Goal: Communication & Community: Share content

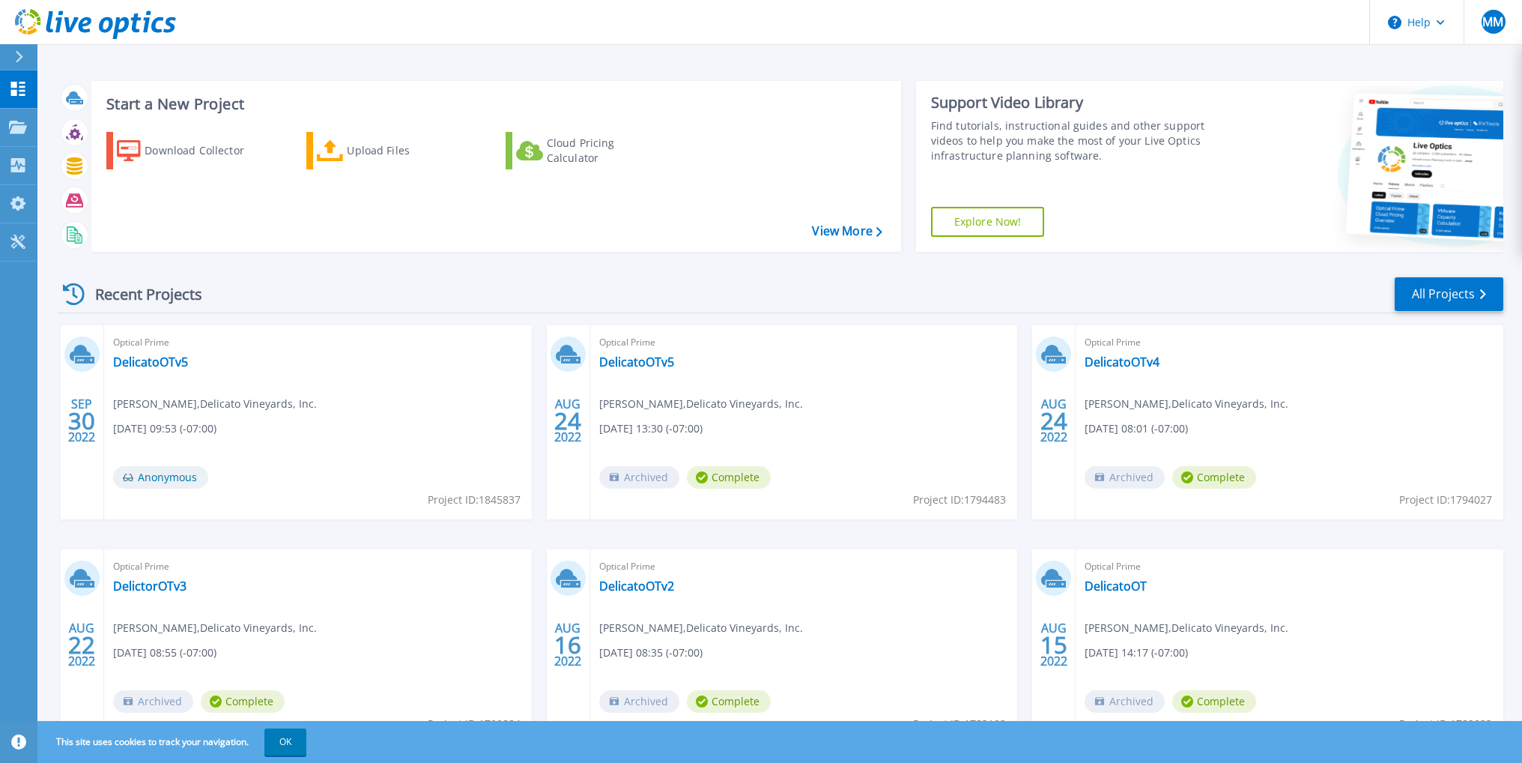
click at [387, 291] on div "Recent Projects All Projects" at bounding box center [781, 294] width 1446 height 37
click at [843, 285] on div "Recent Projects All Projects" at bounding box center [781, 294] width 1446 height 37
click at [384, 285] on div "Recent Projects All Projects" at bounding box center [781, 294] width 1446 height 37
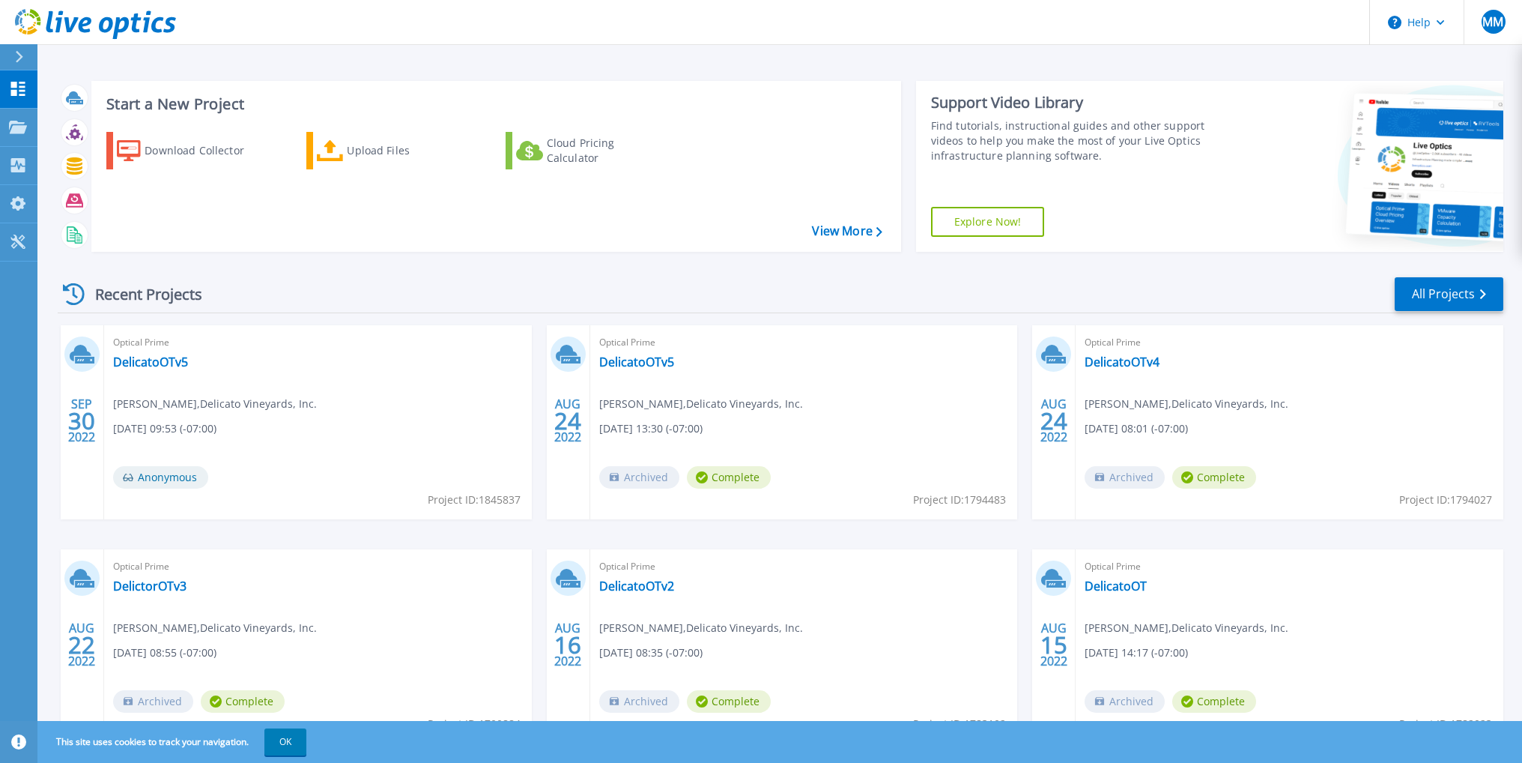
click at [384, 282] on div "Recent Projects All Projects" at bounding box center [781, 294] width 1446 height 37
click at [751, 280] on div "Recent Projects All Projects" at bounding box center [781, 294] width 1446 height 37
click at [1061, 291] on div "Recent Projects All Projects" at bounding box center [781, 294] width 1446 height 37
click at [1088, 291] on div "Recent Projects All Projects" at bounding box center [781, 294] width 1446 height 37
click at [1088, 288] on div "Recent Projects All Projects" at bounding box center [781, 294] width 1446 height 37
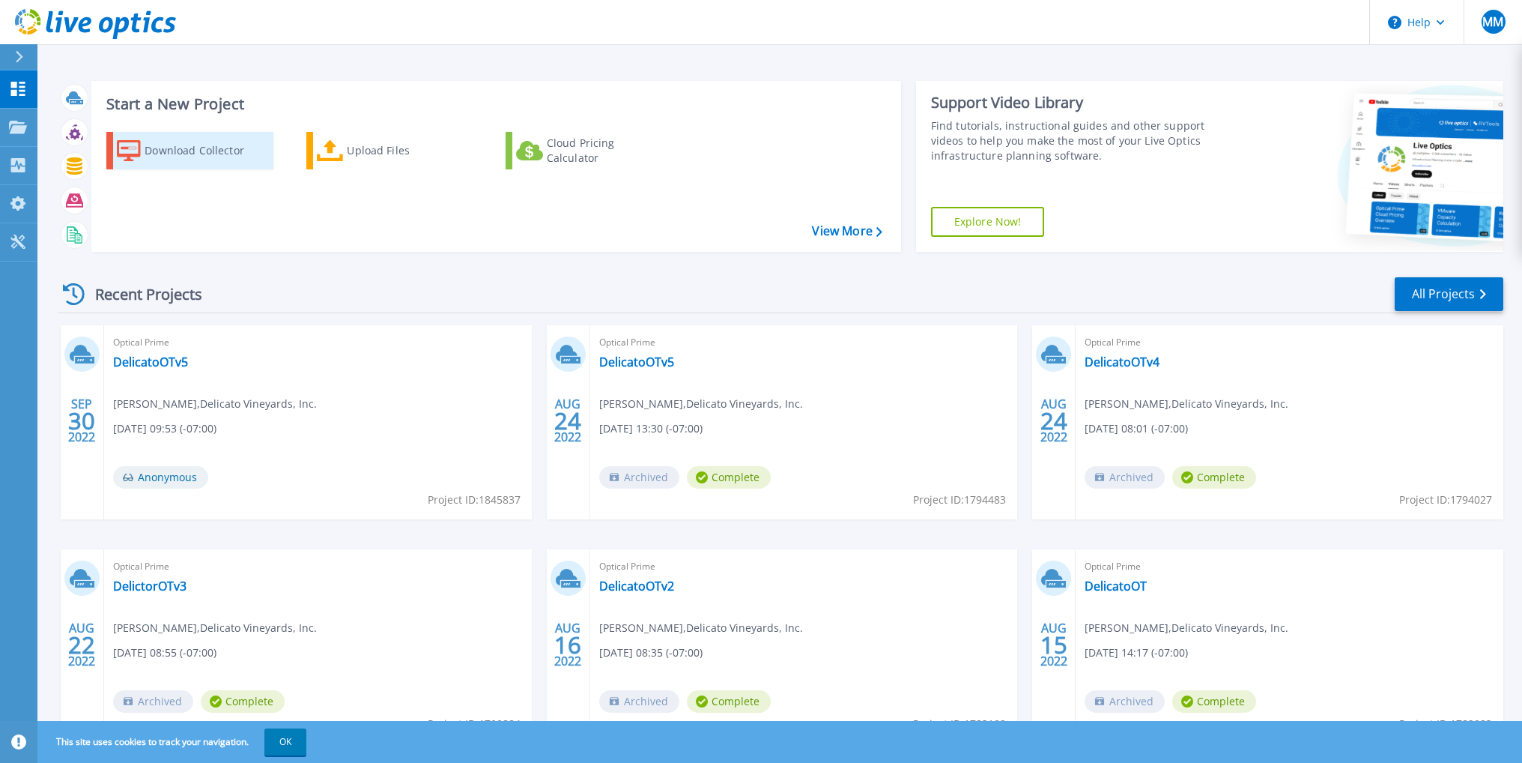
click at [180, 151] on div "Download Collector" at bounding box center [205, 151] width 120 height 30
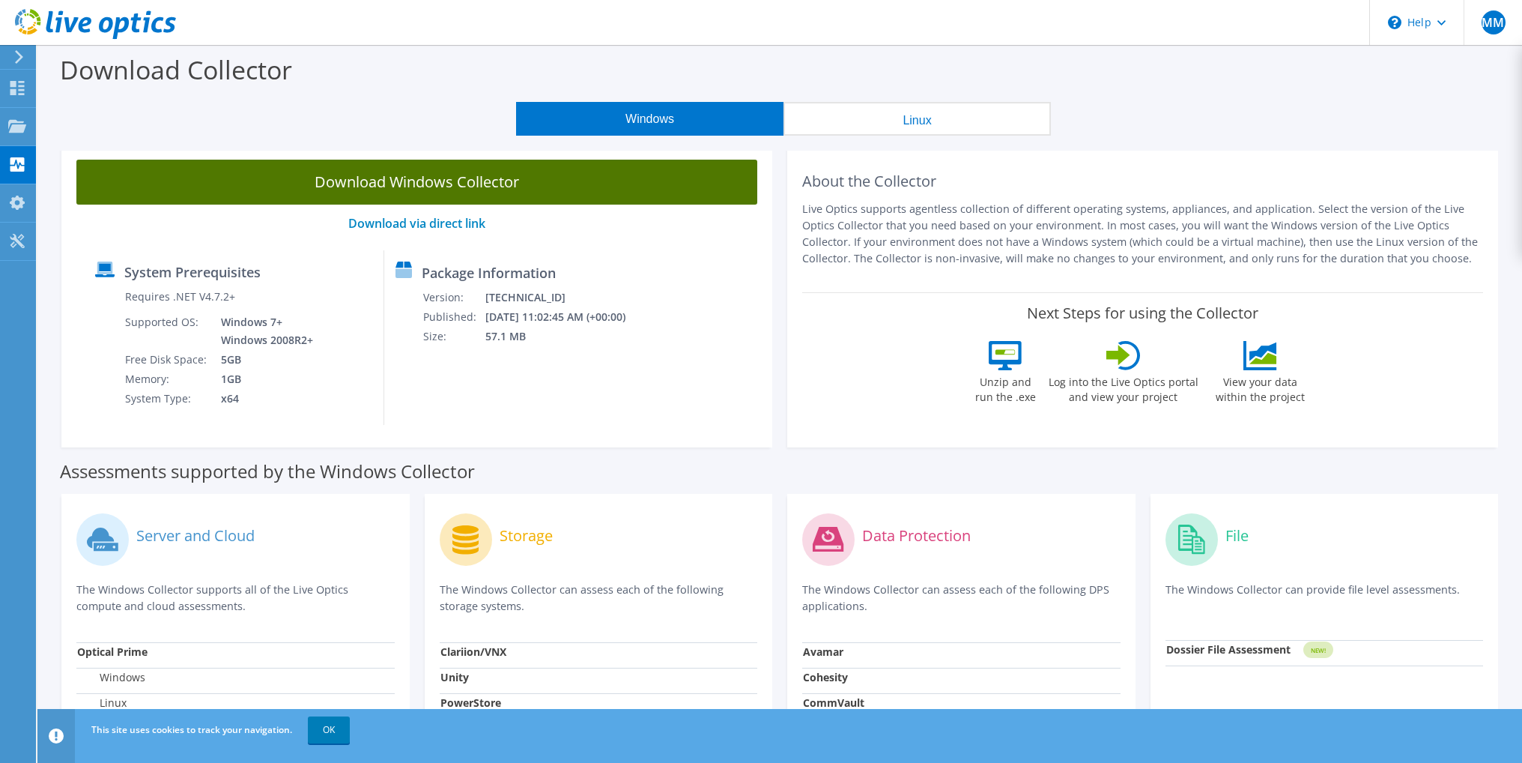
click at [361, 184] on link "Download Windows Collector" at bounding box center [416, 182] width 681 height 45
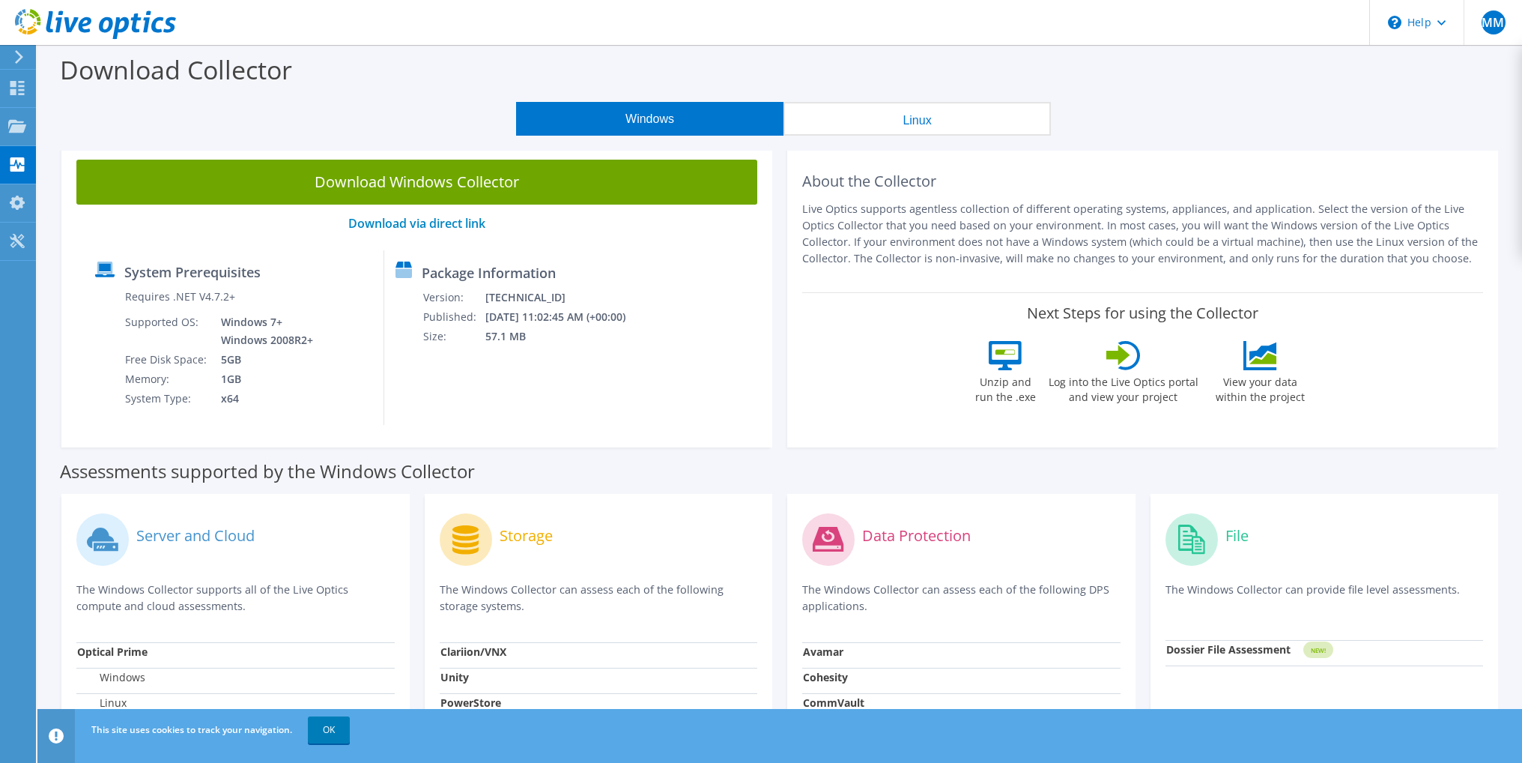
click at [1068, 40] on header "MM End User Matt Murray matt.murray@delicato.com Delicato Vineyards, Inc. My Pr…" at bounding box center [761, 22] width 1522 height 45
click at [859, 57] on div "Download Collector" at bounding box center [780, 73] width 1470 height 57
click at [336, 108] on div "Windows Linux" at bounding box center [783, 119] width 1462 height 34
click at [12, 125] on use at bounding box center [17, 125] width 18 height 13
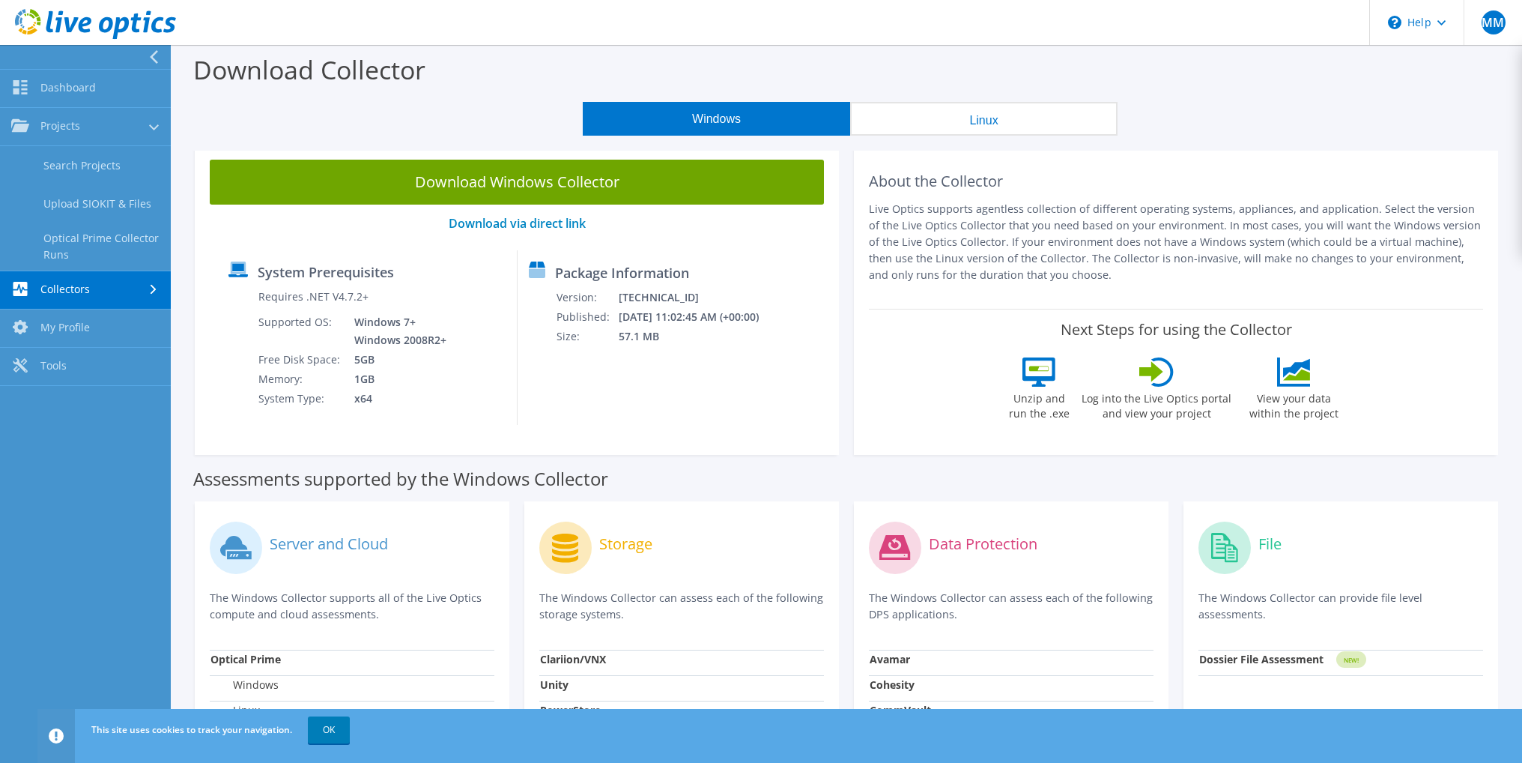
click at [431, 65] on div "Download Collector" at bounding box center [846, 73] width 1336 height 57
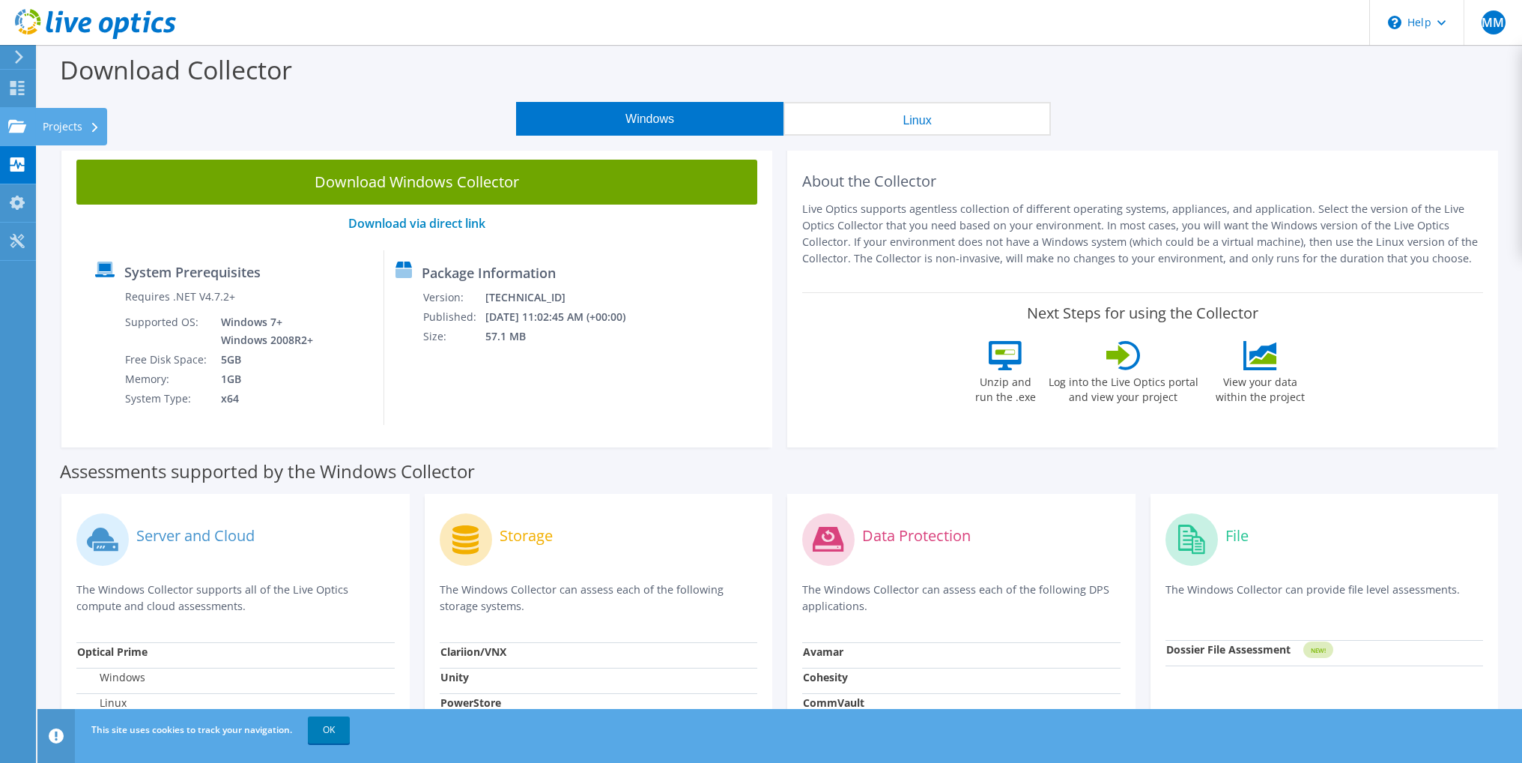
click at [8, 133] on icon at bounding box center [17, 126] width 18 height 14
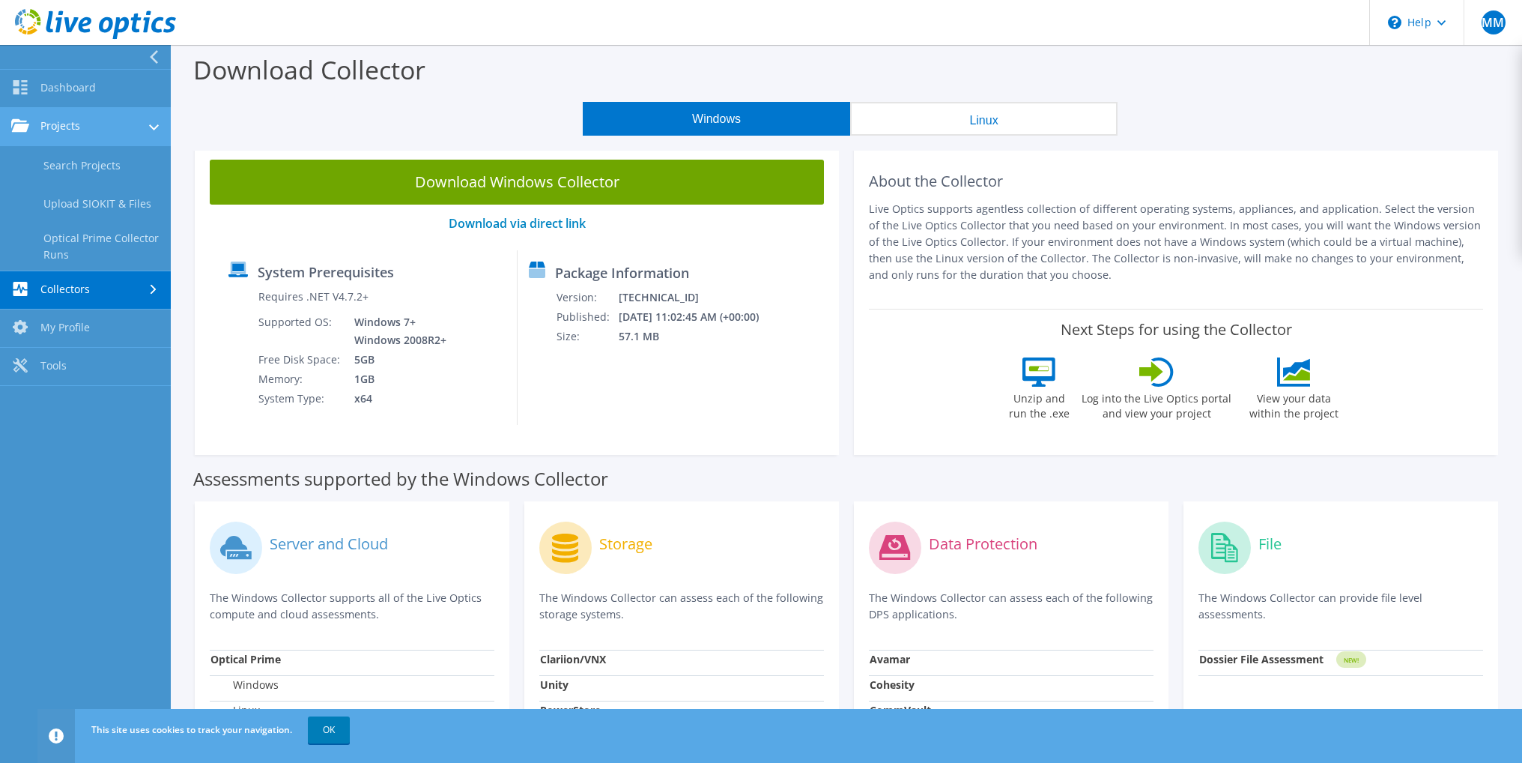
click at [105, 127] on link "Projects" at bounding box center [85, 127] width 171 height 38
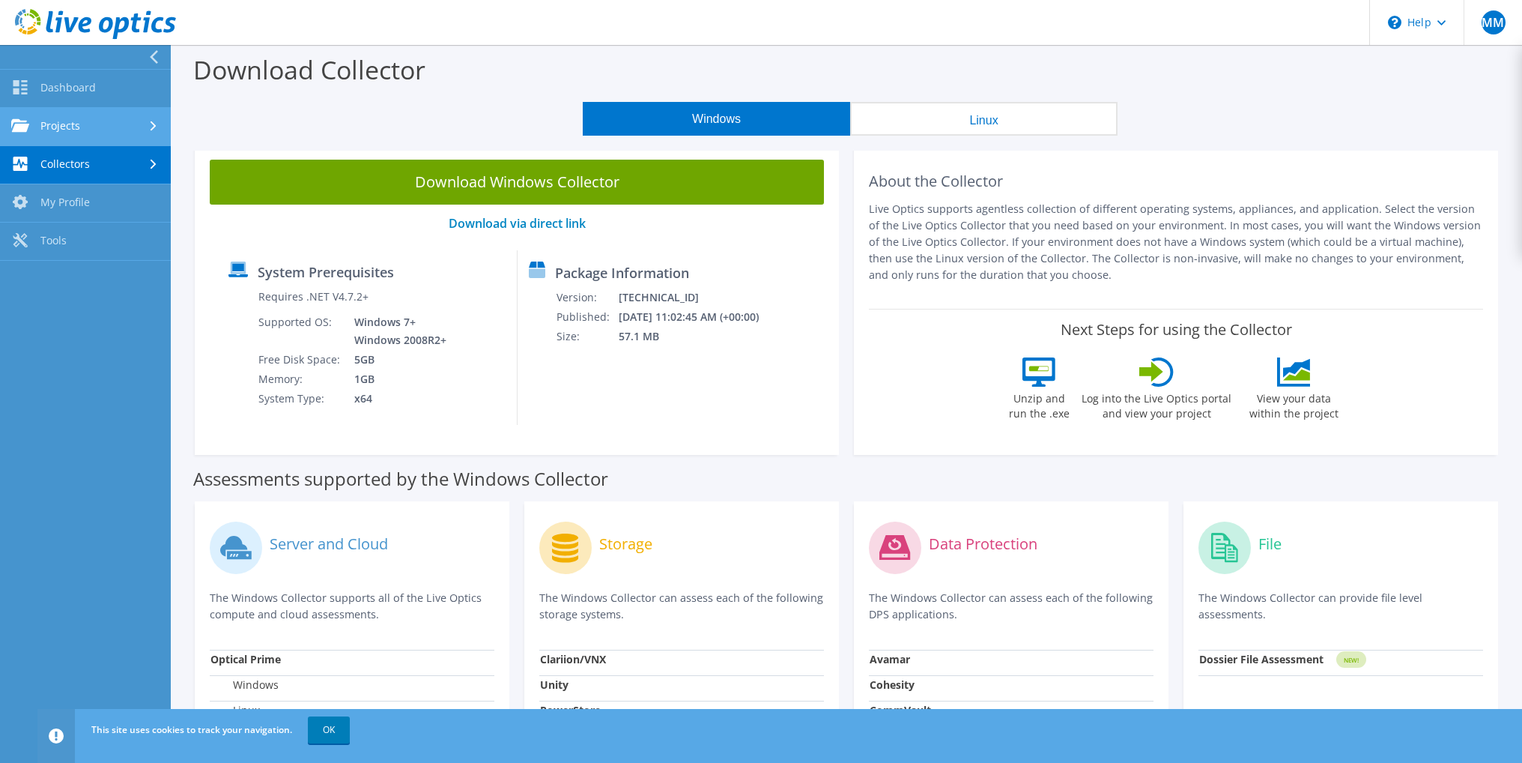
click at [92, 120] on link "Projects" at bounding box center [85, 127] width 171 height 38
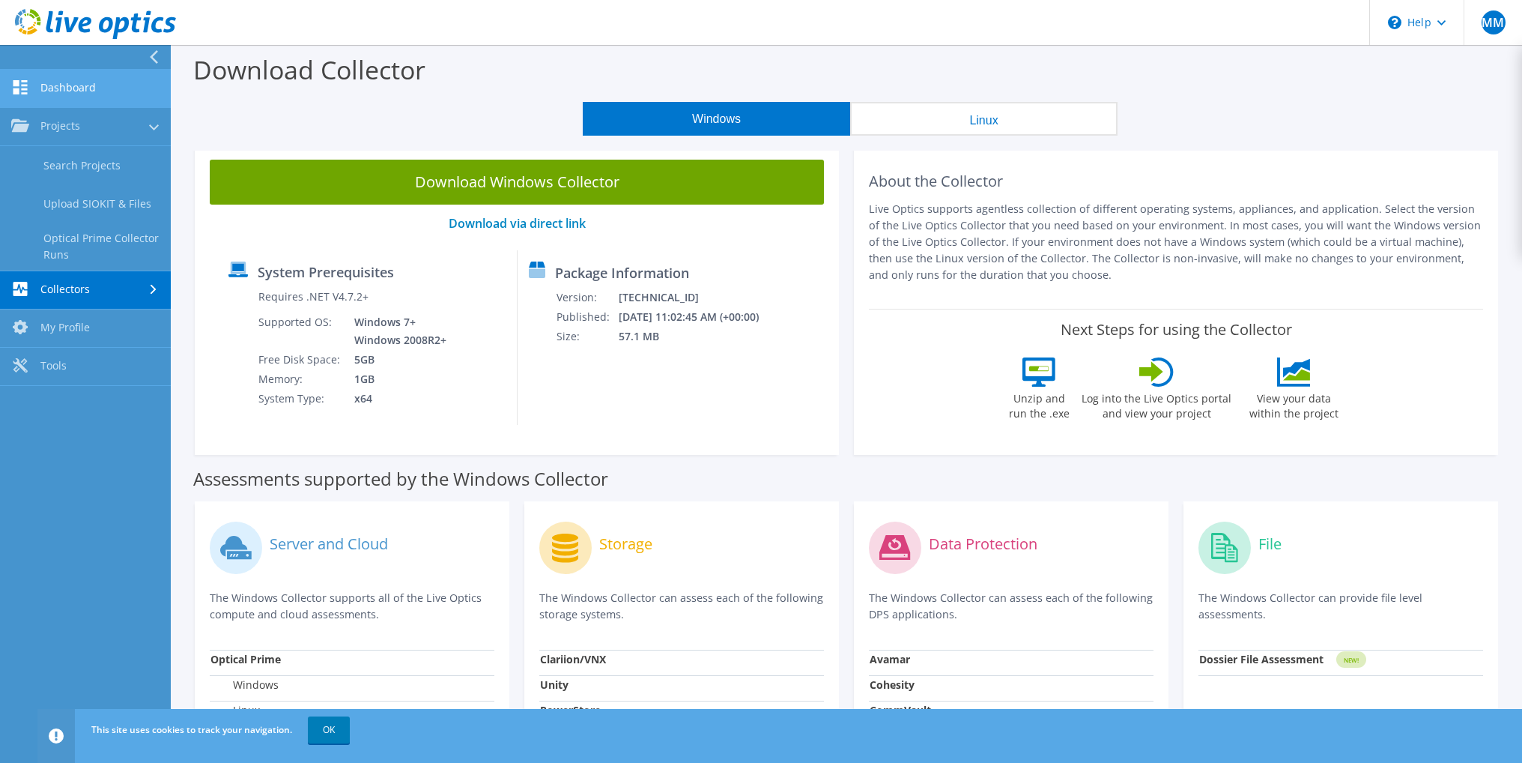
click at [87, 85] on link "Dashboard" at bounding box center [85, 89] width 171 height 38
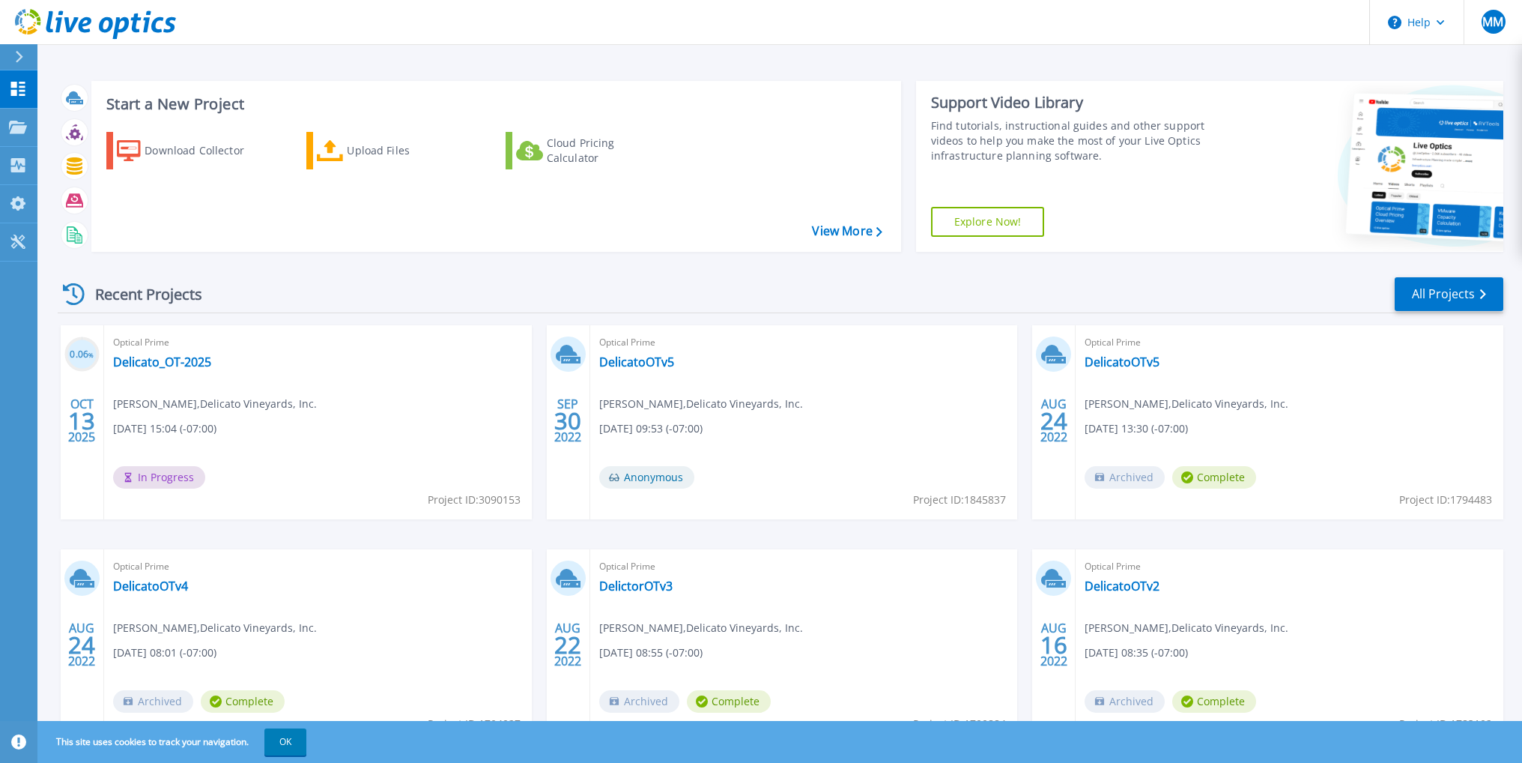
click at [339, 273] on div "Recent Projects All Projects 0.06 % OCT 13 2025 Optical Prime Delicato_OT-2025 …" at bounding box center [781, 524] width 1446 height 521
click at [139, 366] on link "Delicato_OT-2025" at bounding box center [162, 361] width 98 height 15
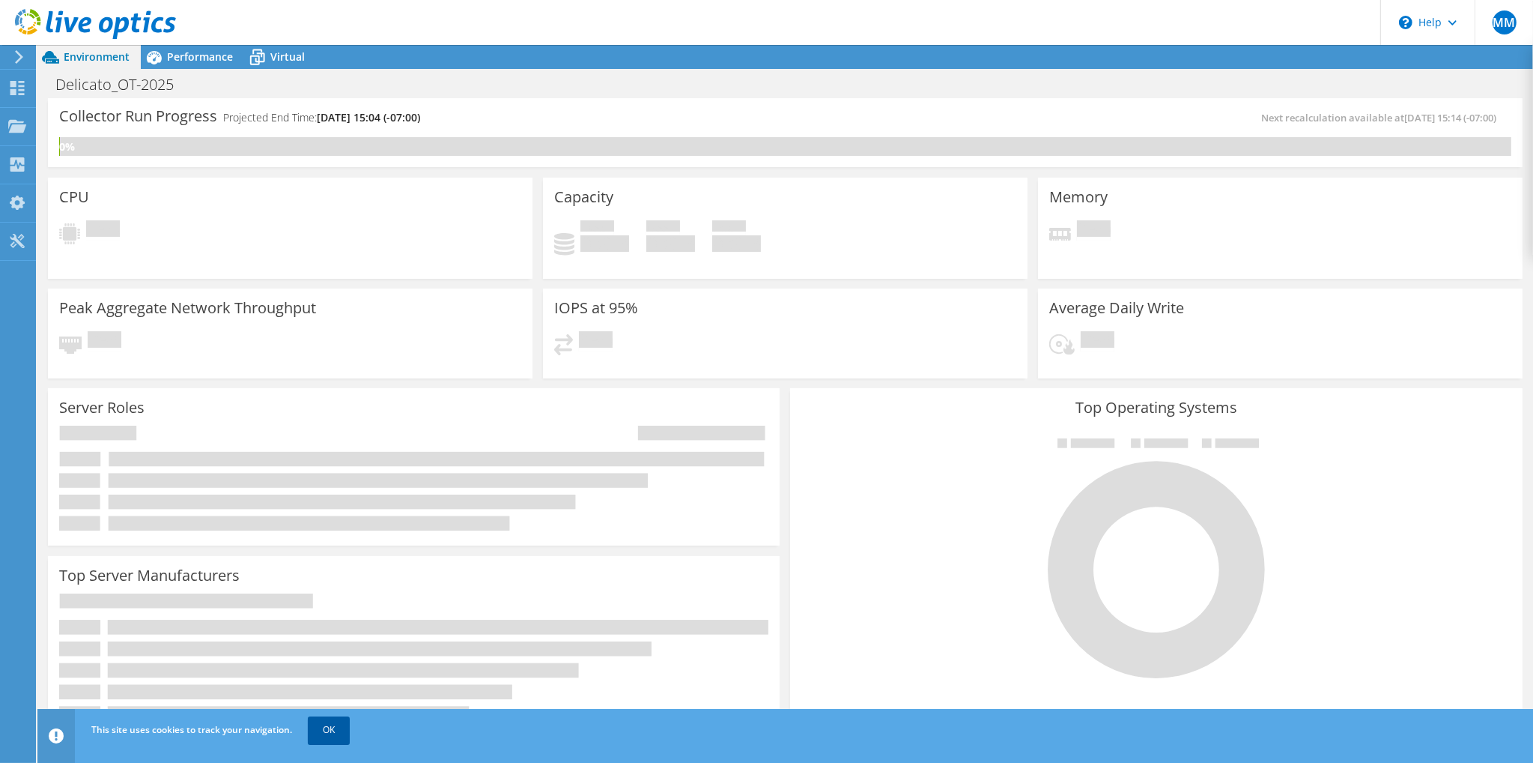
click at [326, 729] on link "OK" at bounding box center [329, 729] width 42 height 27
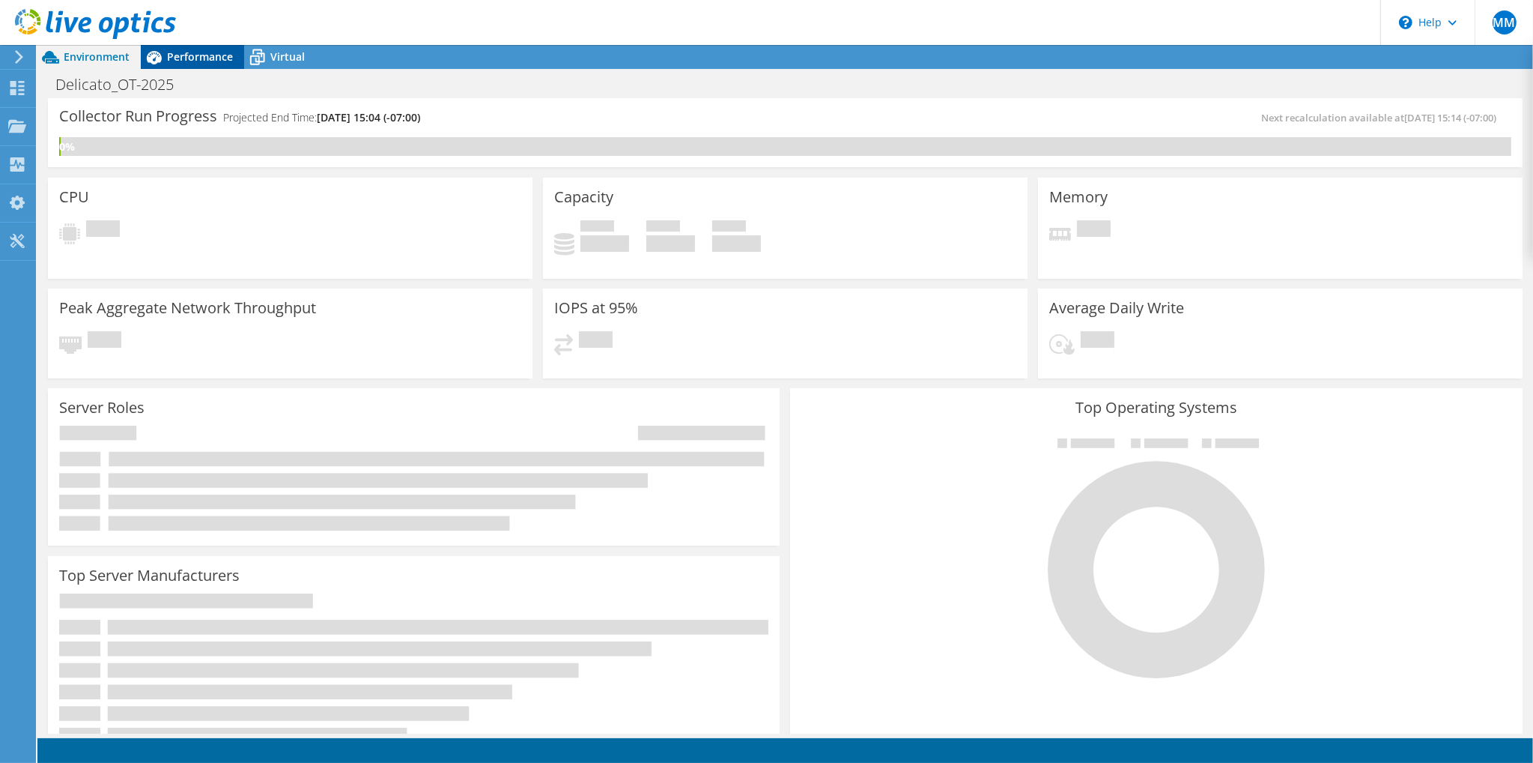
click at [214, 55] on span "Performance" at bounding box center [200, 56] width 66 height 14
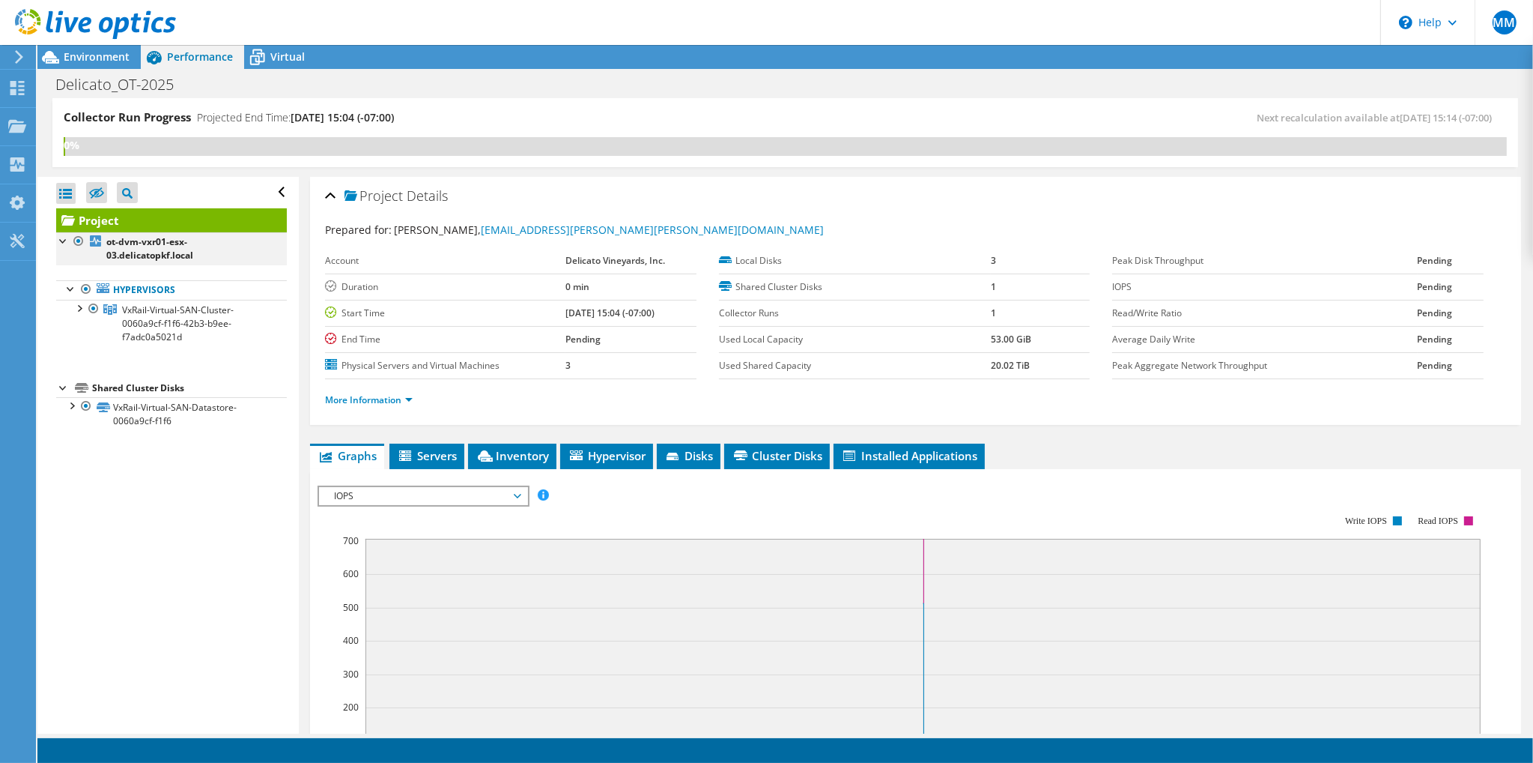
click at [60, 243] on div at bounding box center [63, 239] width 15 height 15
click at [62, 240] on div at bounding box center [63, 239] width 15 height 15
click at [274, 57] on span "Virtual" at bounding box center [287, 56] width 34 height 14
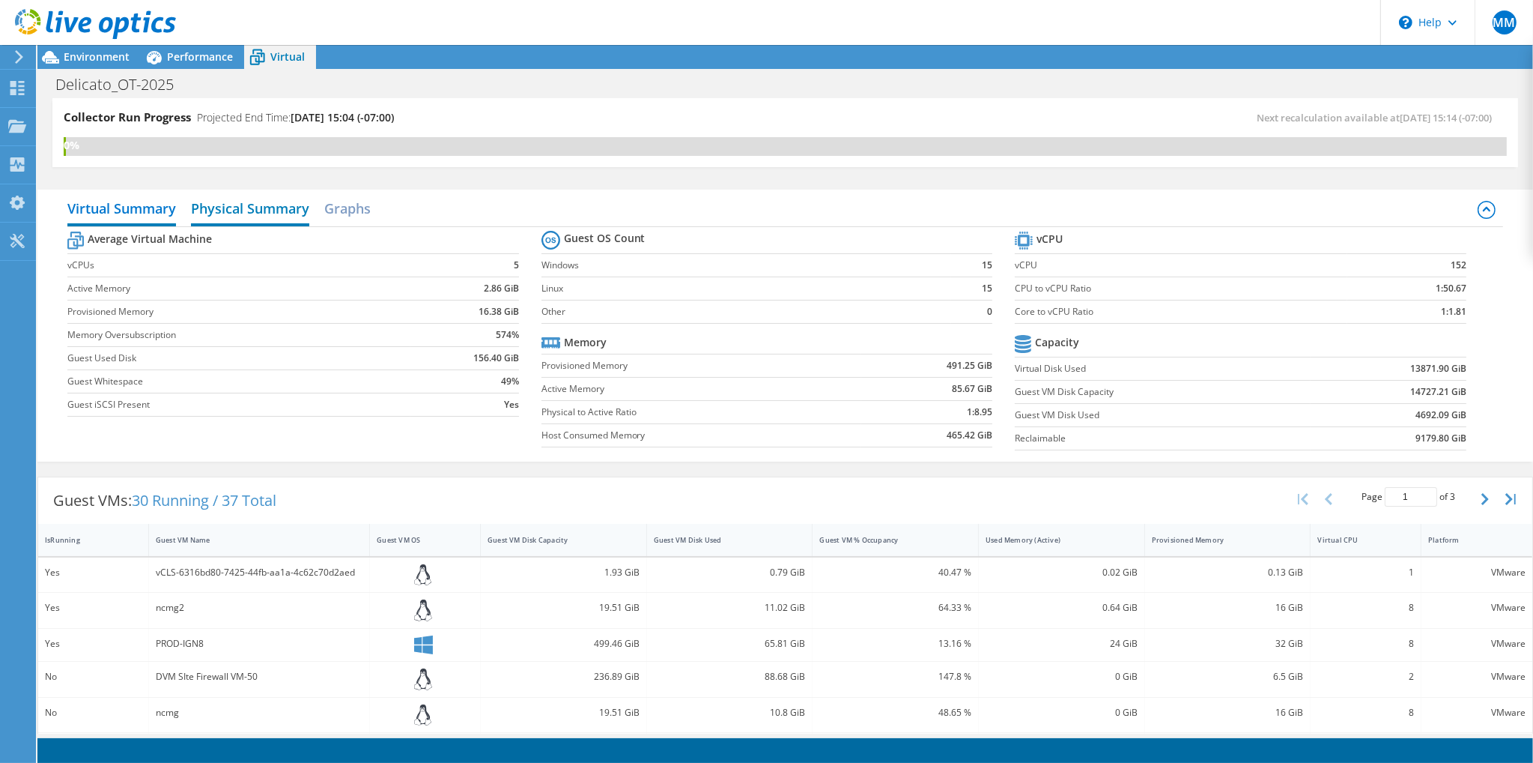
click at [246, 213] on h2 "Physical Summary" at bounding box center [250, 209] width 118 height 33
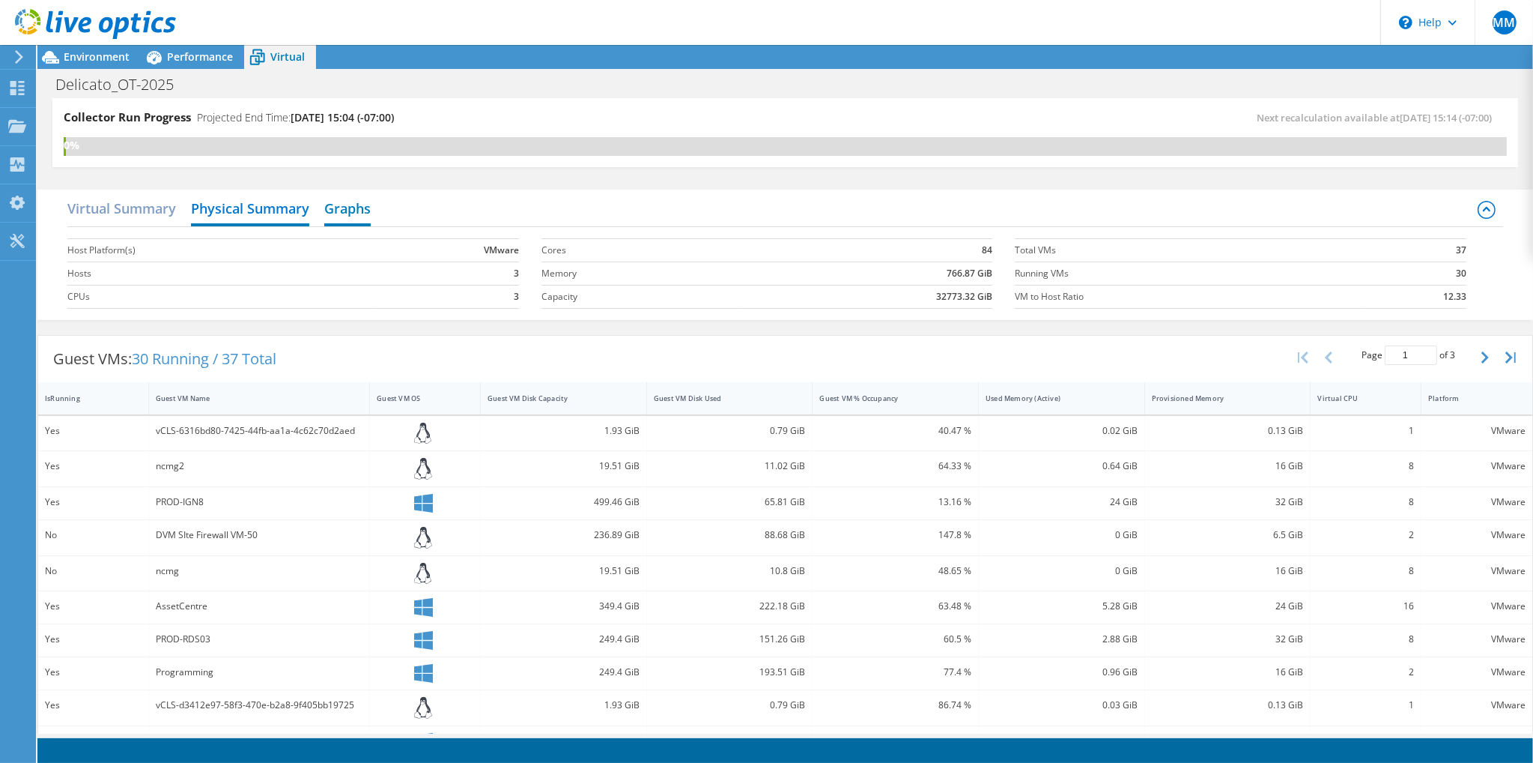
click at [351, 208] on h2 "Graphs" at bounding box center [347, 209] width 46 height 33
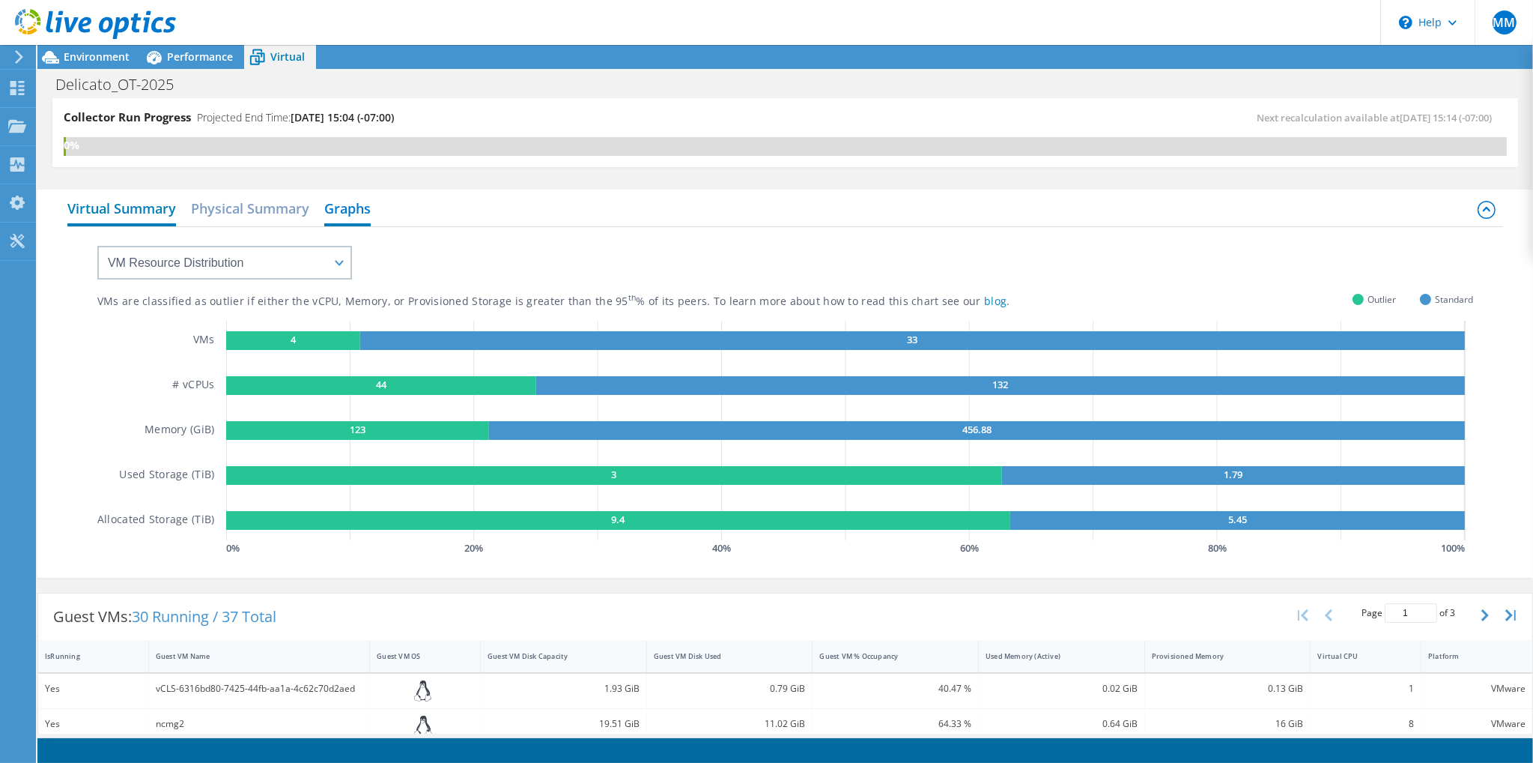
click at [130, 210] on h2 "Virtual Summary" at bounding box center [121, 209] width 109 height 33
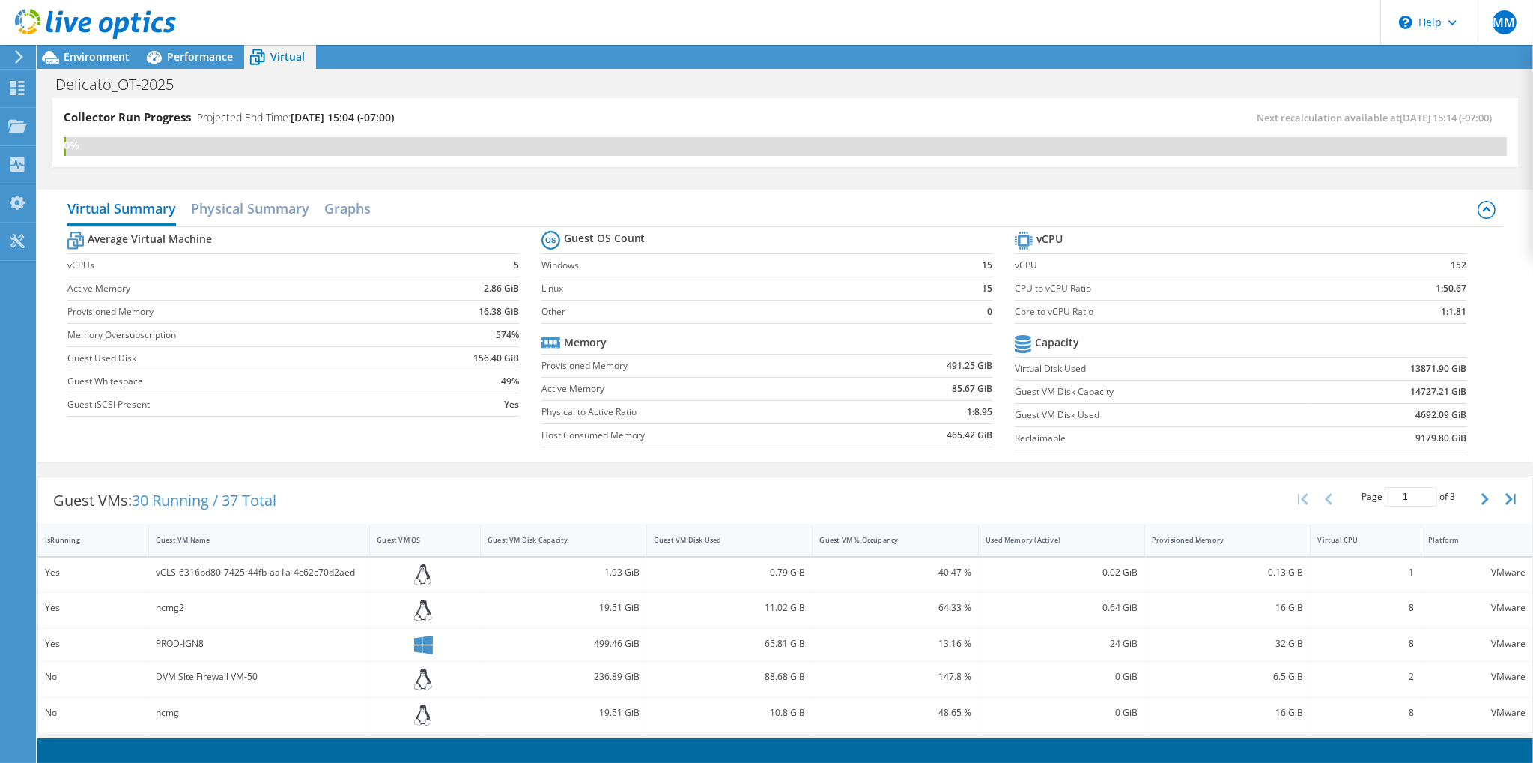
click at [616, 199] on div "Virtual Summary Physical Summary Graphs" at bounding box center [785, 210] width 1436 height 34
click at [71, 168] on div "Collectors" at bounding box center [76, 164] width 82 height 37
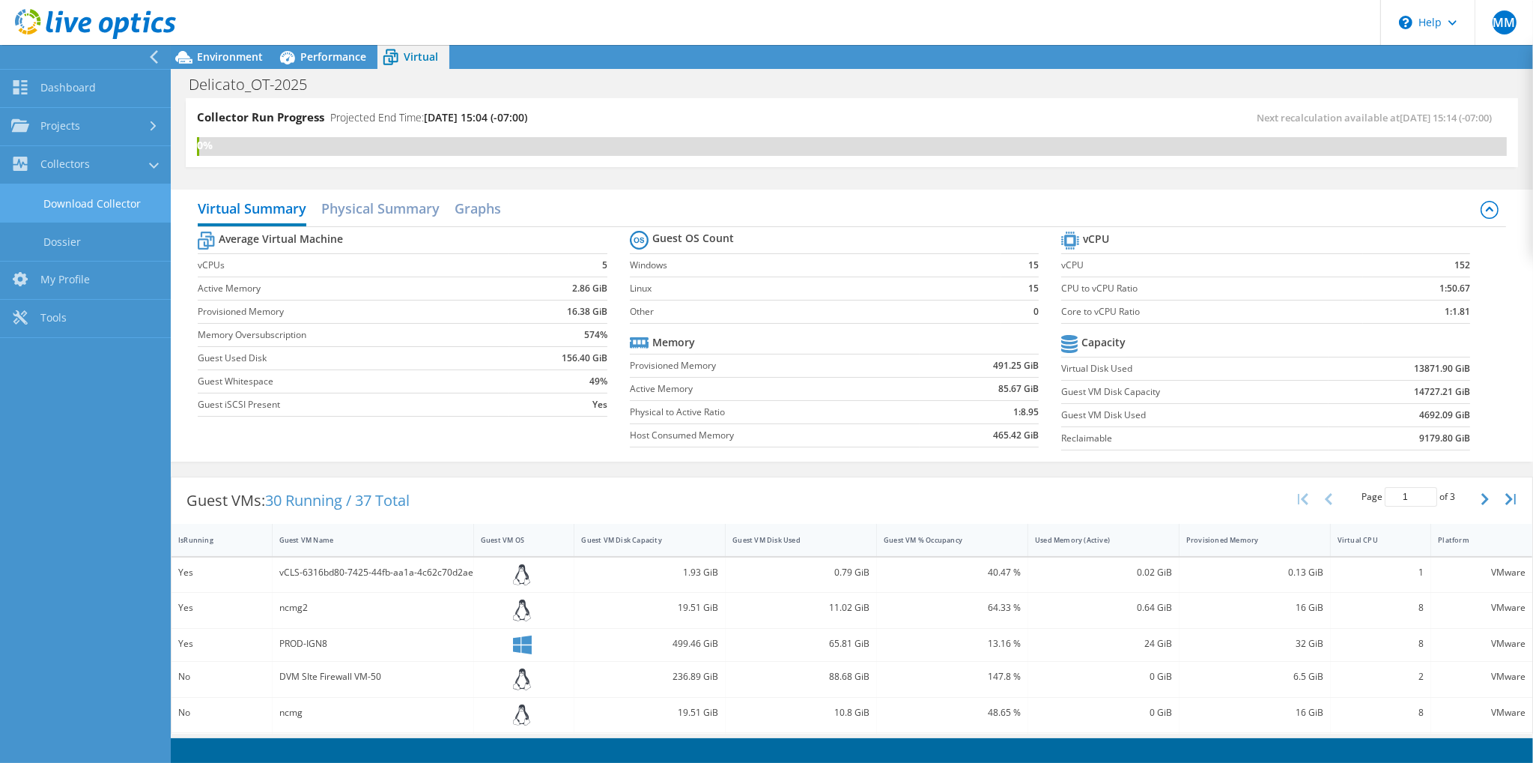
click at [79, 199] on link "Download Collector" at bounding box center [85, 203] width 171 height 38
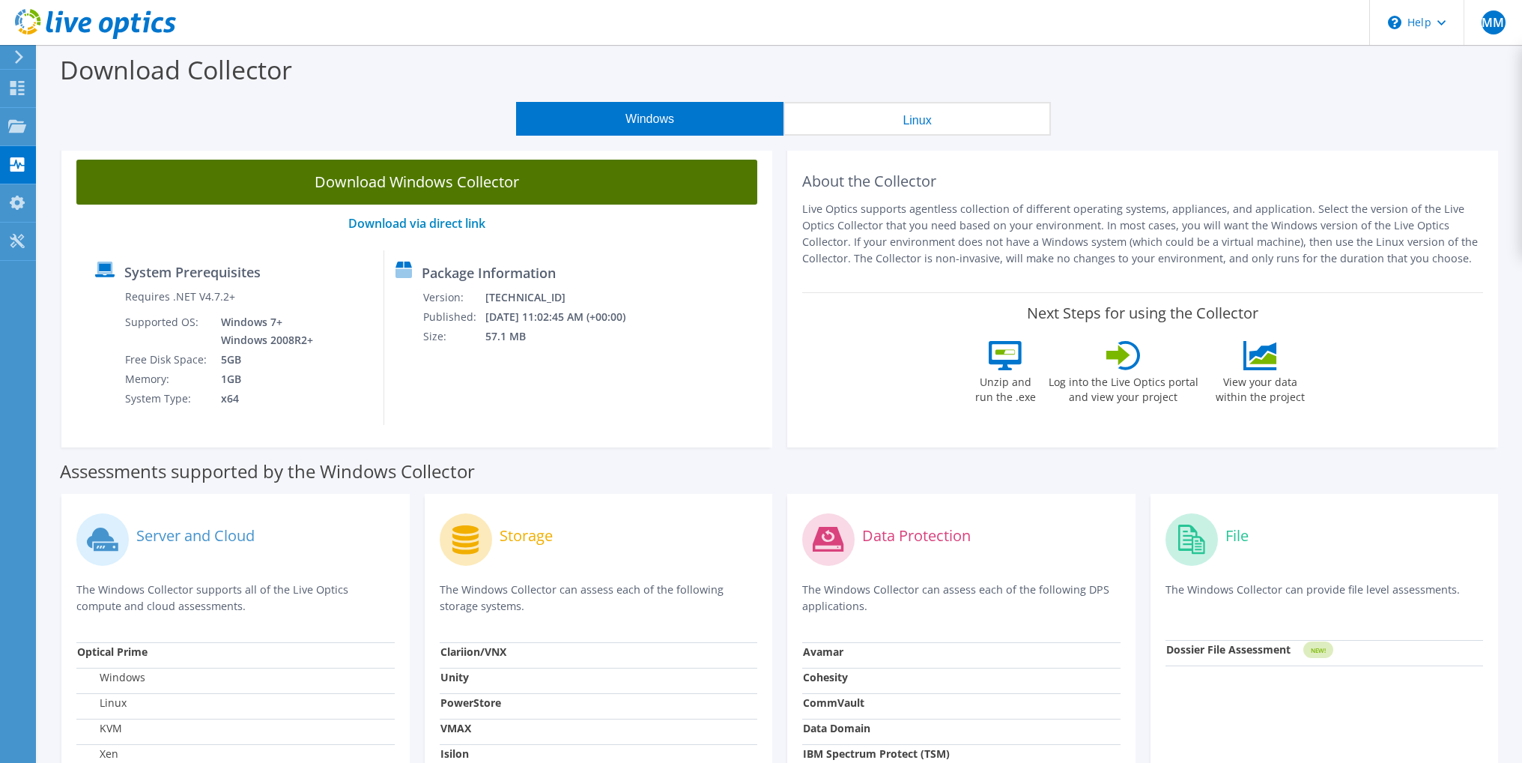
click at [86, 166] on link "Download Windows Collector" at bounding box center [416, 182] width 681 height 45
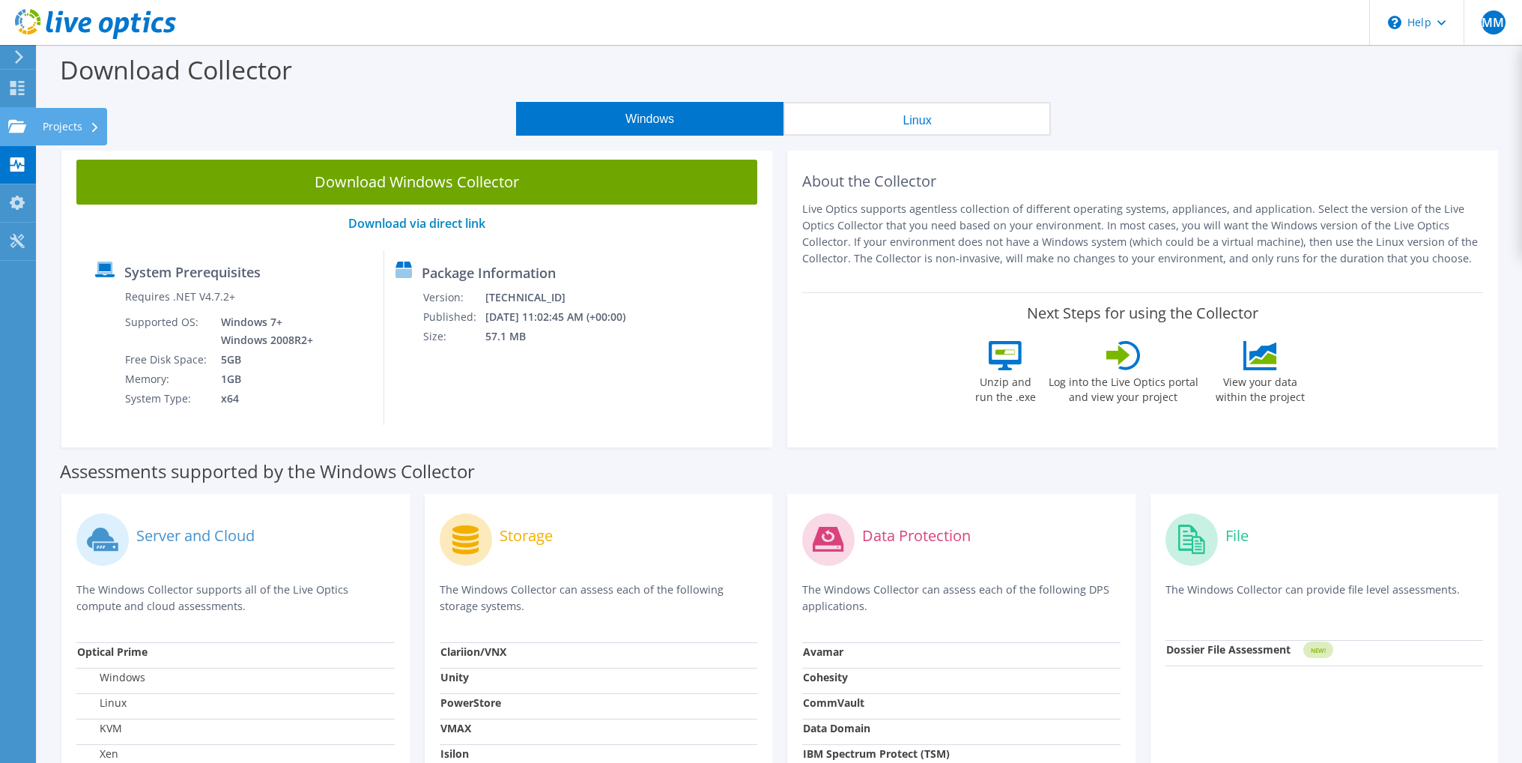
click at [50, 128] on div "Projects" at bounding box center [71, 126] width 72 height 37
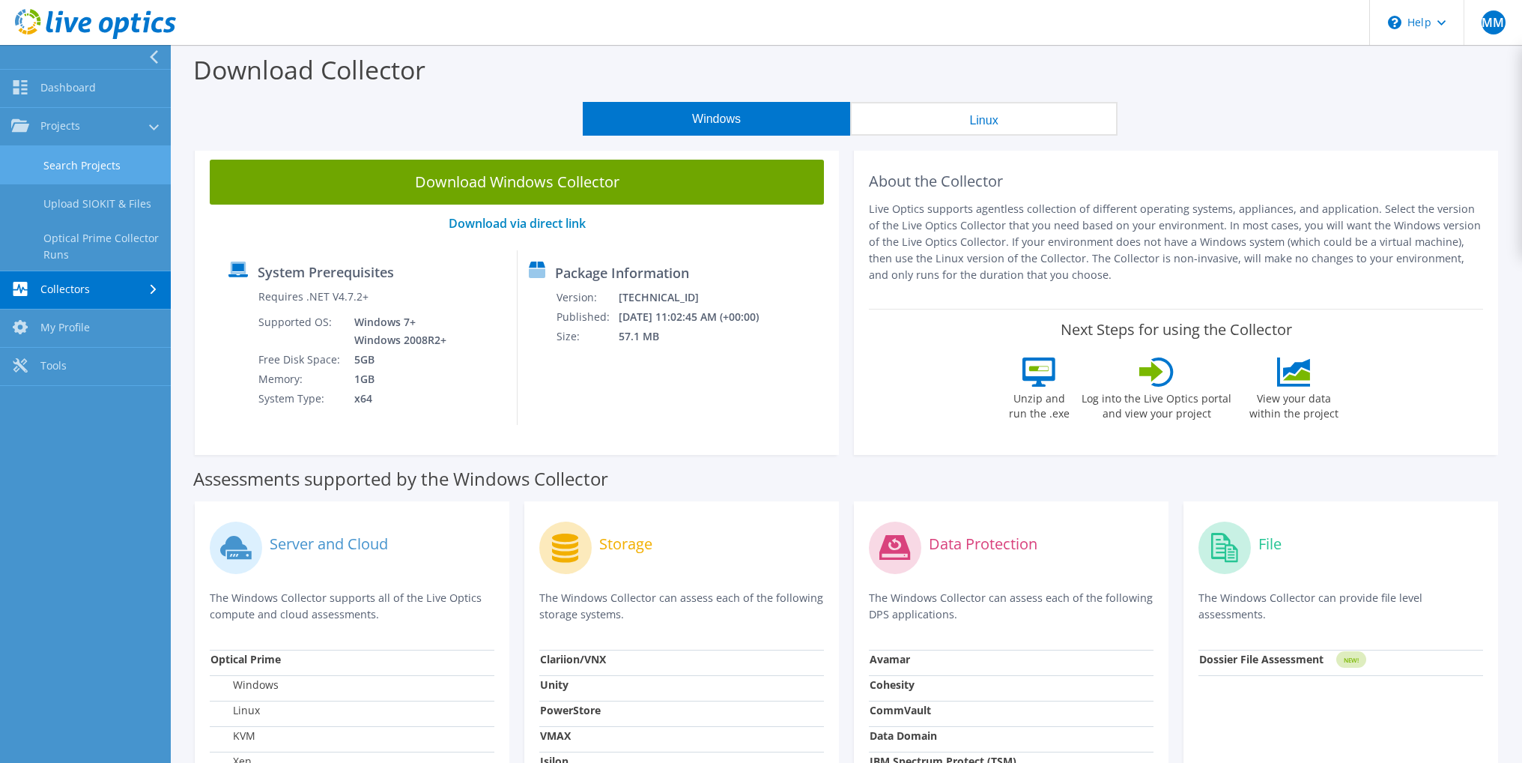
click at [96, 162] on link "Search Projects" at bounding box center [85, 165] width 171 height 38
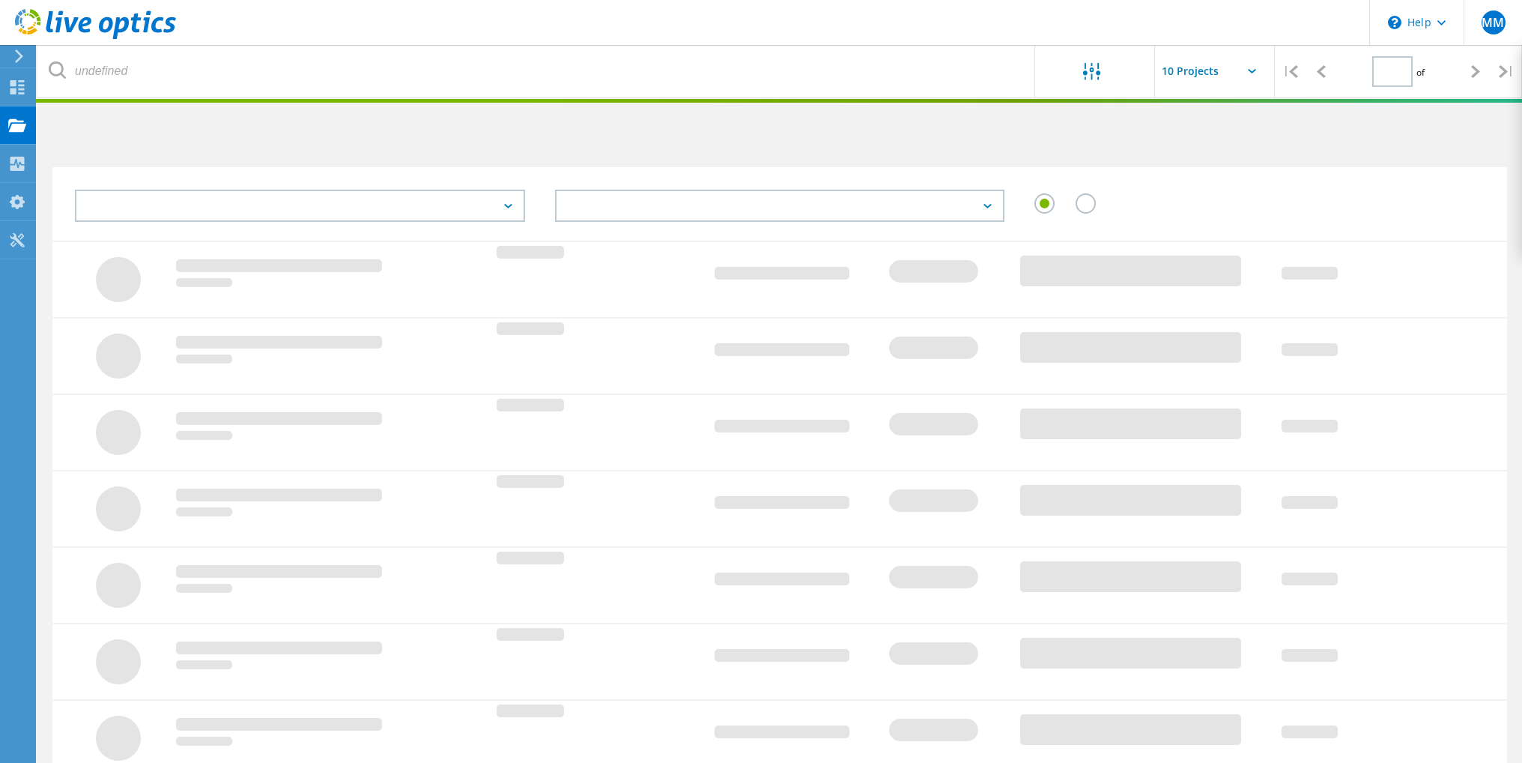
type input "1"
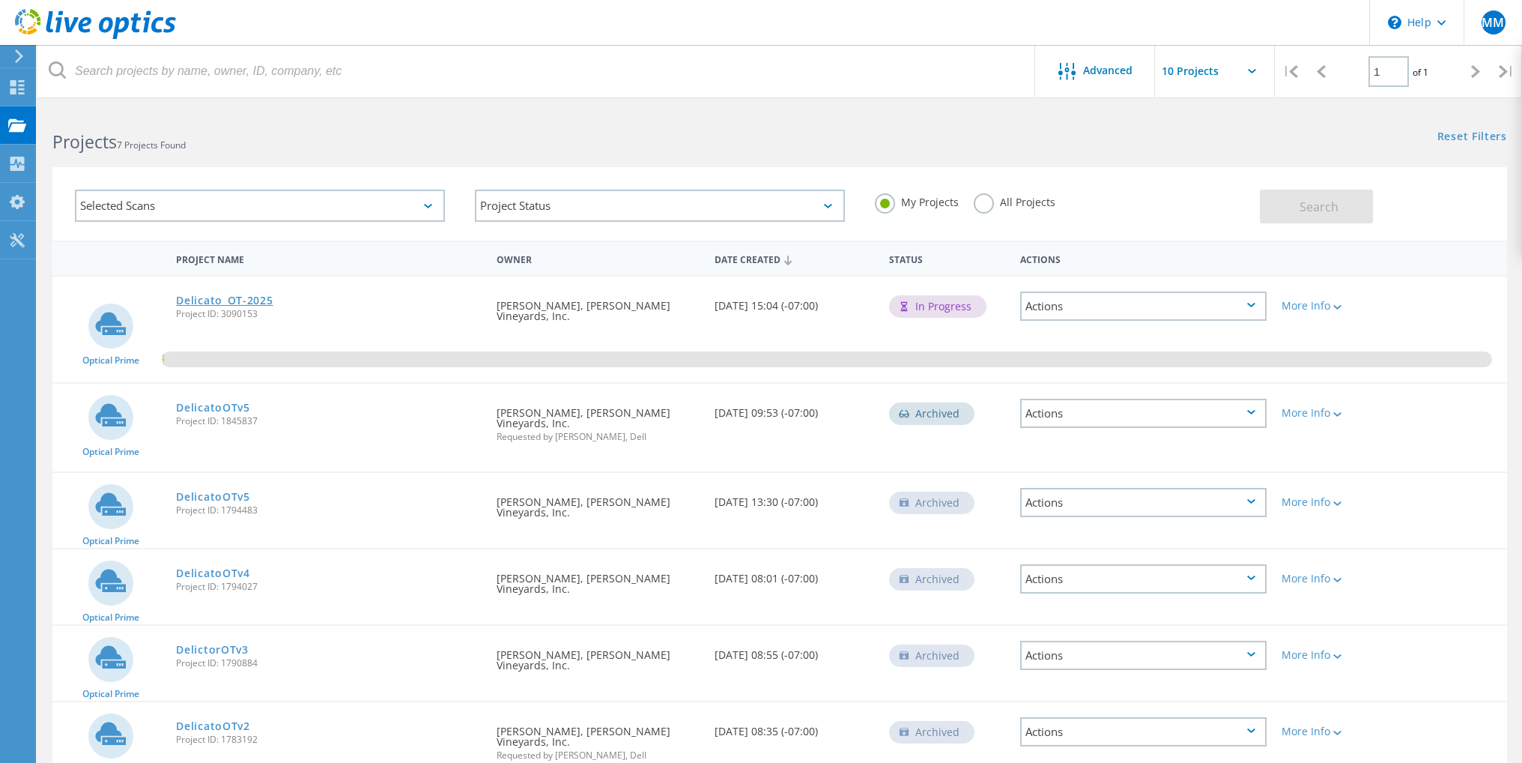
click at [246, 295] on link "Delicato_OT-2025" at bounding box center [224, 300] width 97 height 10
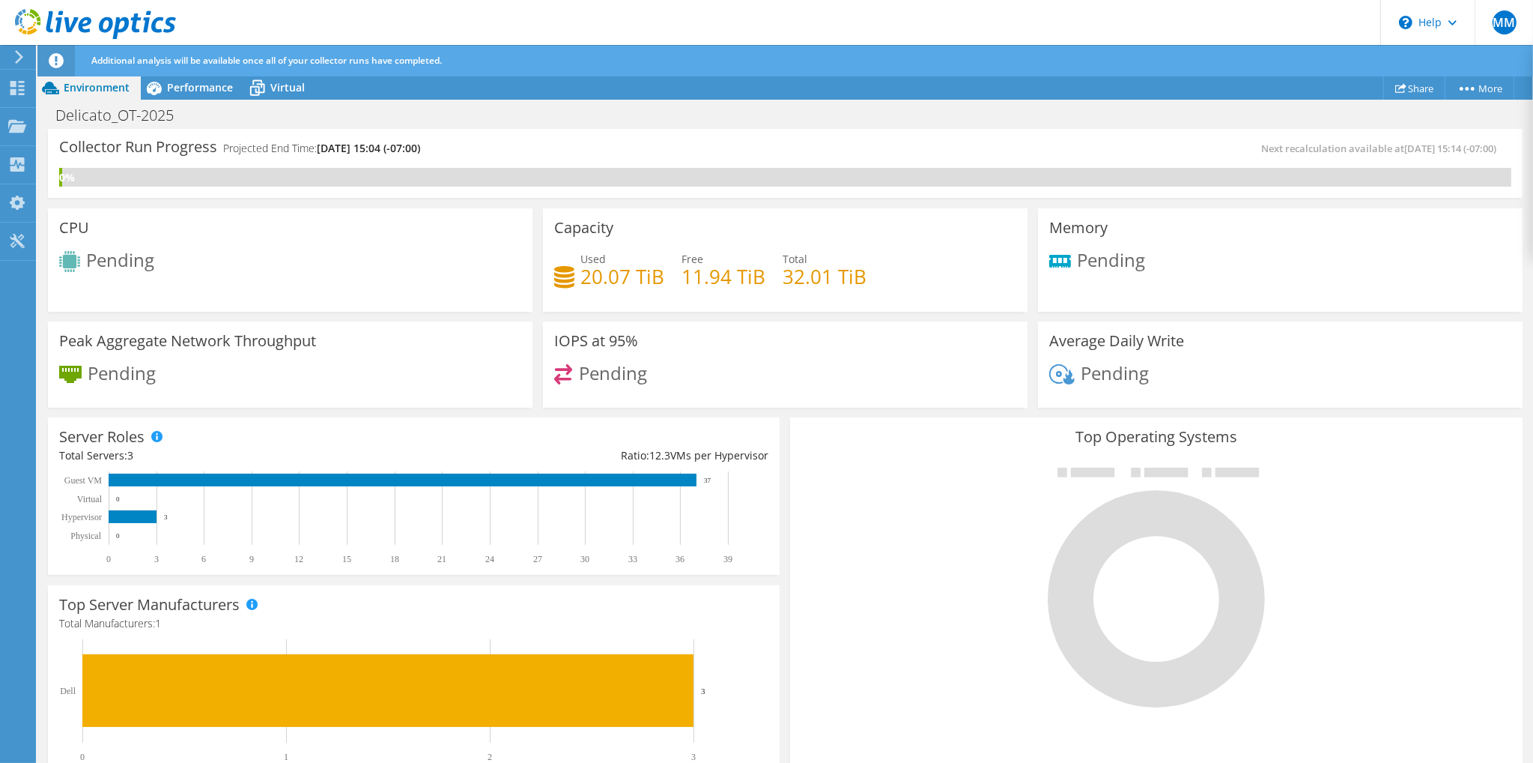
click at [55, 62] on icon at bounding box center [56, 60] width 15 height 15
click at [1413, 87] on link "Share" at bounding box center [1415, 87] width 62 height 23
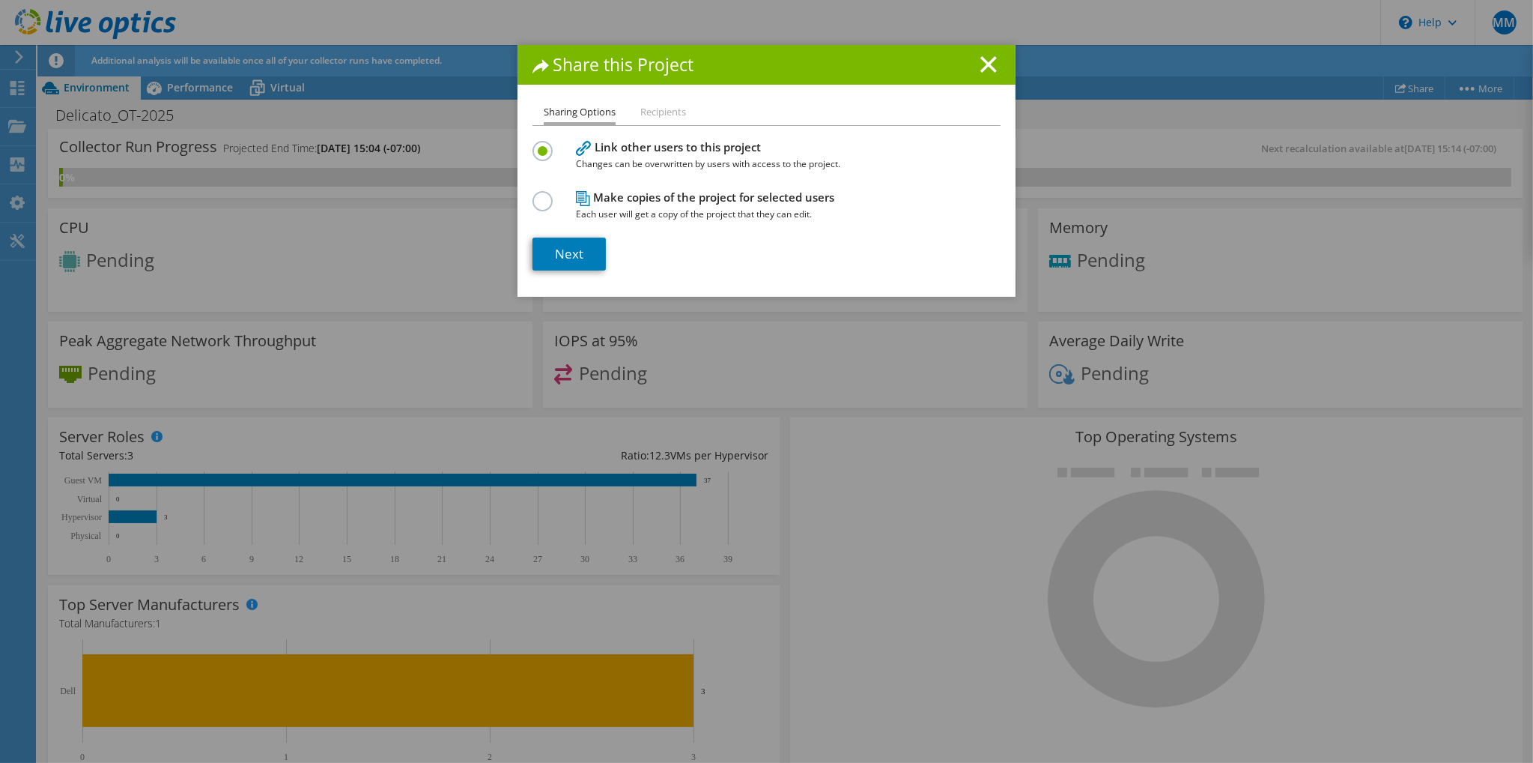
click at [653, 115] on li "Recipients" at bounding box center [663, 112] width 46 height 19
click at [661, 104] on li "Recipients" at bounding box center [663, 112] width 46 height 19
drag, startPoint x: 561, startPoint y: 103, endPoint x: 558, endPoint y: 163, distance: 60.0
click at [561, 104] on li "Sharing Options" at bounding box center [580, 114] width 72 height 22
click at [671, 112] on li "Recipients" at bounding box center [663, 112] width 46 height 19
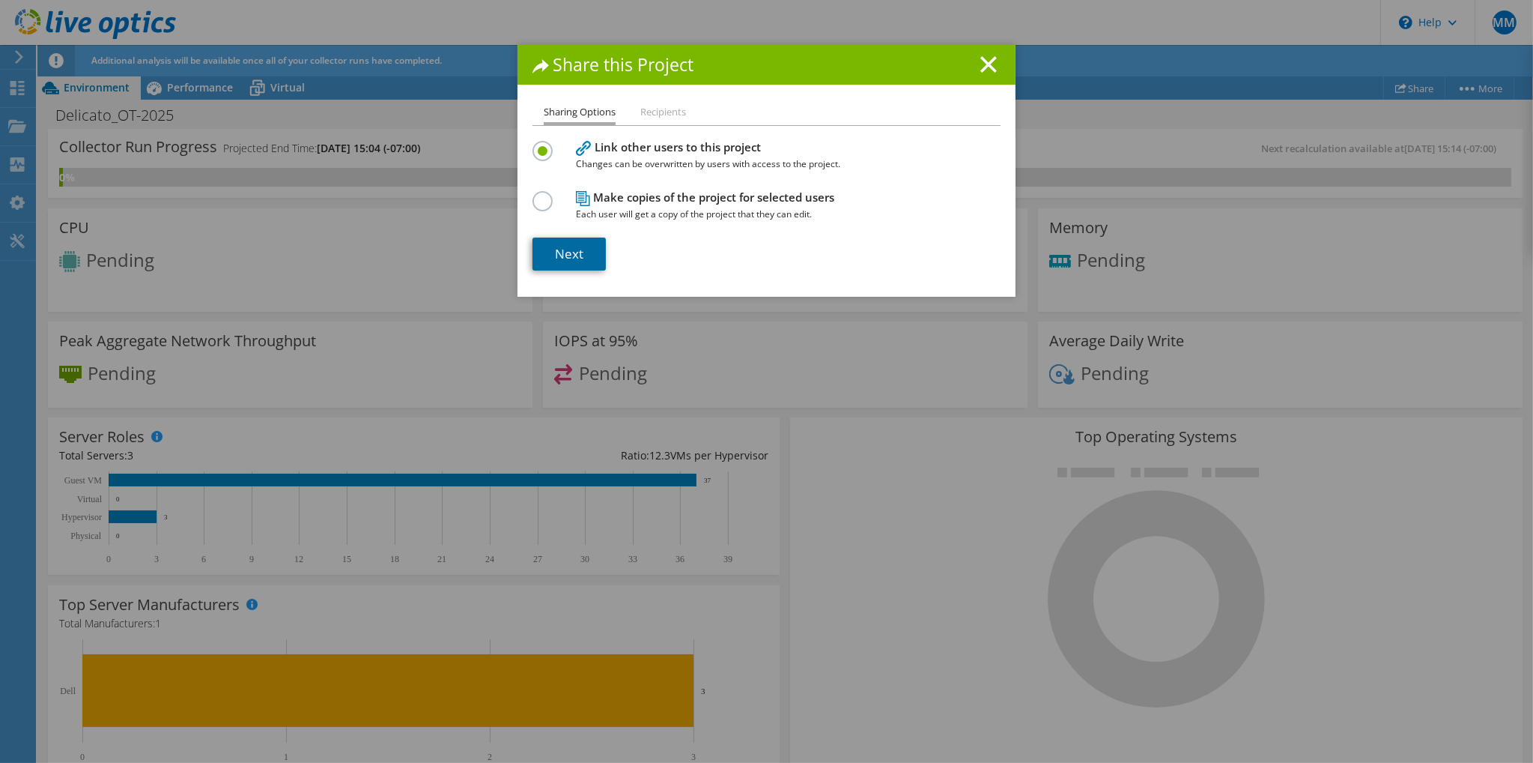
click at [558, 256] on link "Next" at bounding box center [569, 253] width 73 height 33
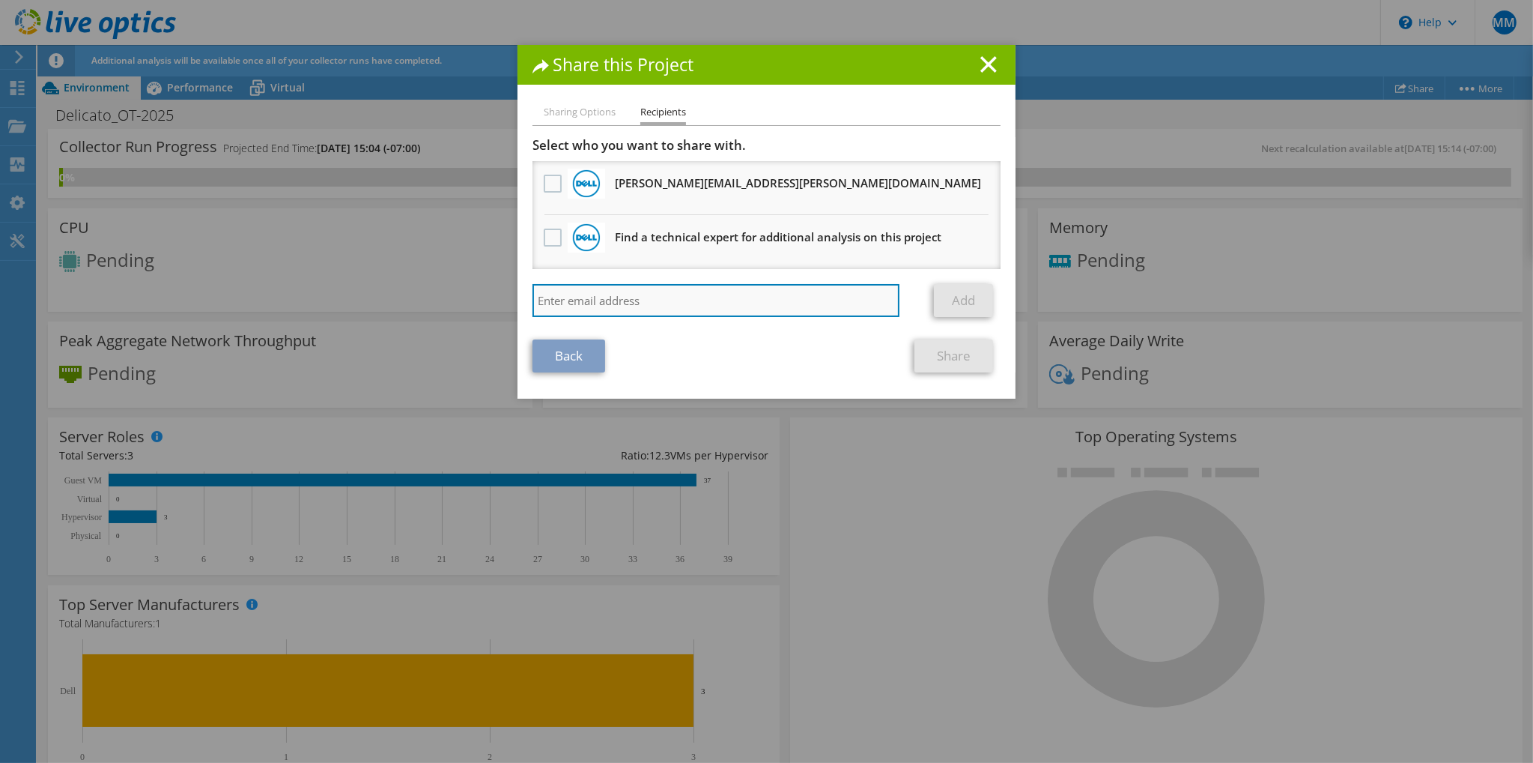
click at [629, 310] on input "search" at bounding box center [716, 300] width 367 height 33
paste input "Allie.Korst@dell.com"
type input "Allie.Korst@dell.com"
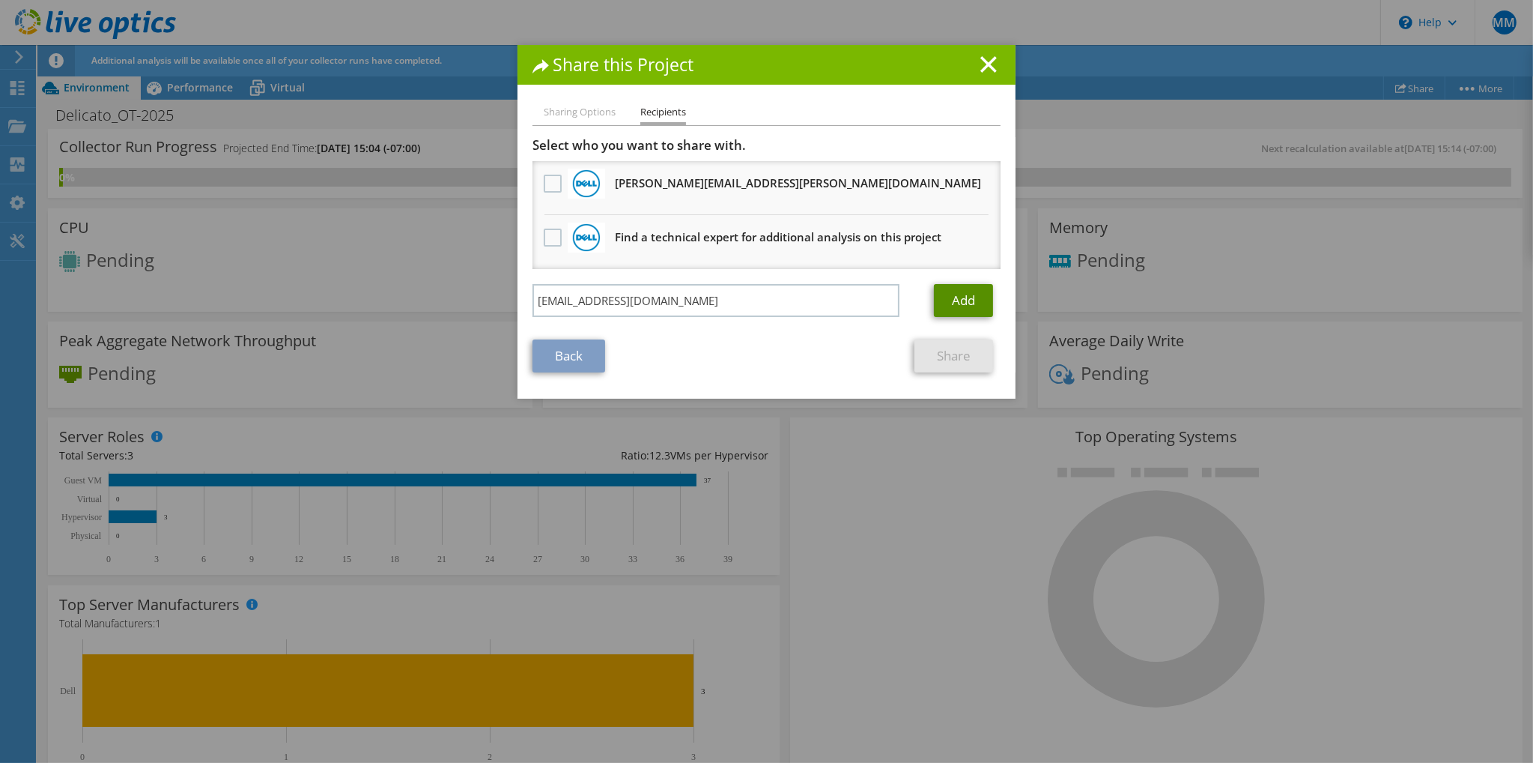
click at [944, 308] on link "Add" at bounding box center [963, 300] width 59 height 33
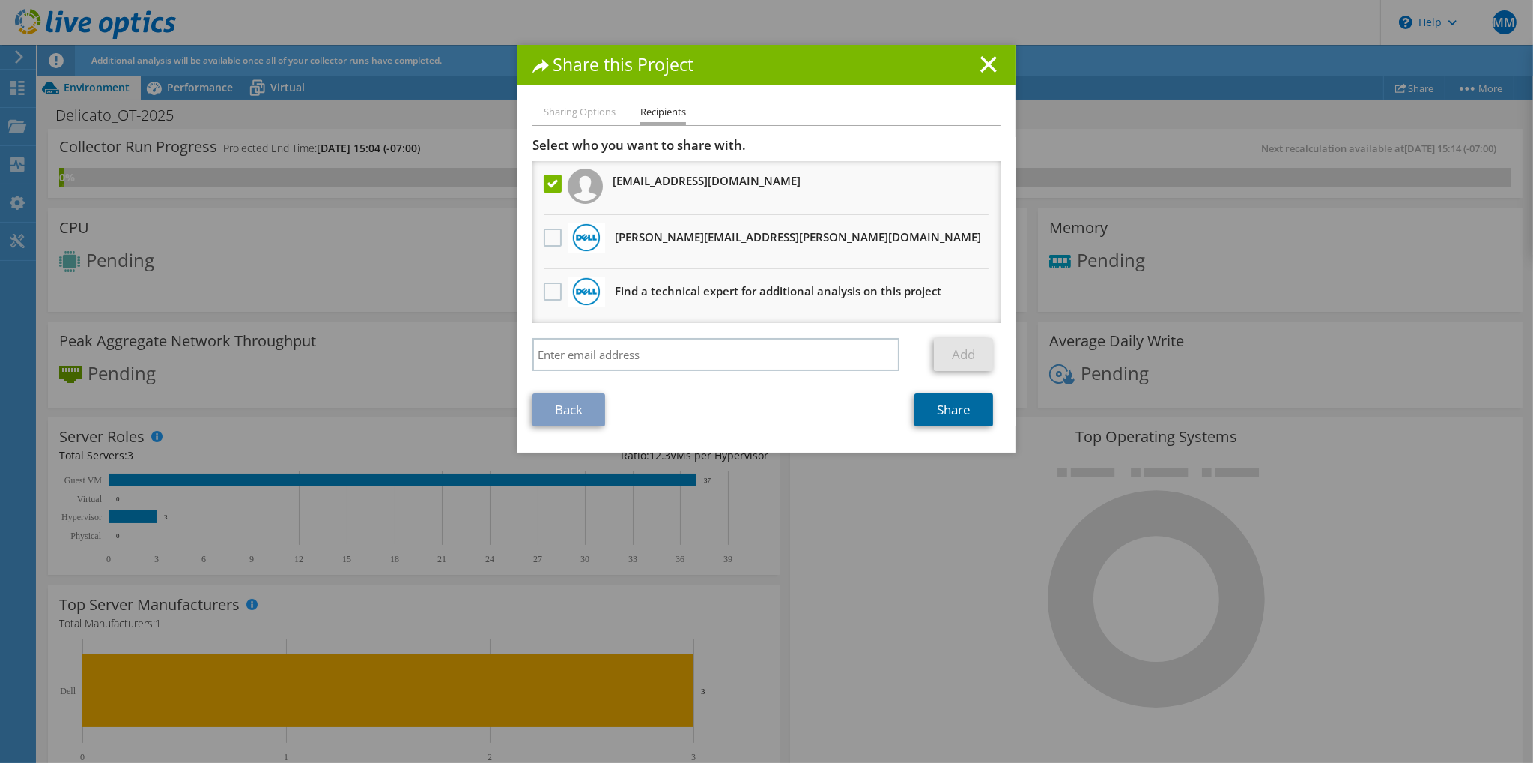
click at [963, 414] on link "Share" at bounding box center [954, 409] width 79 height 33
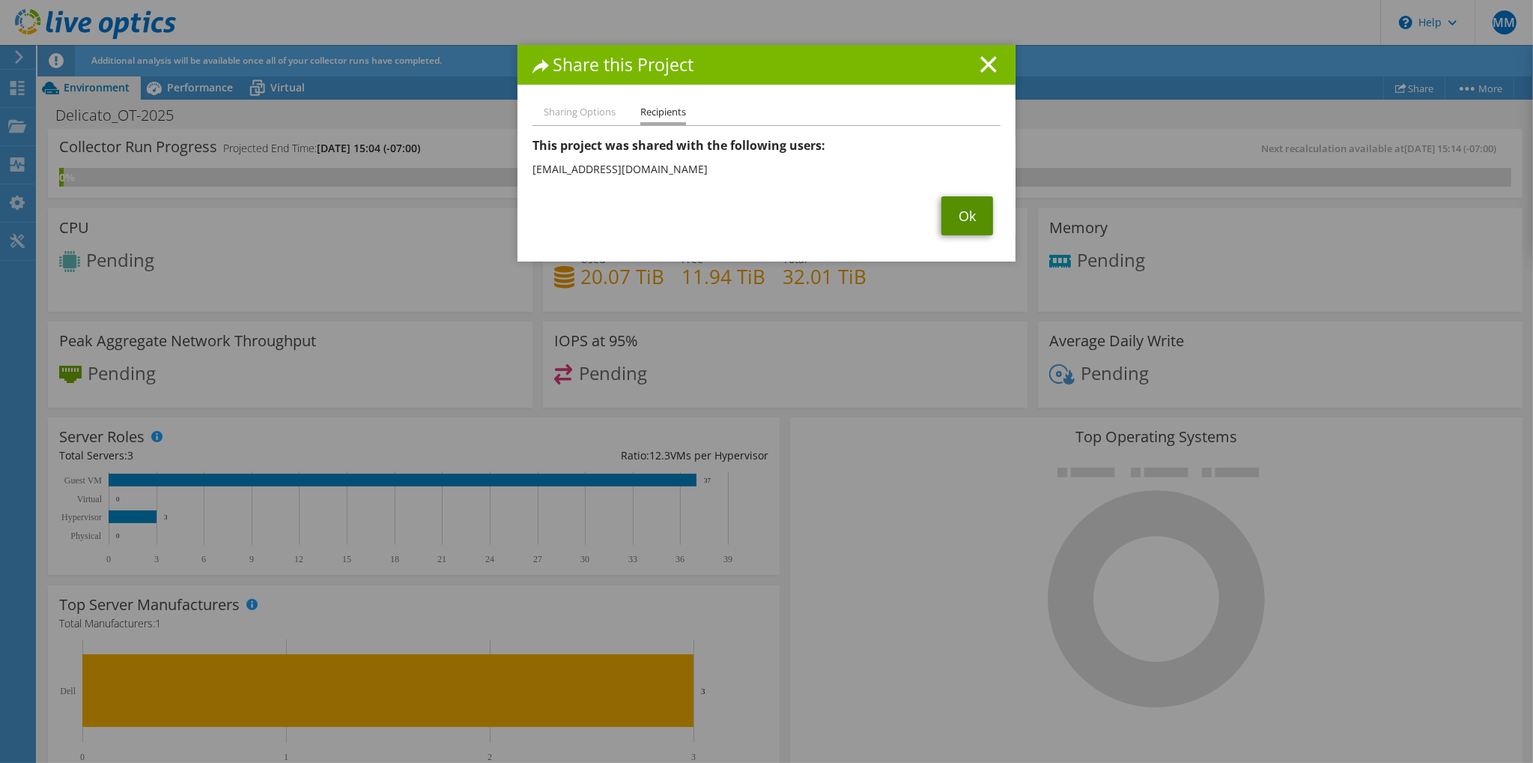
click at [945, 207] on link "Ok" at bounding box center [968, 215] width 52 height 39
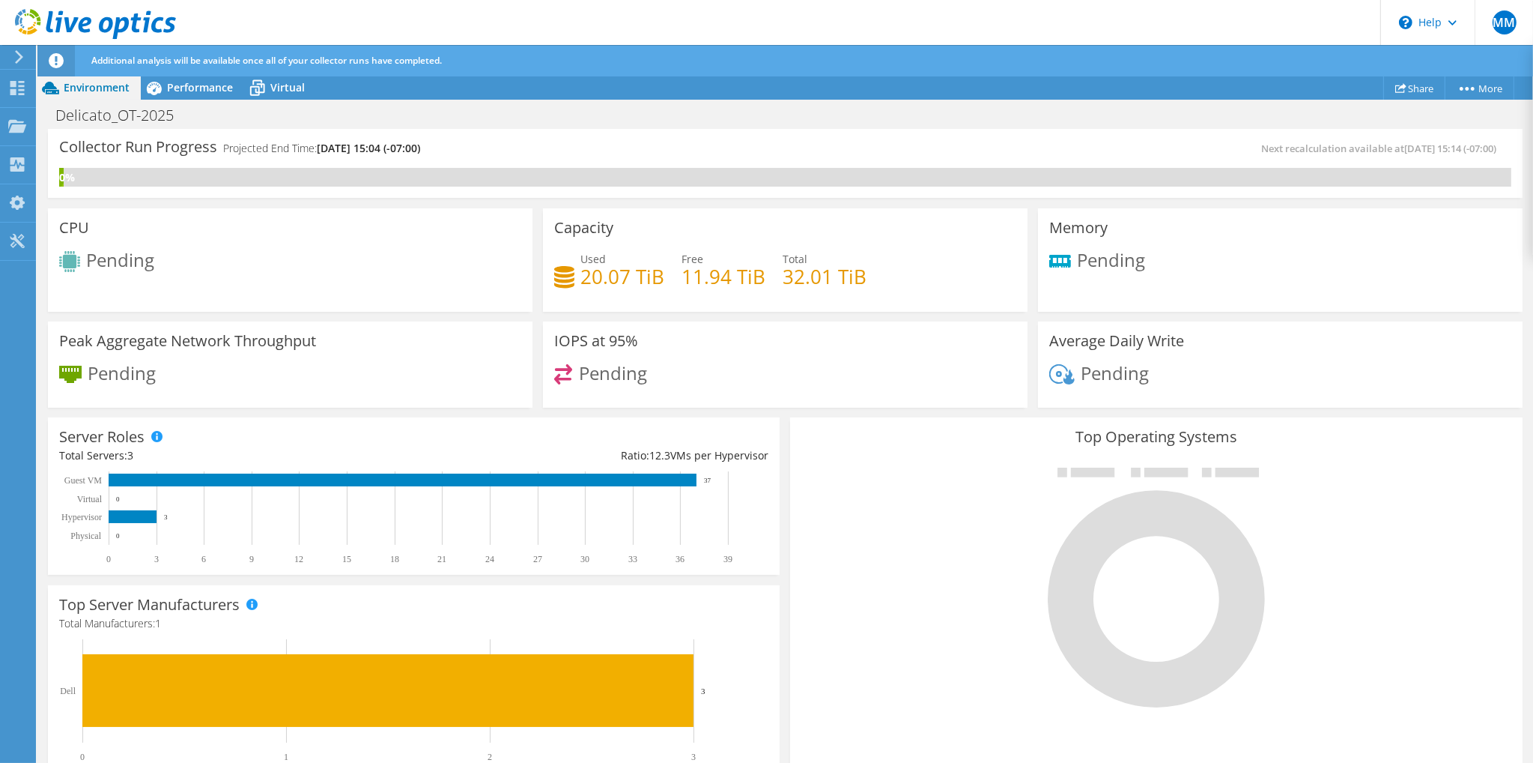
click at [692, 145] on div "Collector Run Progress Projected End Time: 10/14/2025, 15:04 (-07:00)" at bounding box center [422, 154] width 726 height 28
click at [597, 148] on div "Collector Run Progress Projected End Time: 10/14/2025, 15:04 (-07:00)" at bounding box center [422, 154] width 726 height 28
click at [924, 148] on div "Next recalculation available at 10/13/2025, 15:14 (-07:00)" at bounding box center [1148, 148] width 726 height 17
click at [200, 85] on span "Performance" at bounding box center [200, 87] width 66 height 14
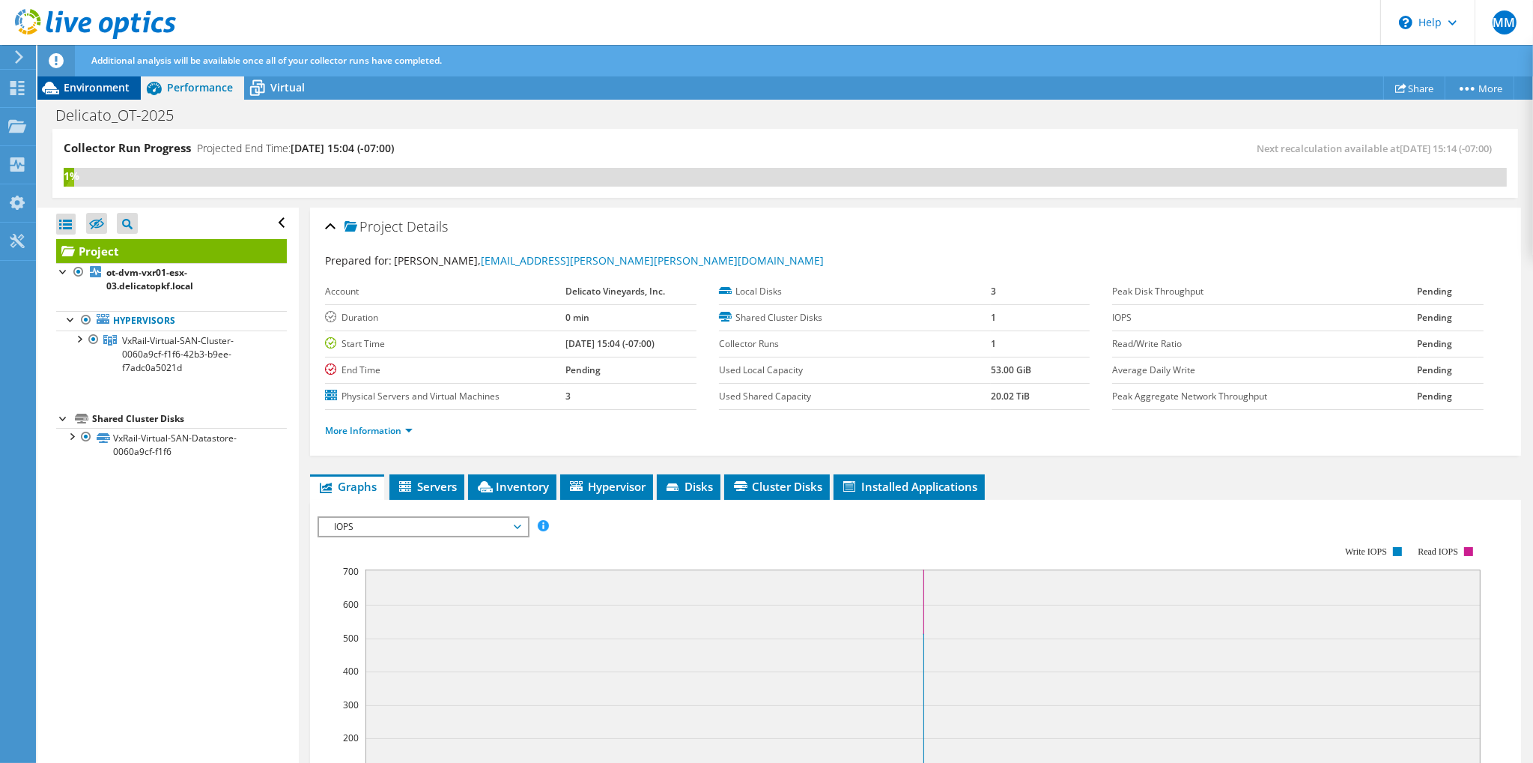
click at [95, 81] on span "Environment" at bounding box center [97, 87] width 66 height 14
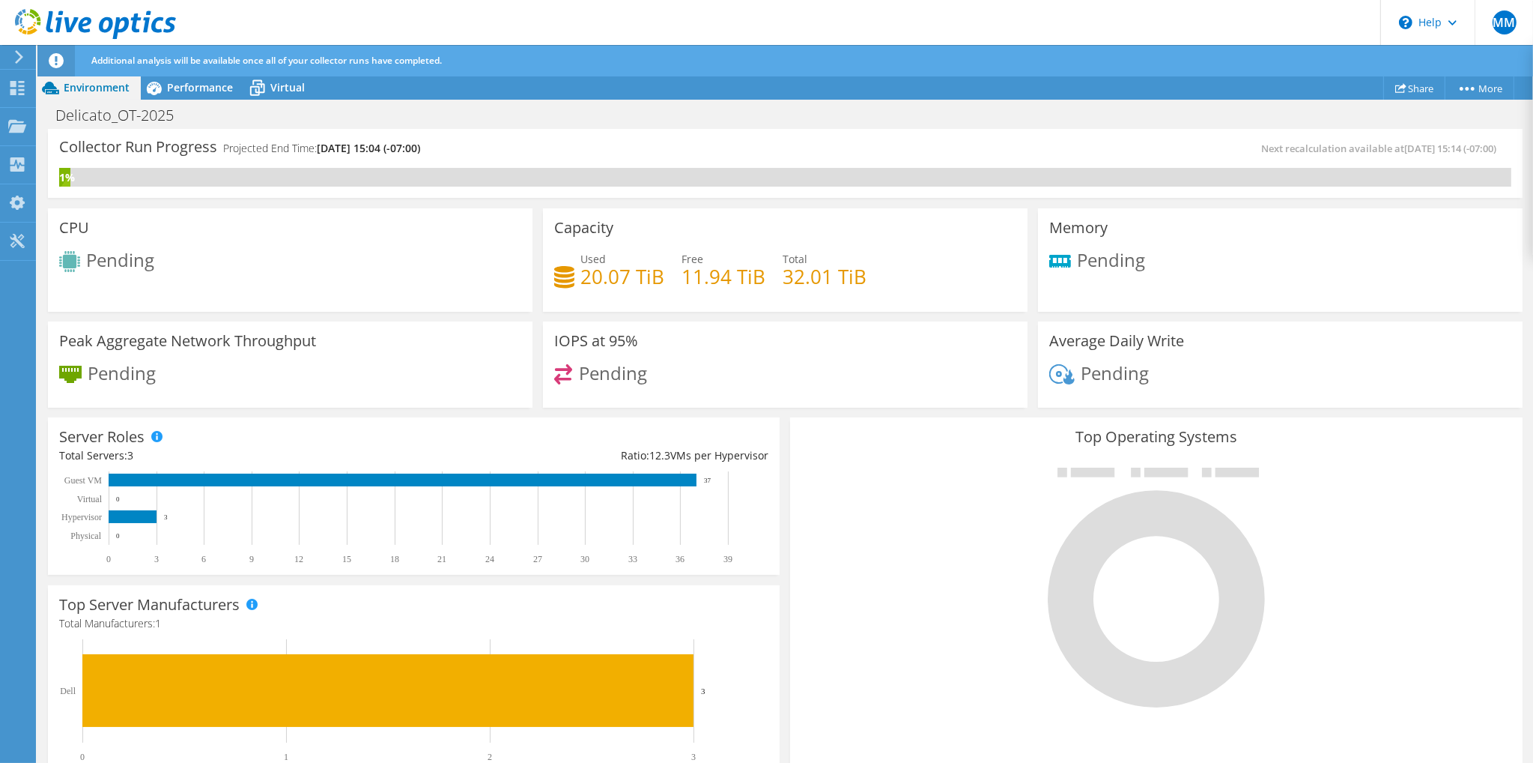
click at [107, 96] on div "Environment" at bounding box center [88, 88] width 103 height 24
click at [24, 85] on use at bounding box center [17, 88] width 14 height 14
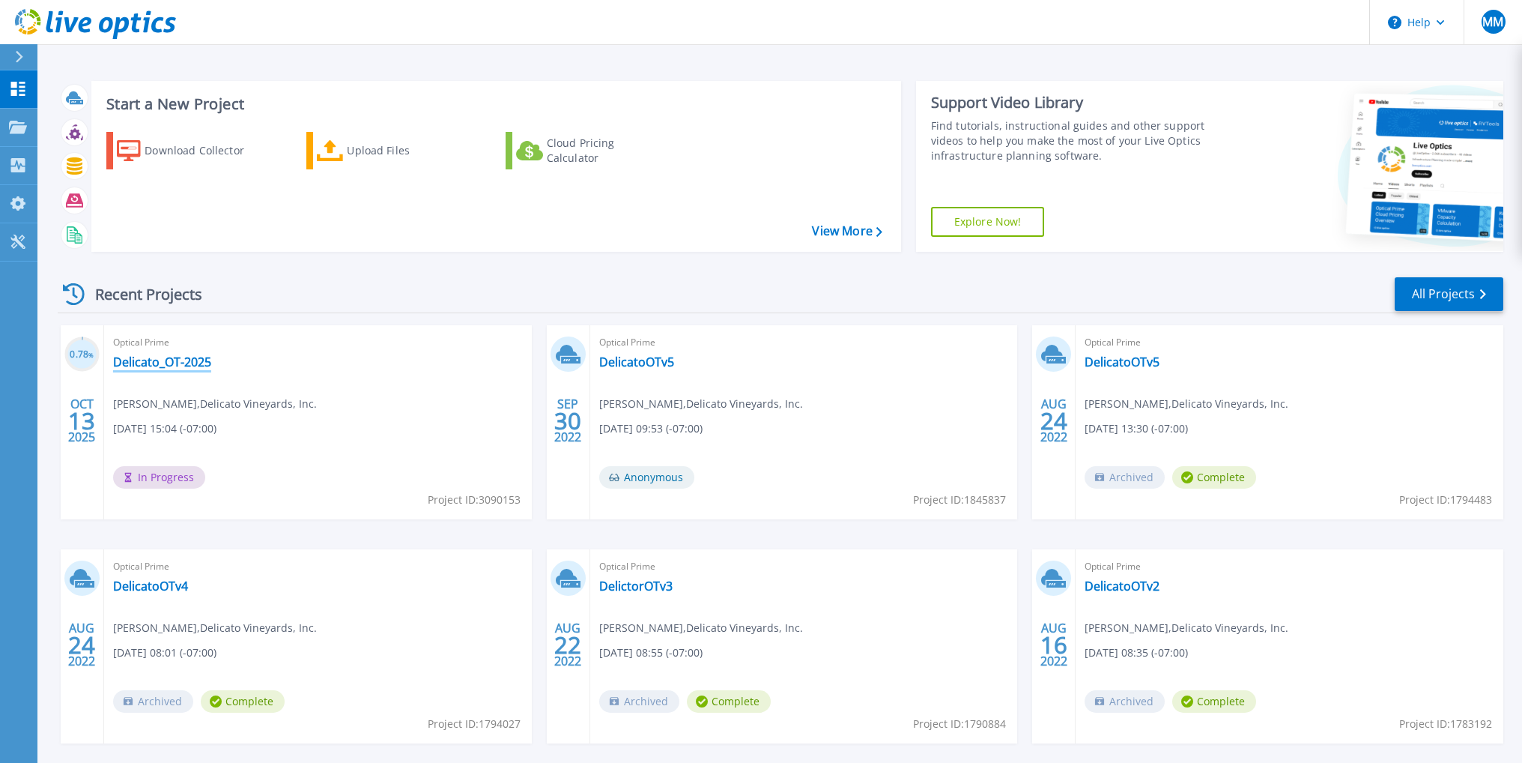
click at [157, 359] on link "Delicato_OT-2025" at bounding box center [162, 361] width 98 height 15
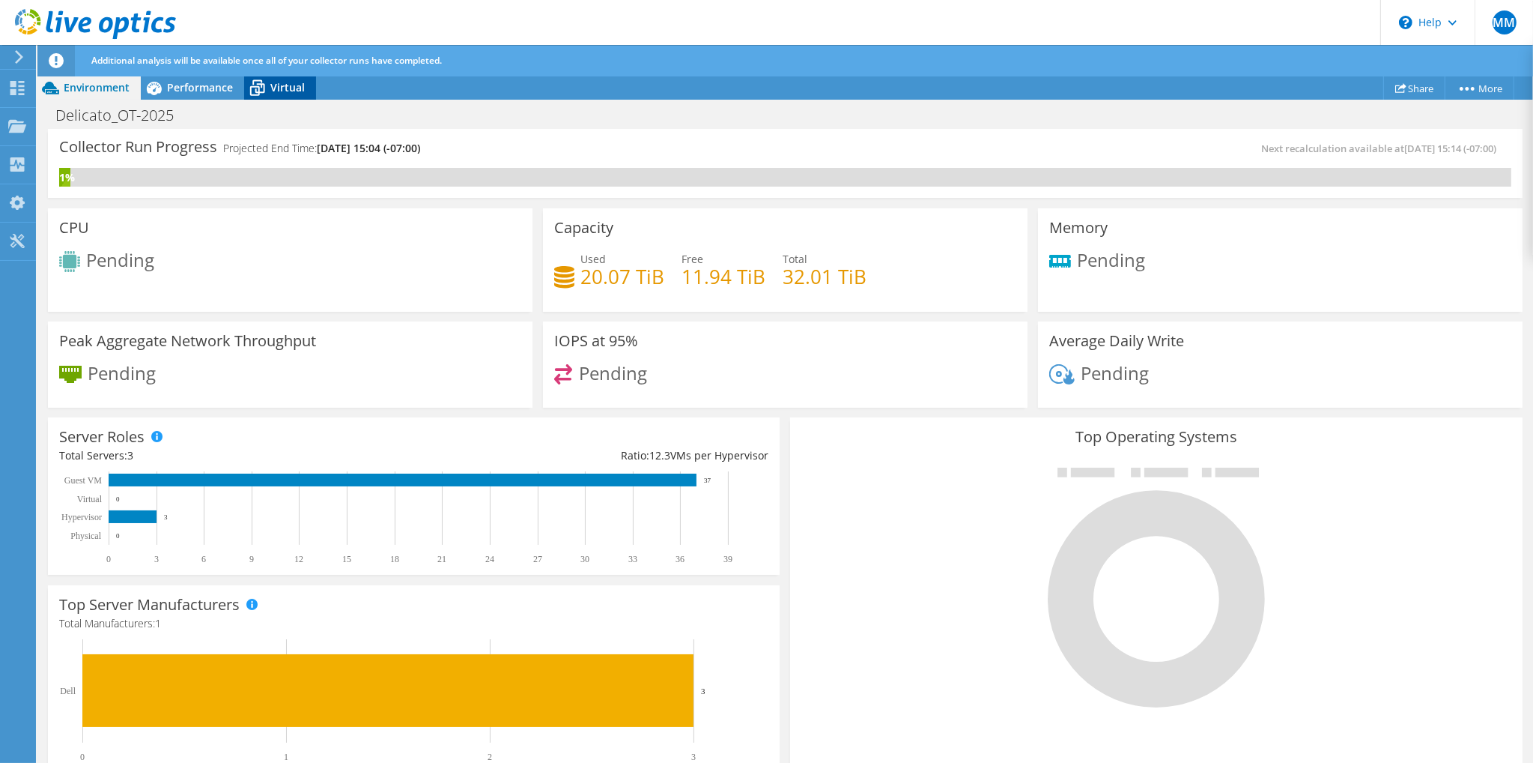
click at [285, 85] on span "Virtual" at bounding box center [287, 87] width 34 height 14
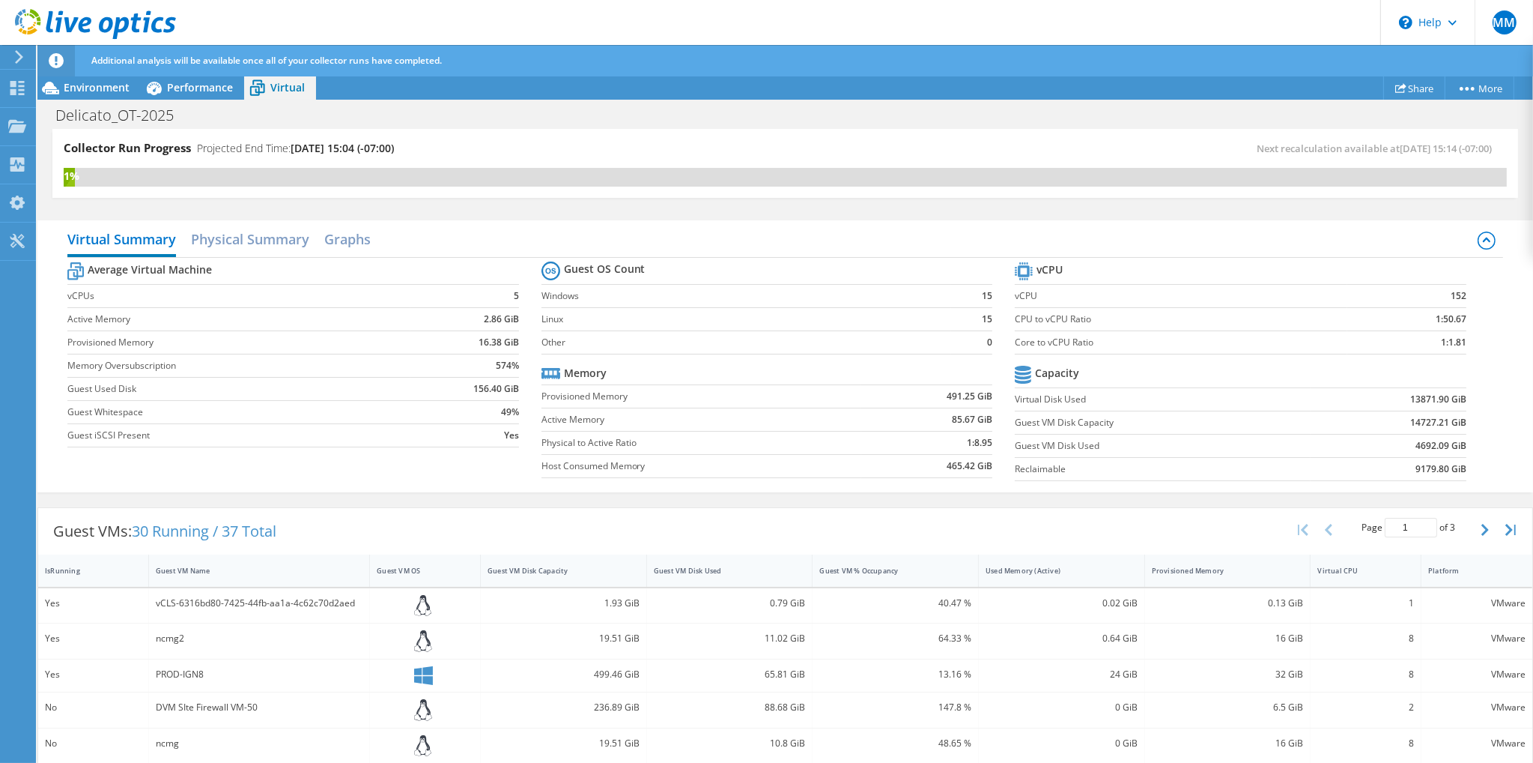
scroll to position [213, 0]
click at [188, 95] on div "Performance" at bounding box center [192, 88] width 103 height 24
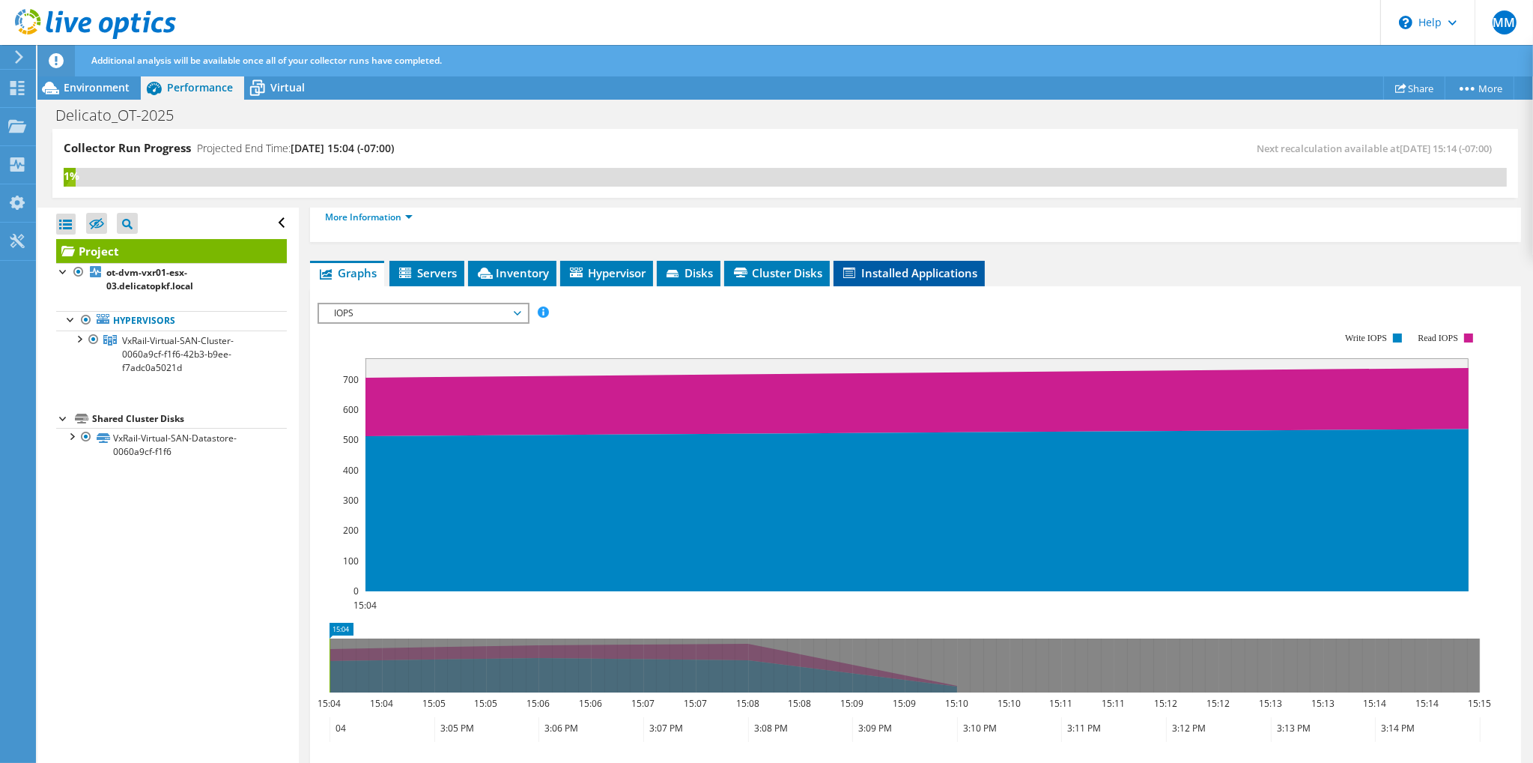
click at [916, 271] on span "Installed Applications" at bounding box center [909, 272] width 136 height 15
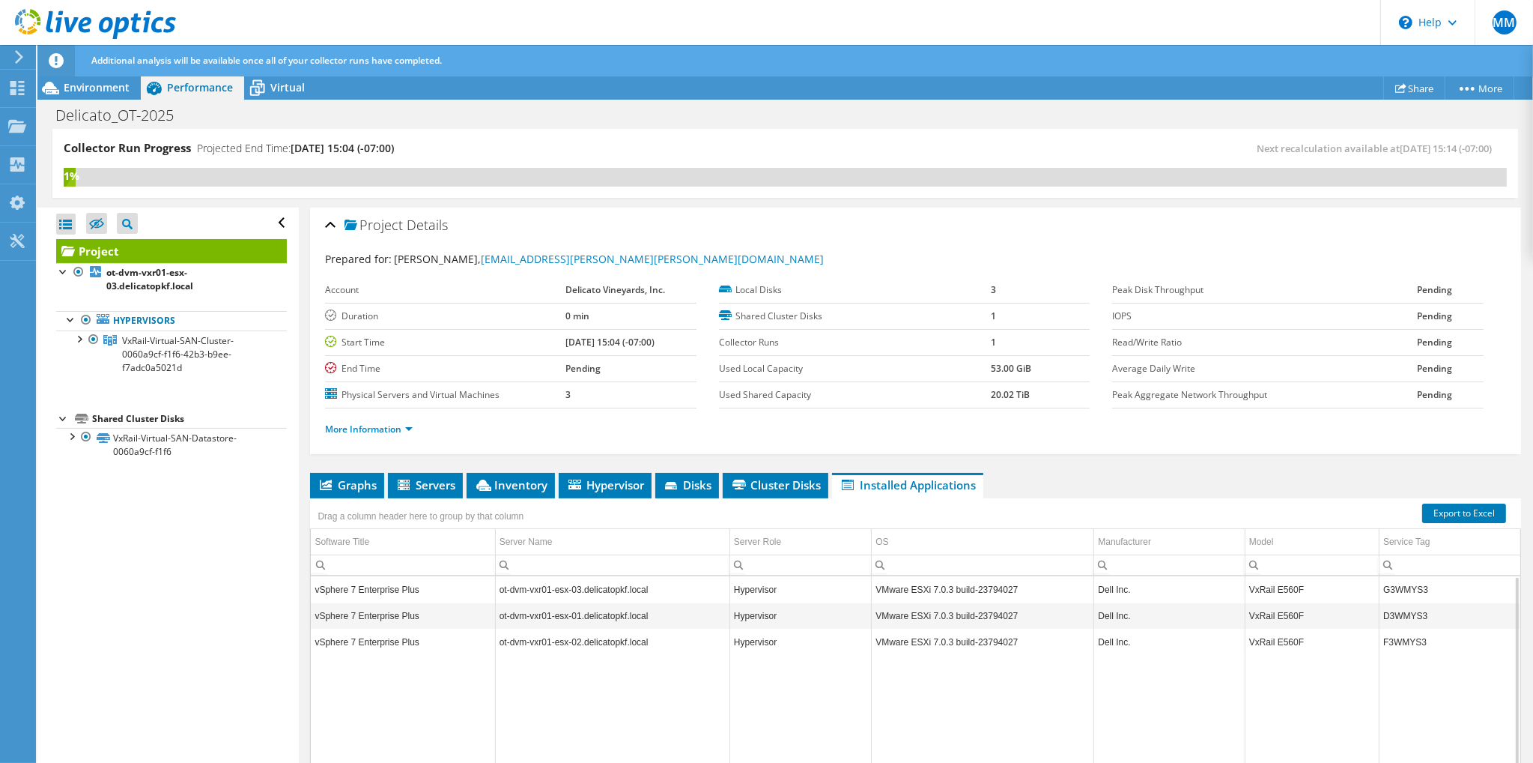
scroll to position [0, 0]
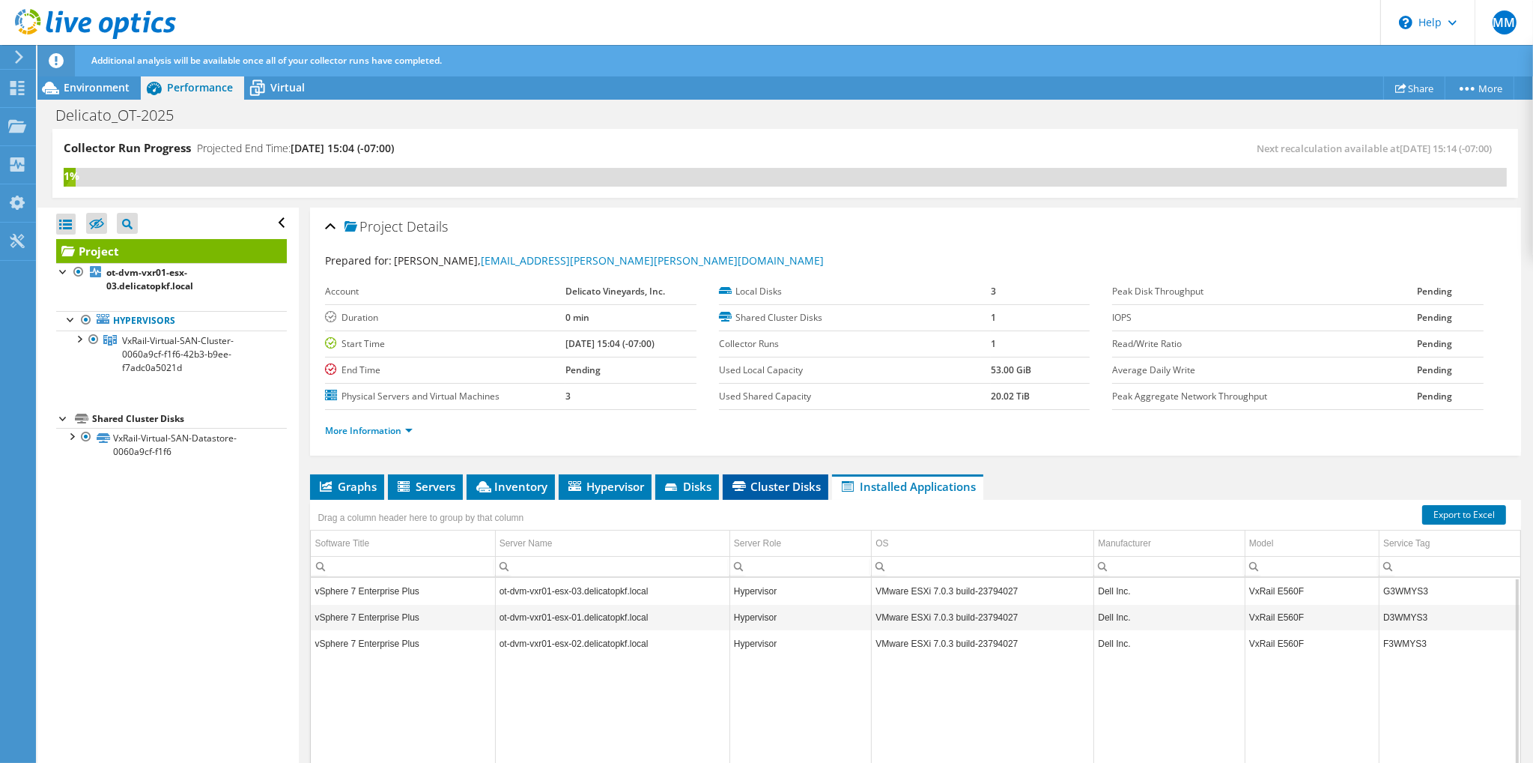
click at [771, 485] on span "Cluster Disks" at bounding box center [775, 486] width 91 height 15
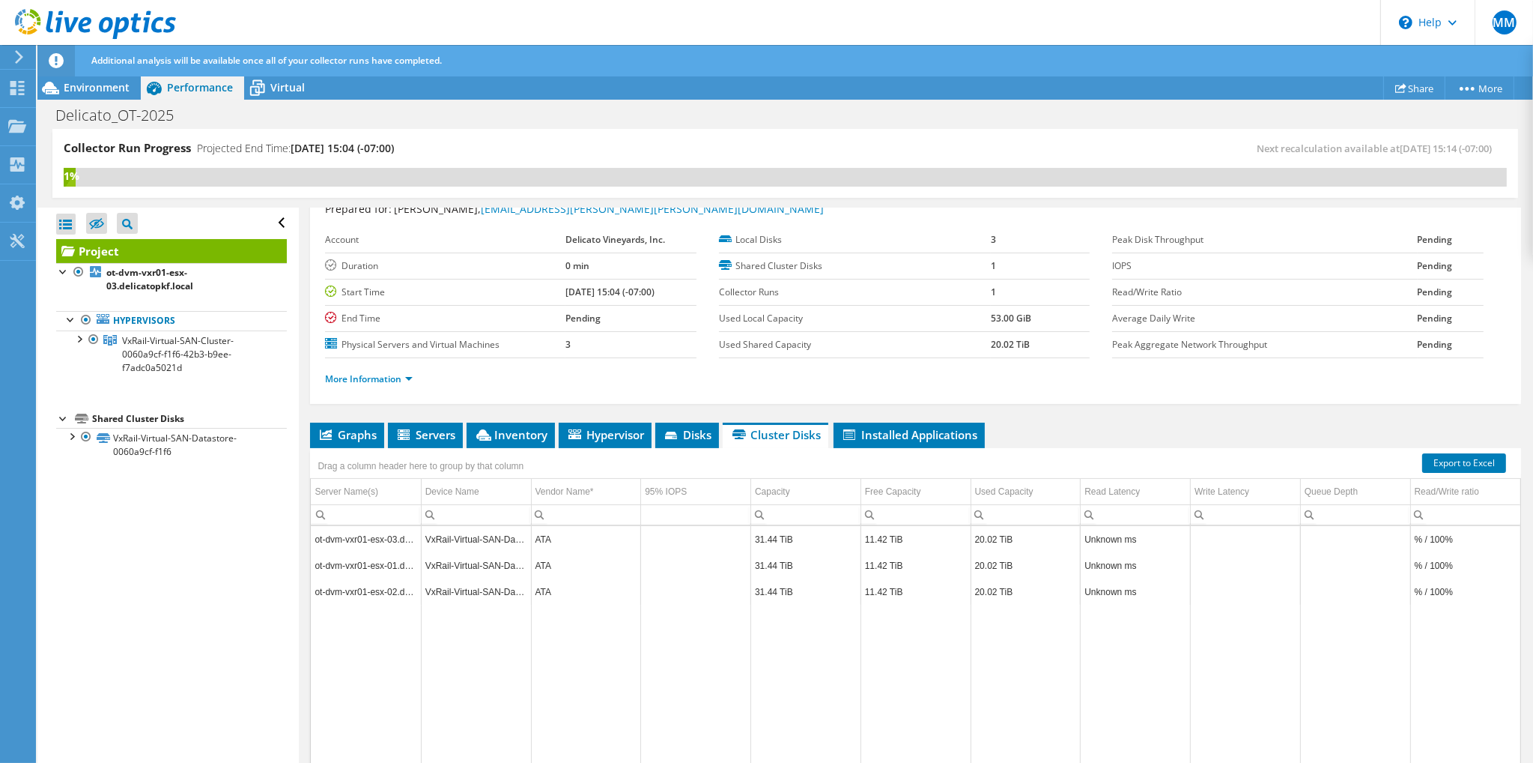
scroll to position [75, 0]
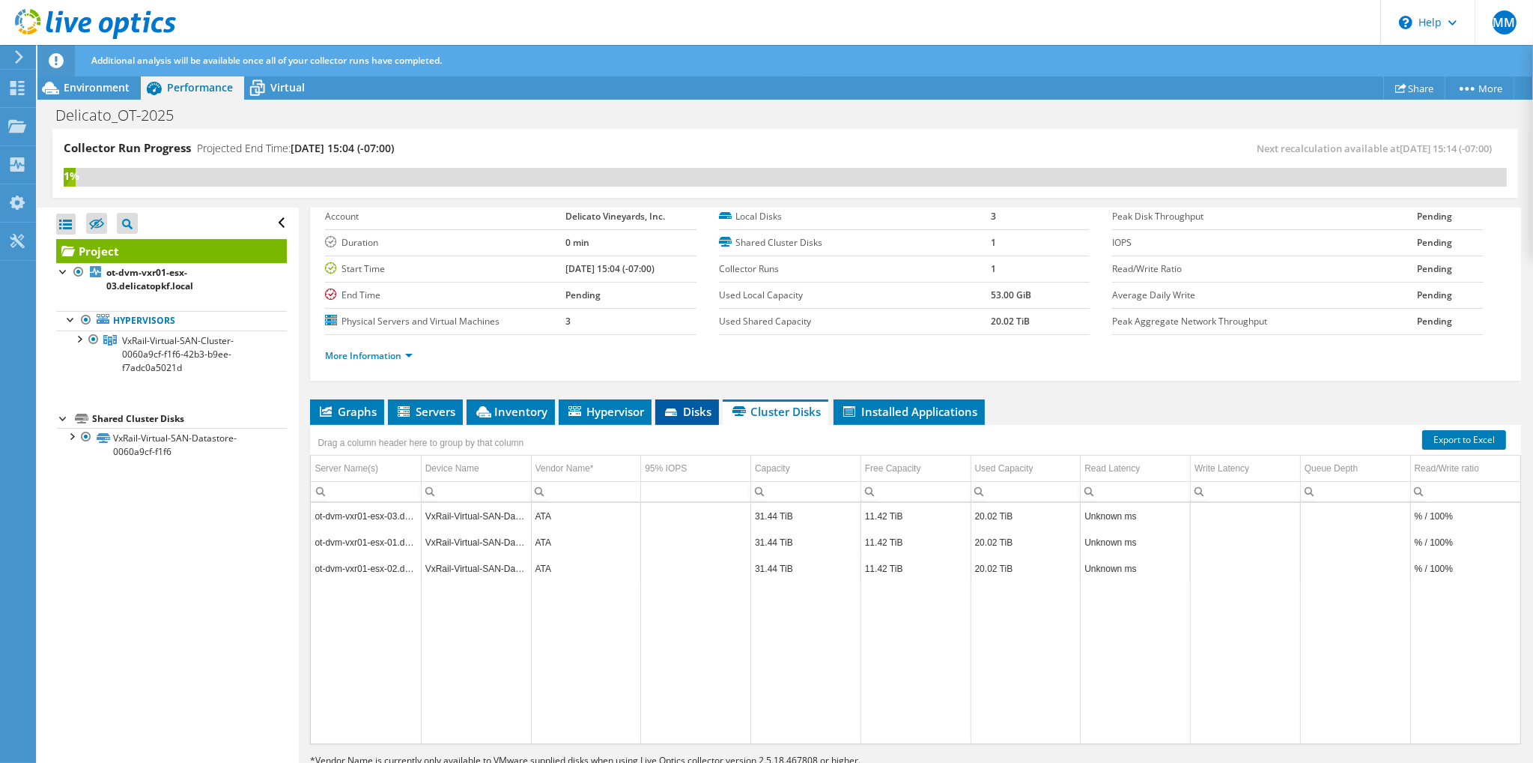
click at [687, 413] on span "Disks" at bounding box center [687, 411] width 49 height 15
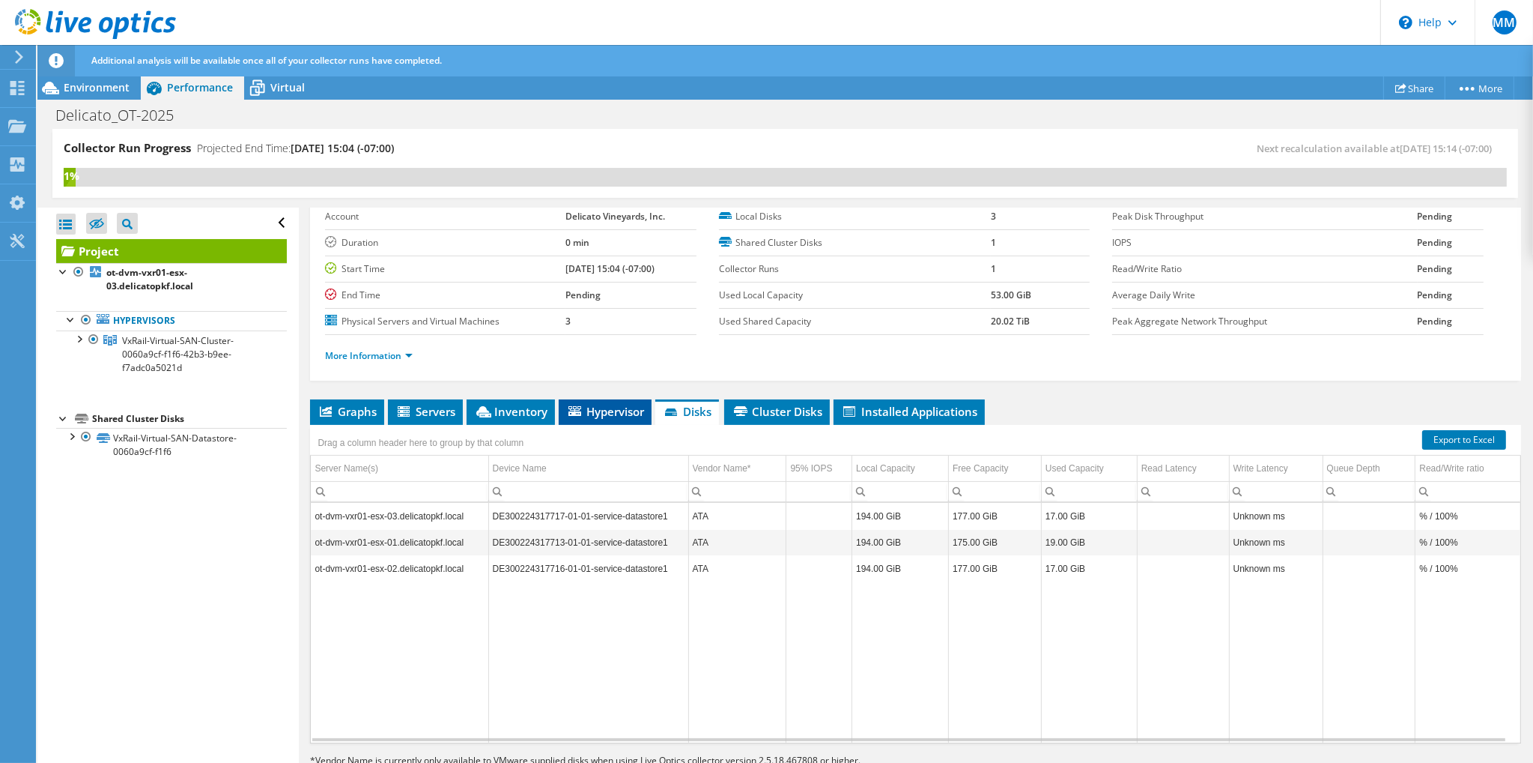
click at [598, 411] on span "Hypervisor" at bounding box center [605, 411] width 78 height 15
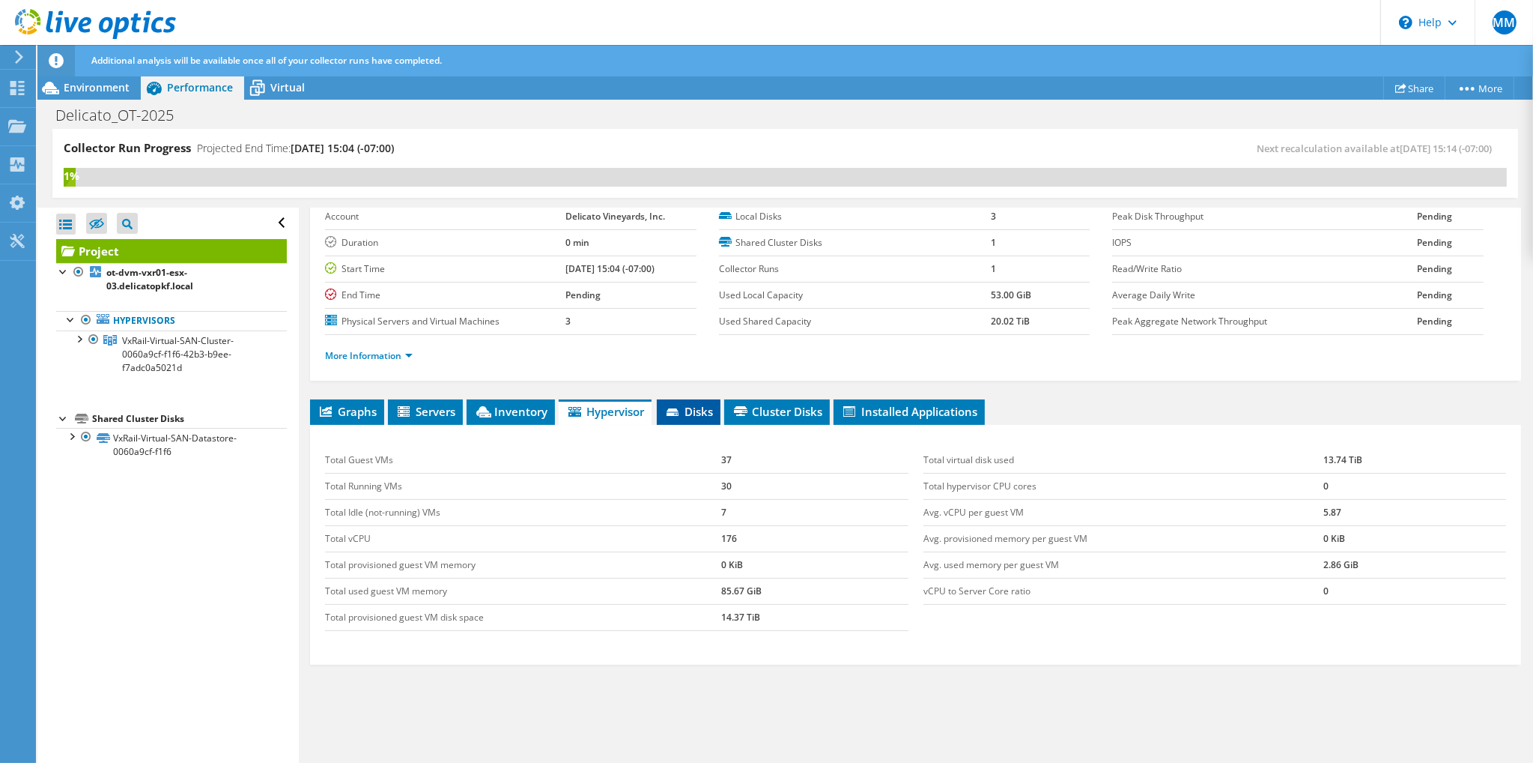
click at [691, 404] on span "Disks" at bounding box center [688, 411] width 49 height 15
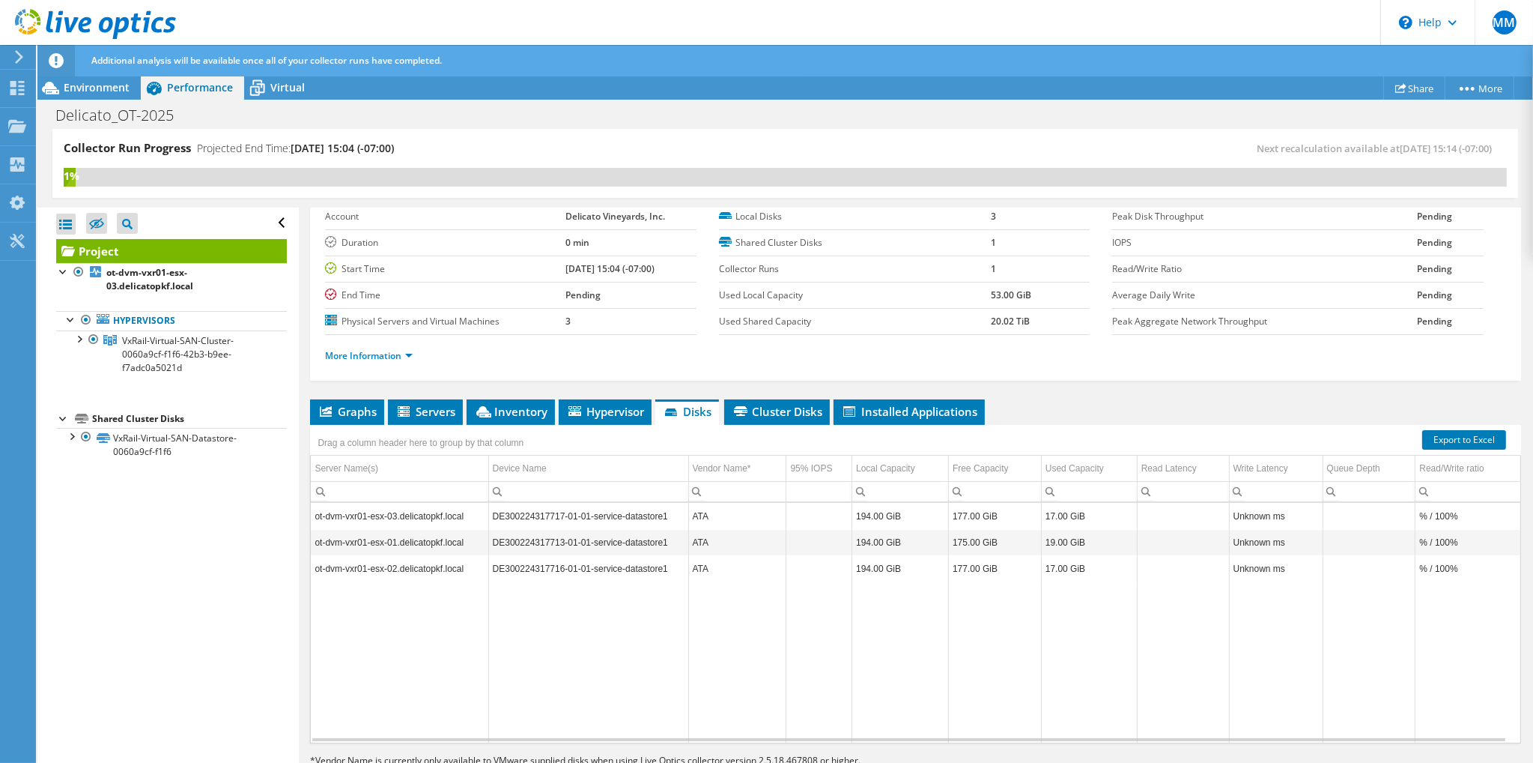
click at [664, 649] on td "Data grid" at bounding box center [588, 661] width 200 height 161
click at [610, 404] on span "Hypervisor" at bounding box center [605, 411] width 78 height 15
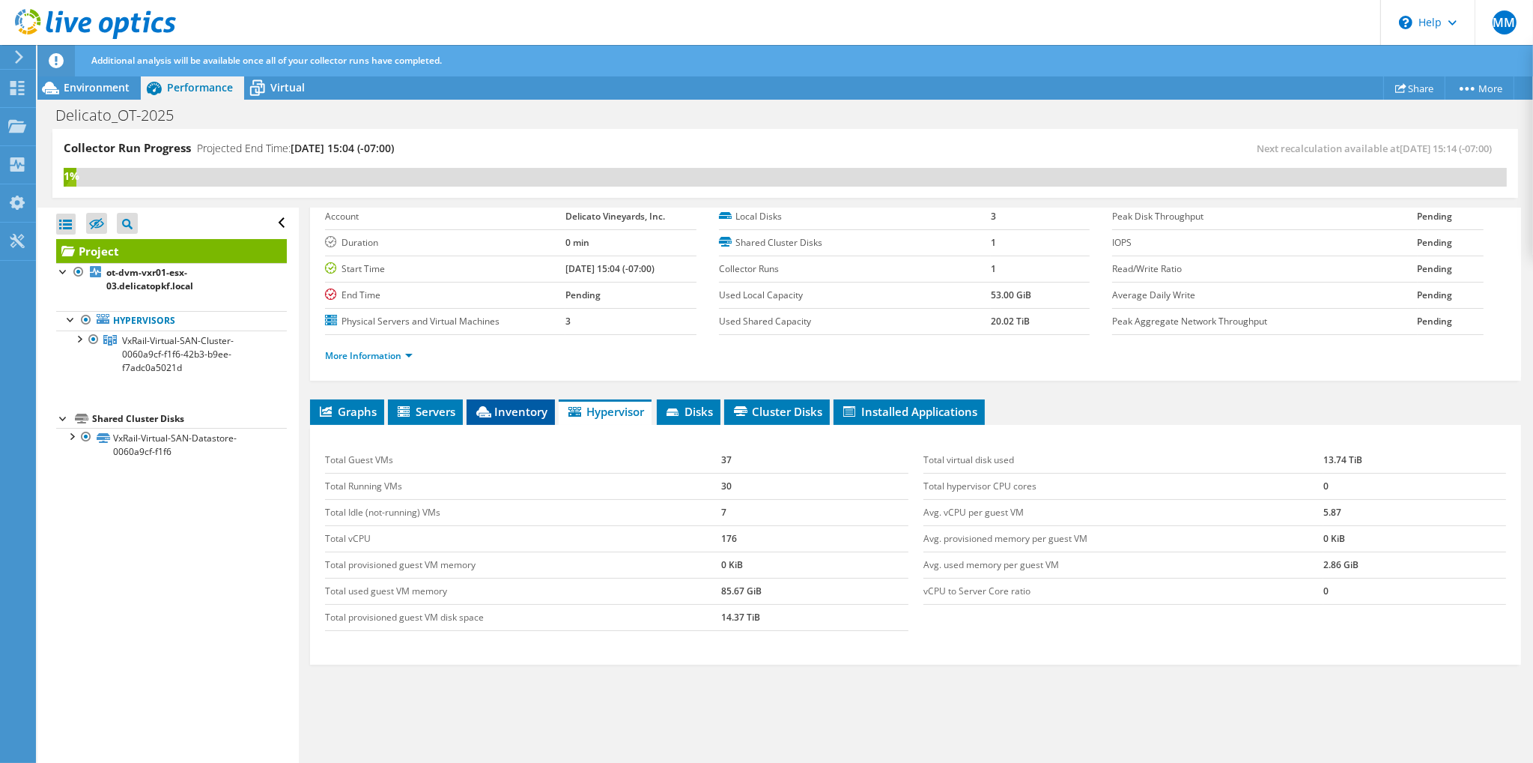
click at [479, 410] on icon at bounding box center [483, 411] width 15 height 11
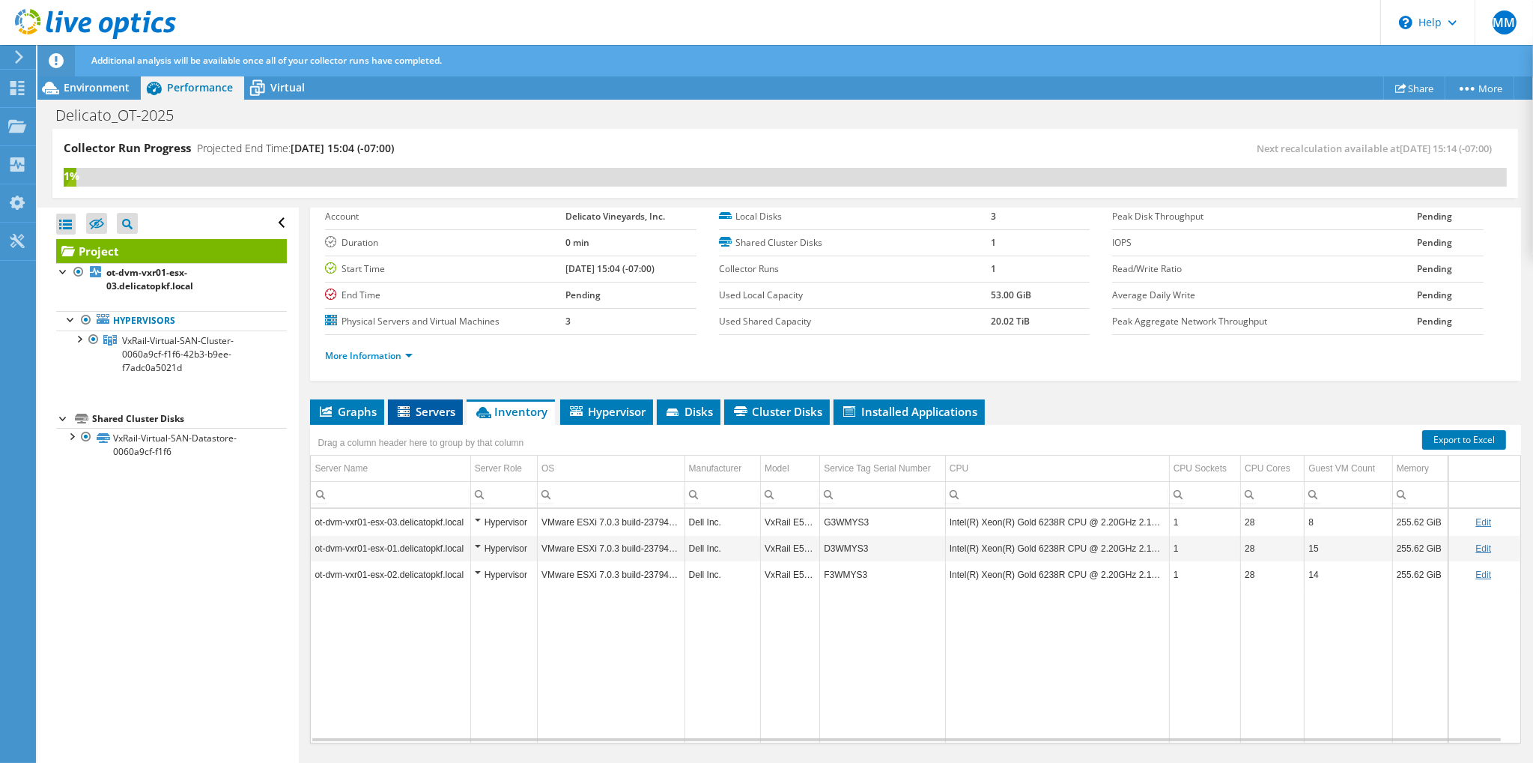
click at [409, 408] on icon at bounding box center [405, 412] width 15 height 13
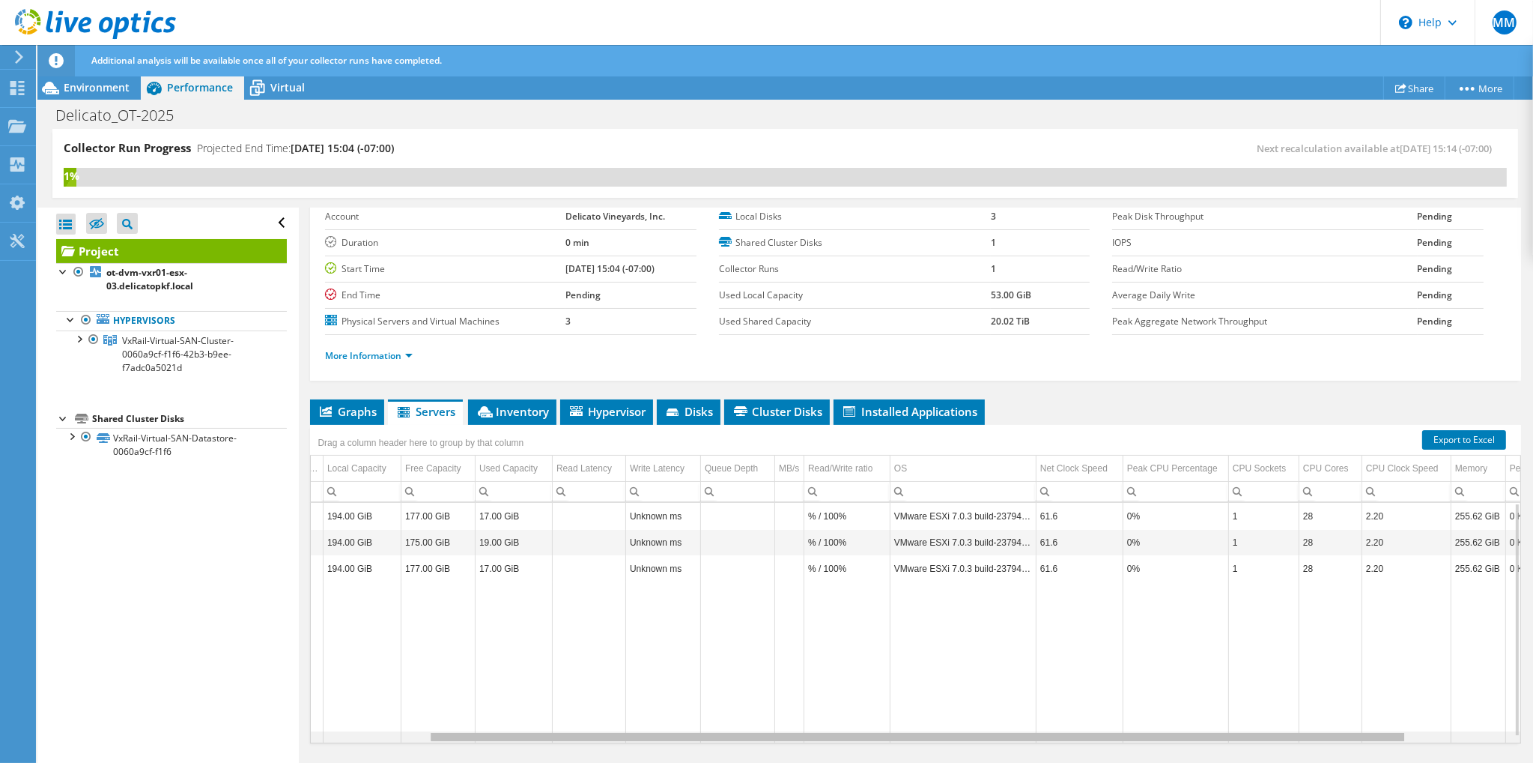
scroll to position [0, 0]
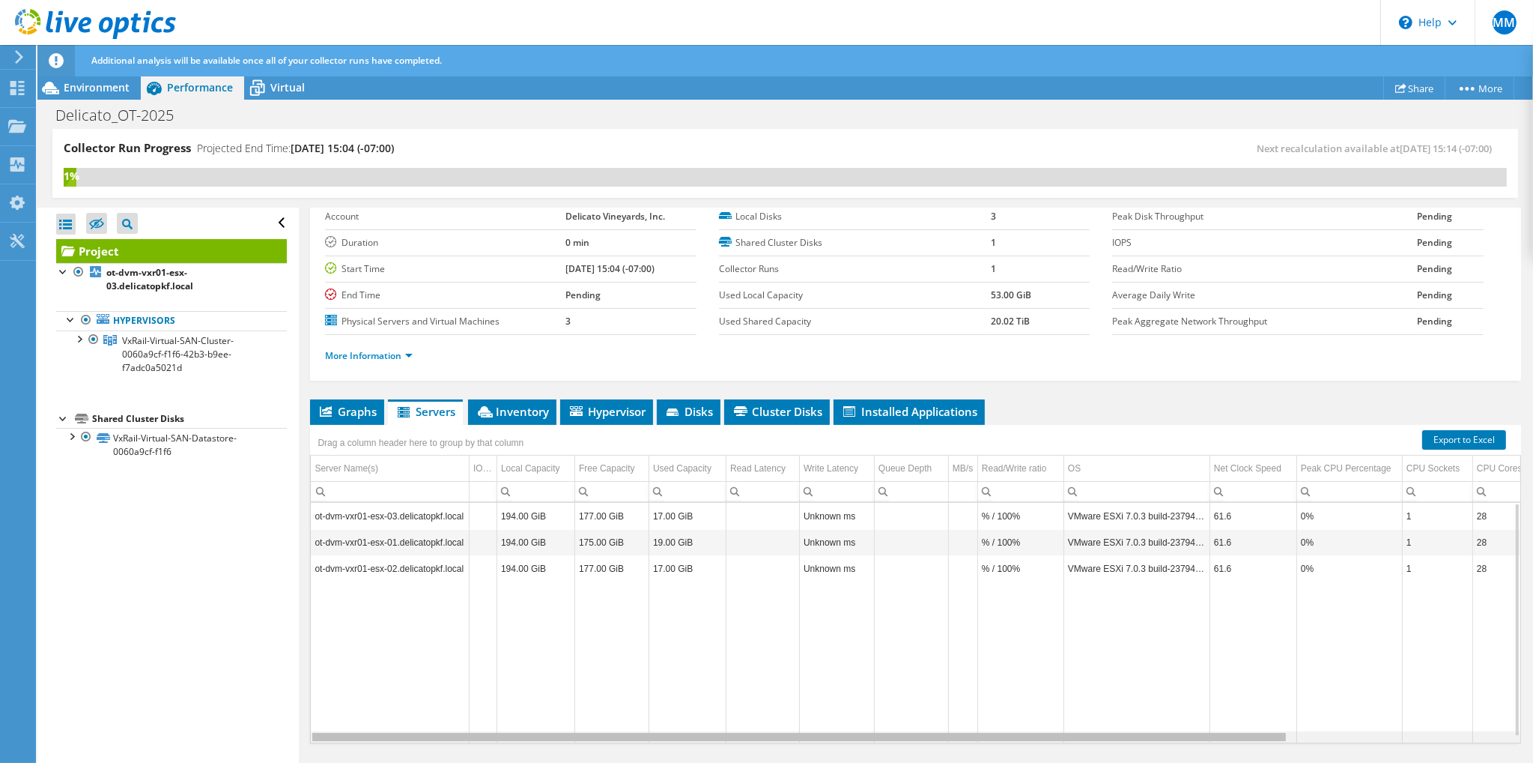
drag, startPoint x: 1043, startPoint y: 737, endPoint x: 880, endPoint y: 747, distance: 162.8
click at [912, 762] on html "MM End User Matt Murray matt.murray@delicato.com Delicato Vineyards, Inc. My Pr…" at bounding box center [766, 381] width 1533 height 763
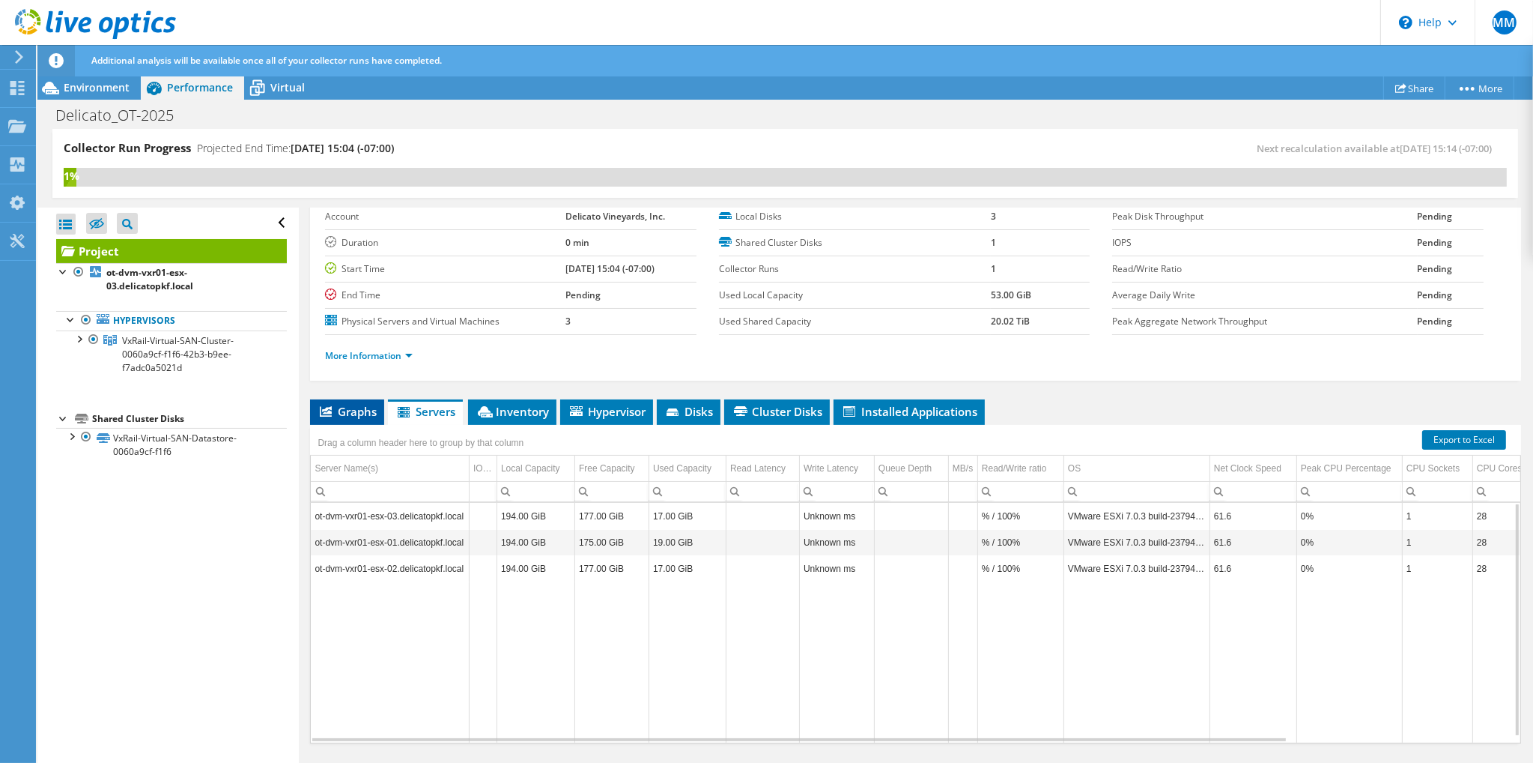
click at [336, 404] on span "Graphs" at bounding box center [347, 411] width 59 height 15
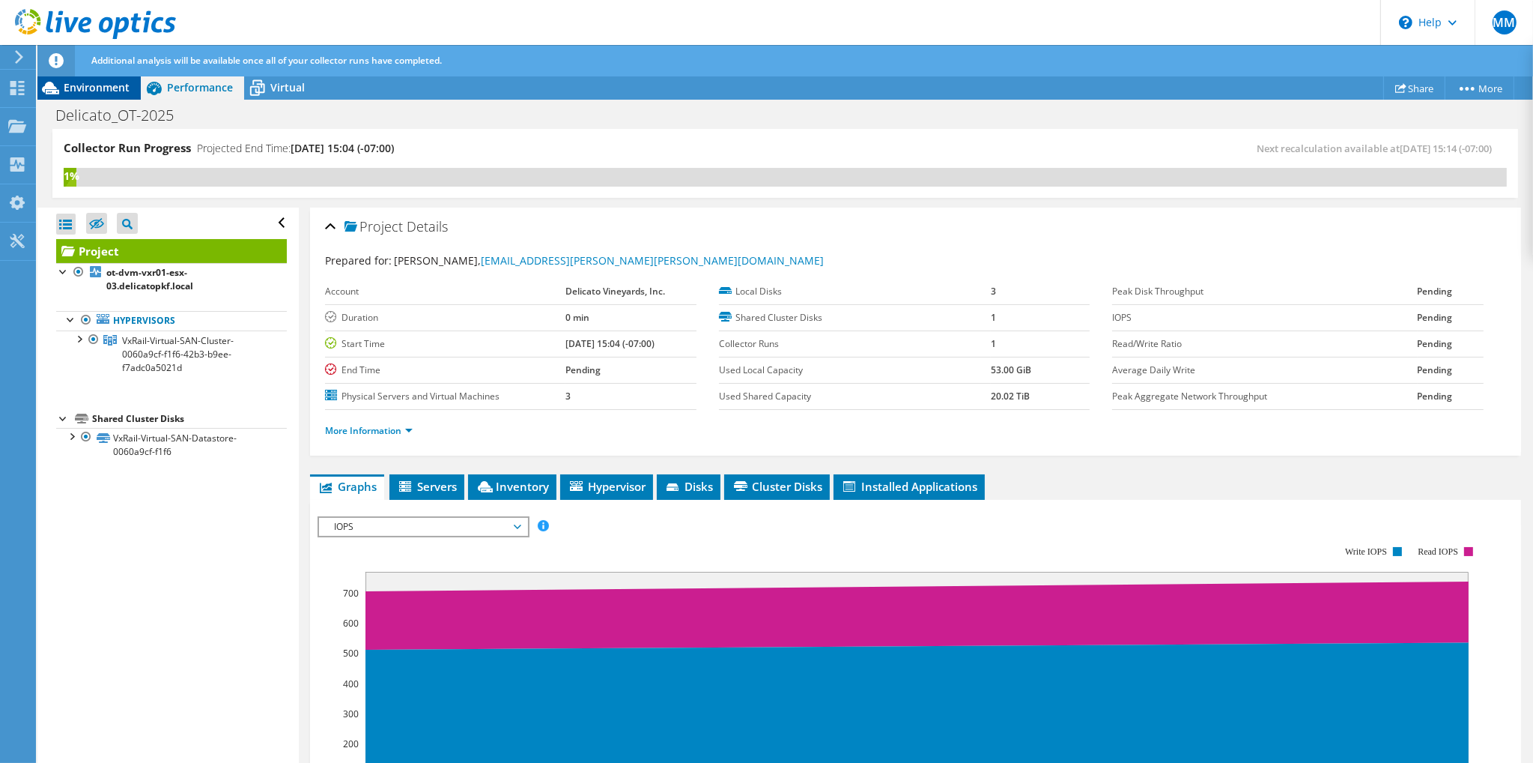
click at [68, 85] on span "Environment" at bounding box center [97, 87] width 66 height 14
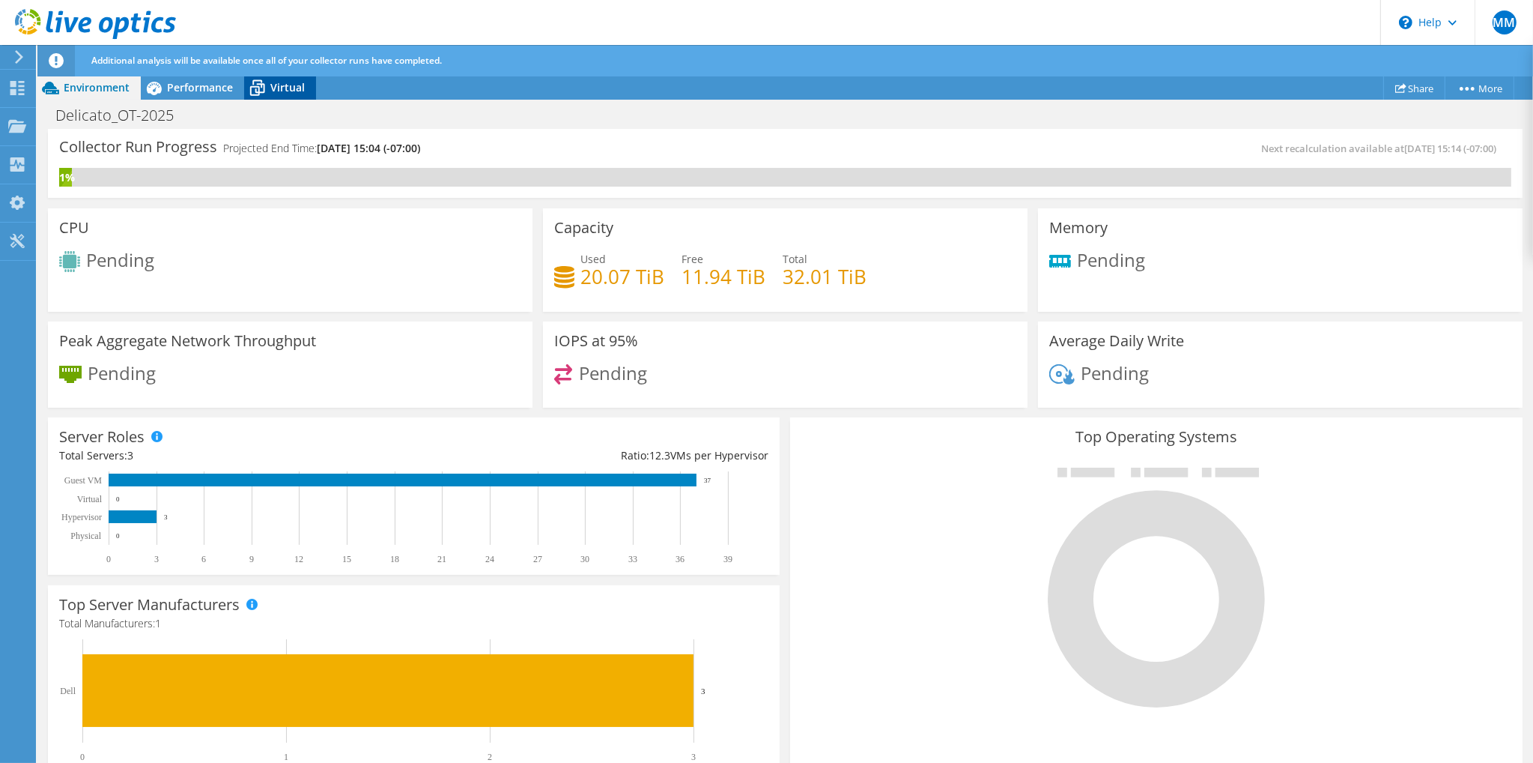
click at [270, 91] on span "Virtual" at bounding box center [287, 87] width 34 height 14
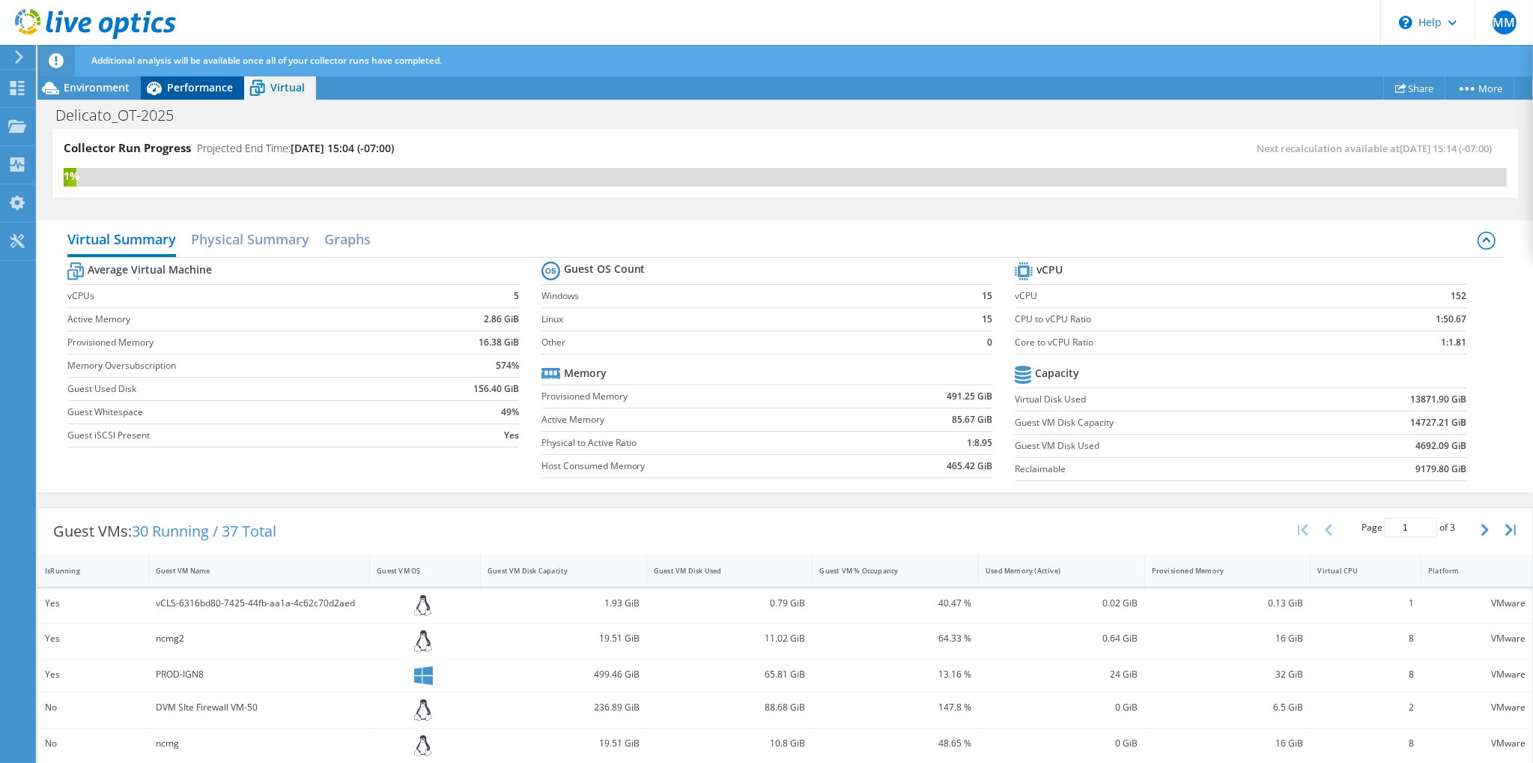
click at [201, 91] on span "Performance" at bounding box center [200, 87] width 66 height 14
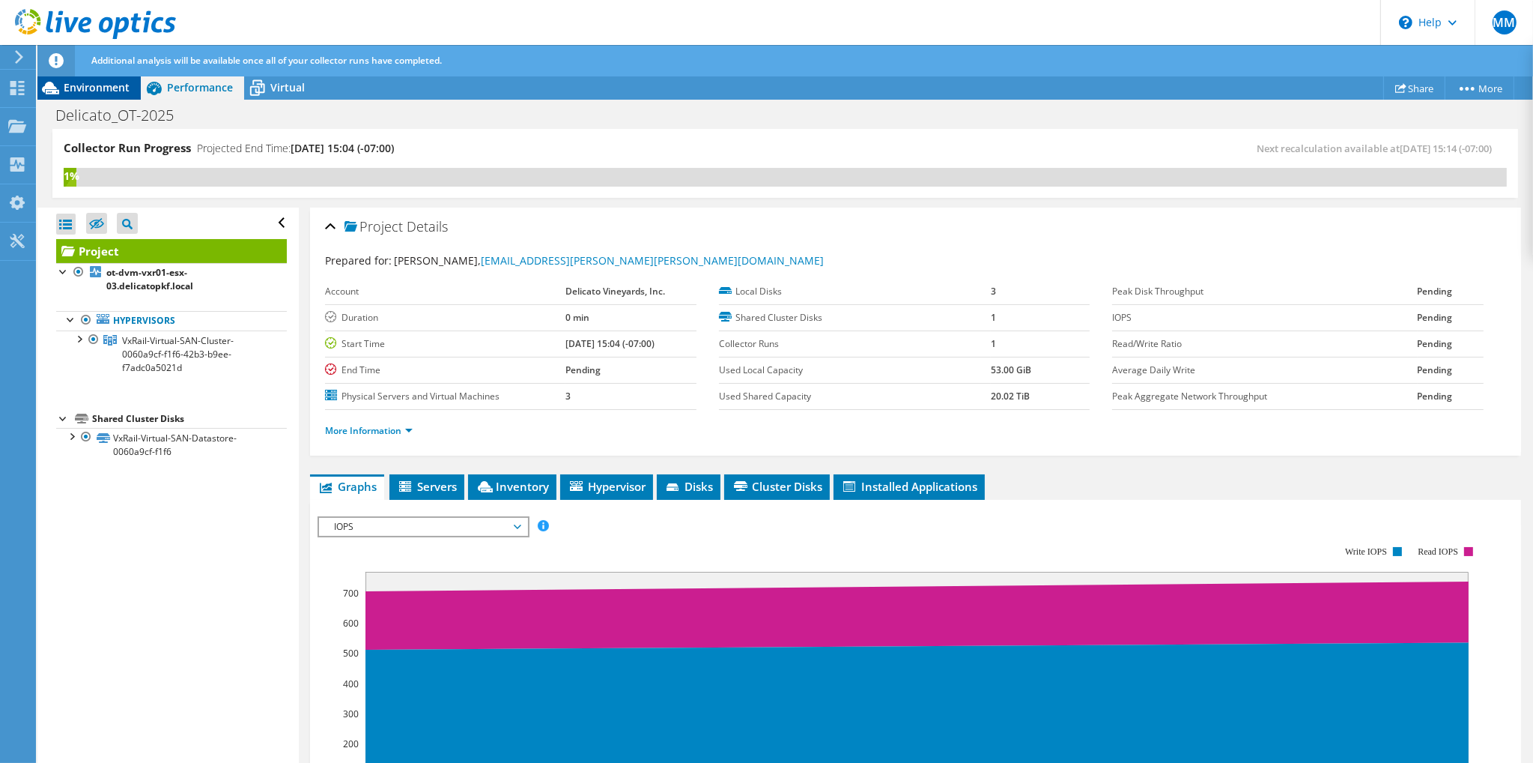
click at [129, 94] on span "Environment" at bounding box center [97, 87] width 66 height 14
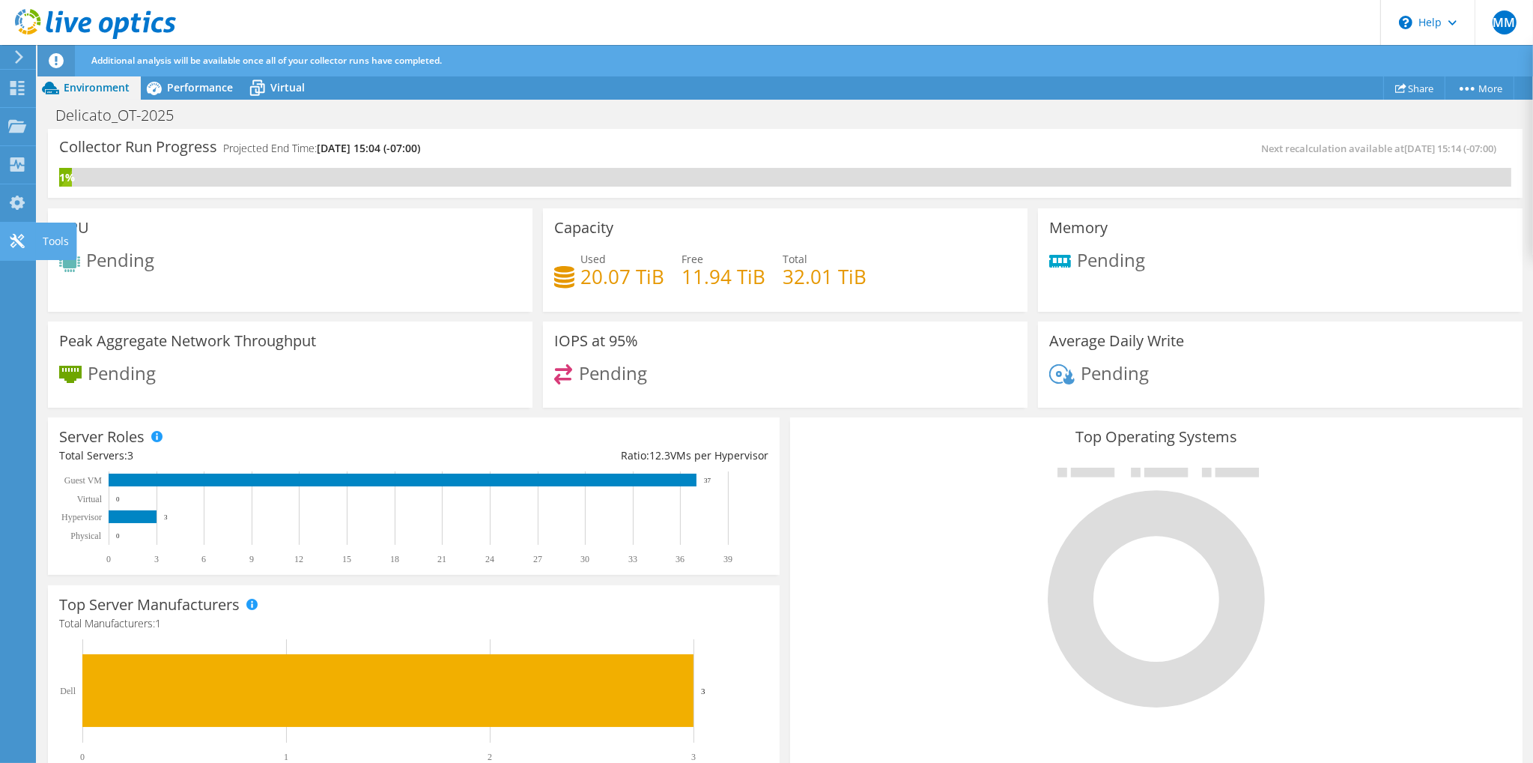
click at [14, 244] on use at bounding box center [17, 241] width 14 height 14
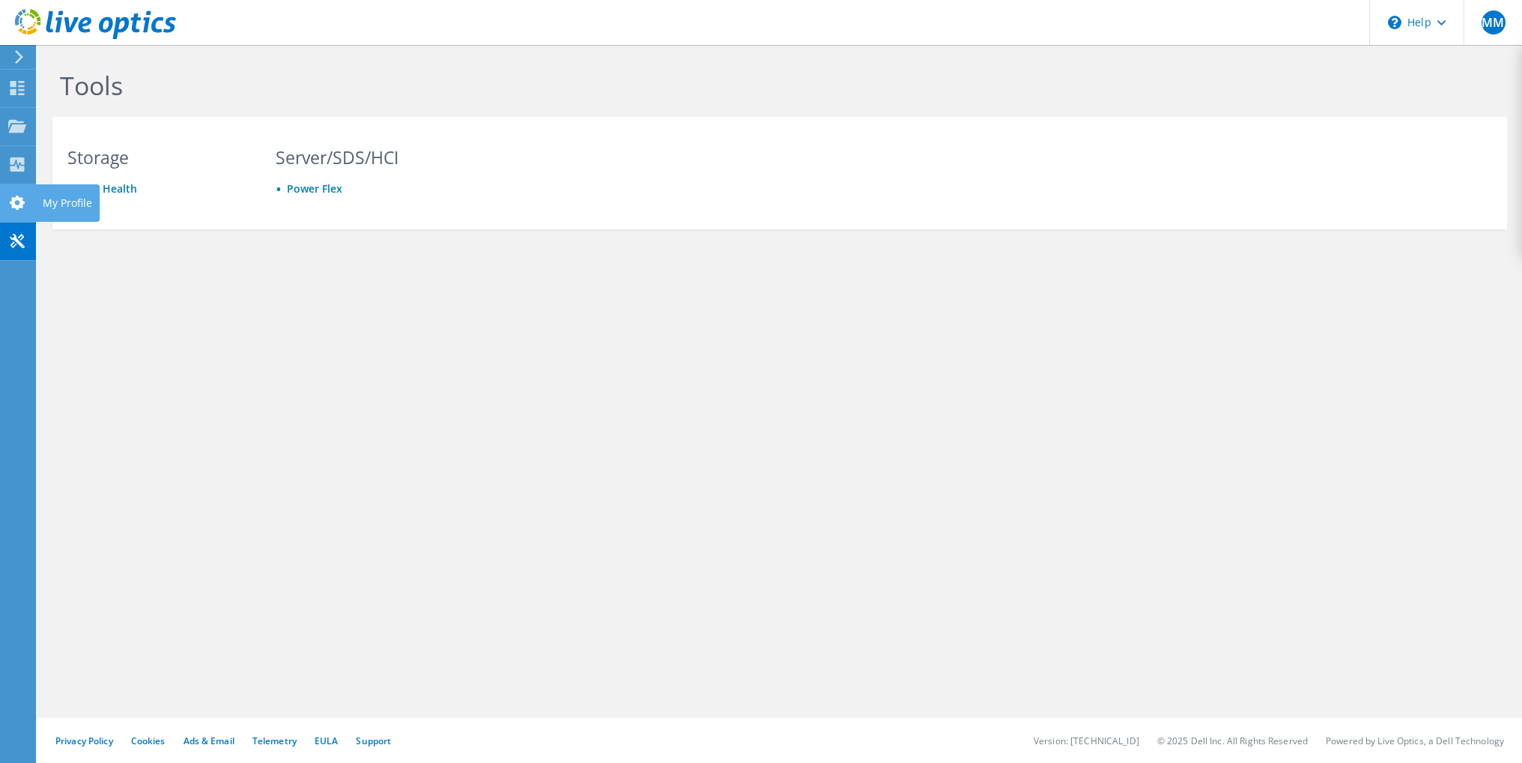
click at [16, 208] on use at bounding box center [17, 203] width 15 height 14
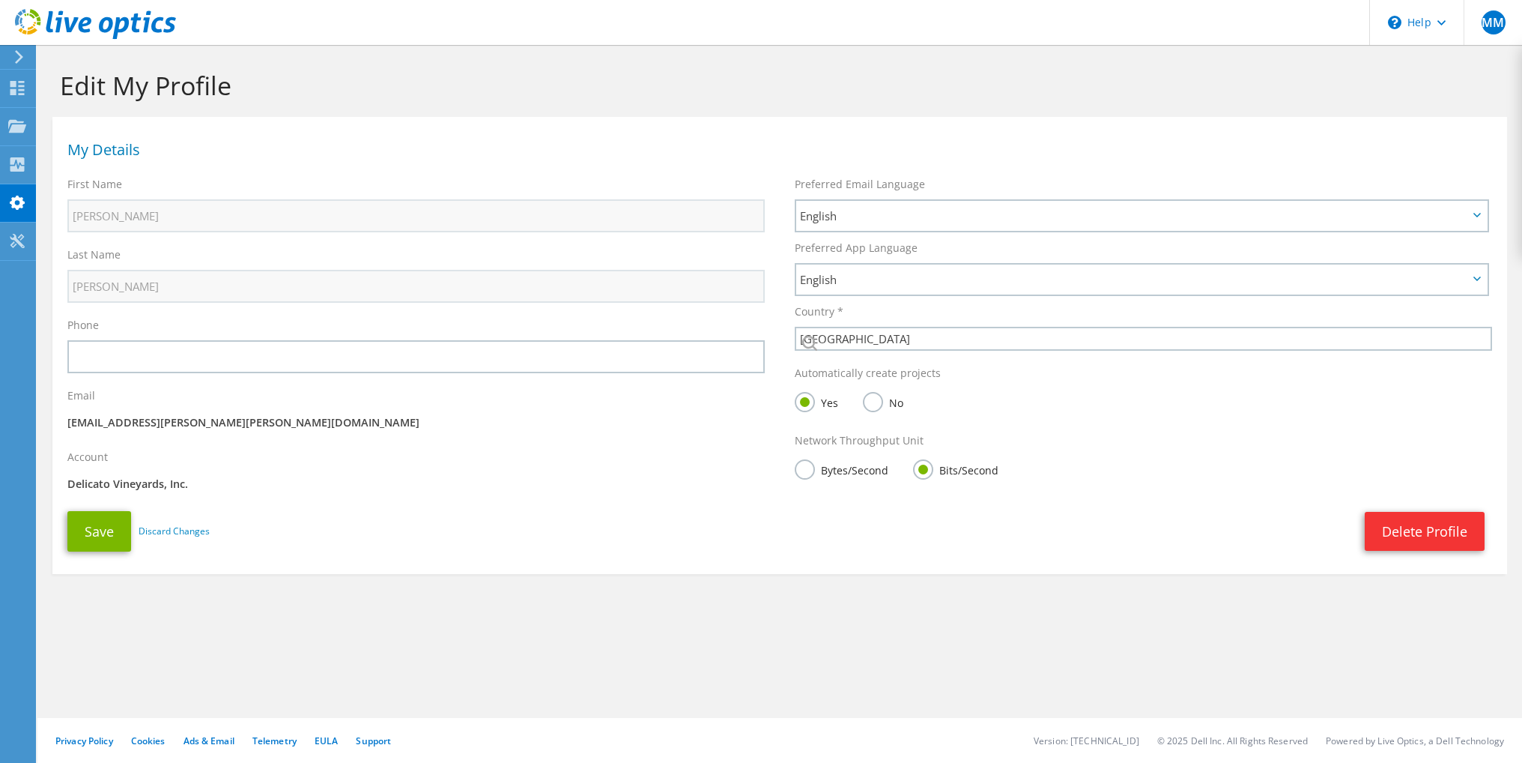
select select "224"
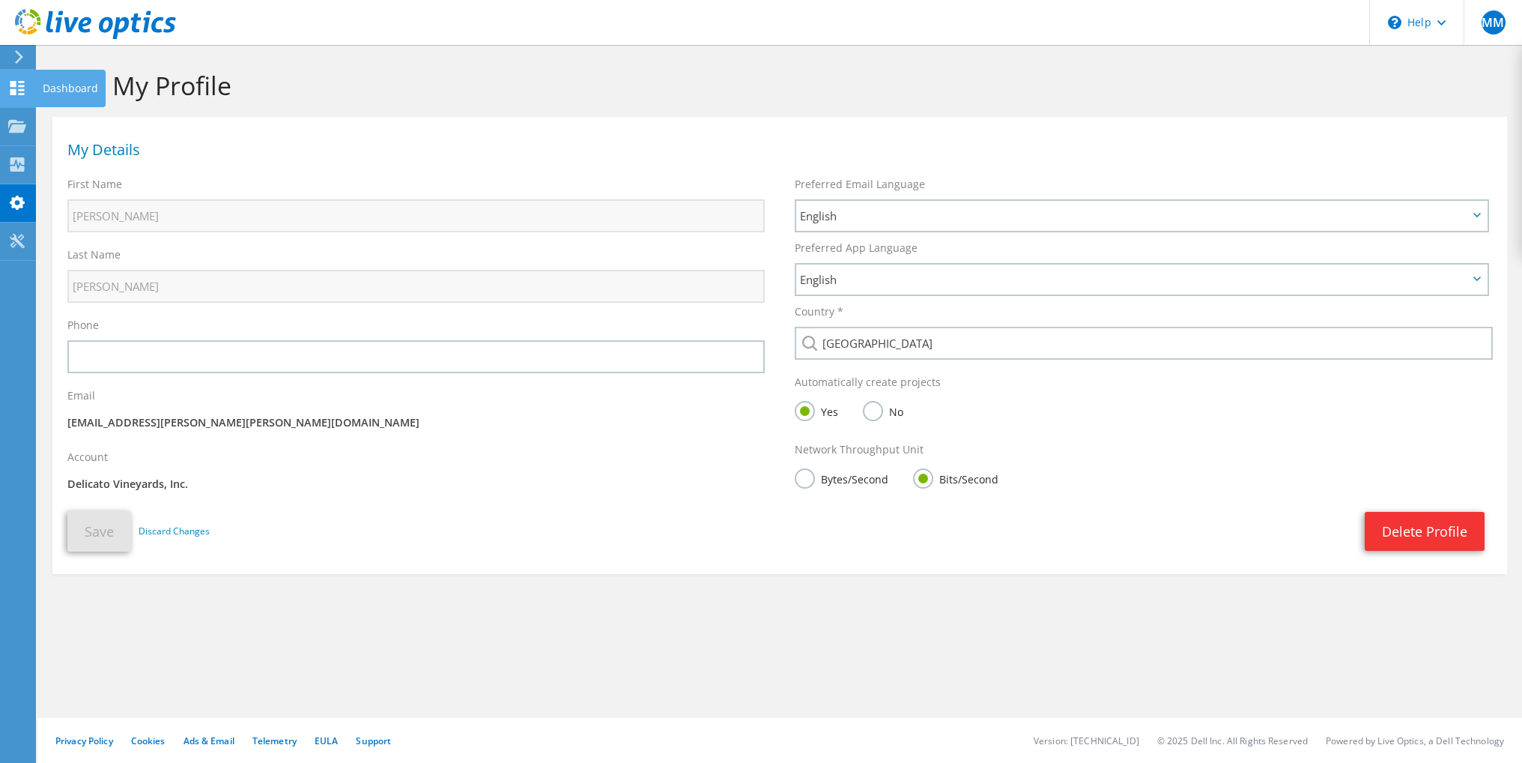
click at [13, 85] on use at bounding box center [17, 88] width 14 height 14
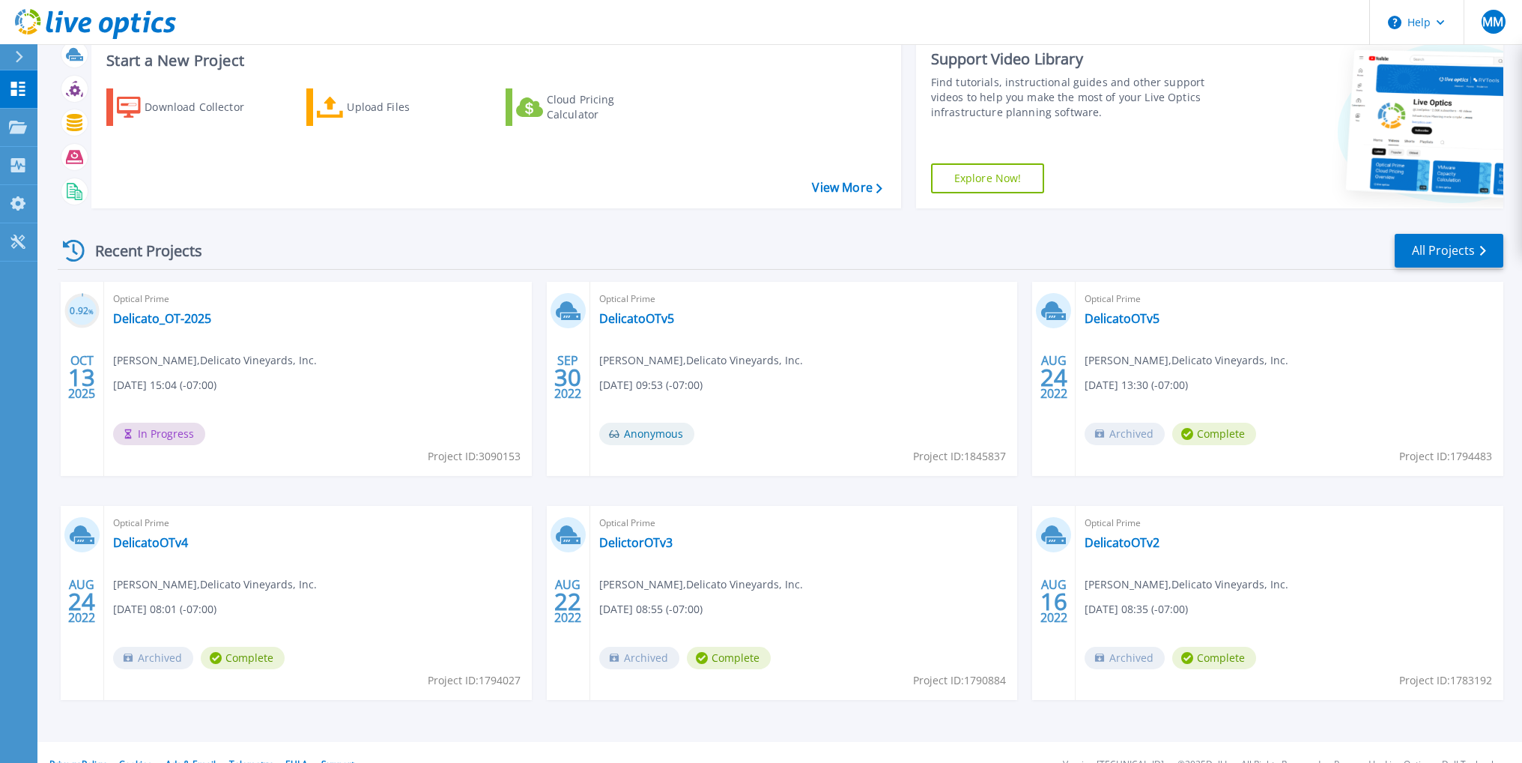
scroll to position [67, 0]
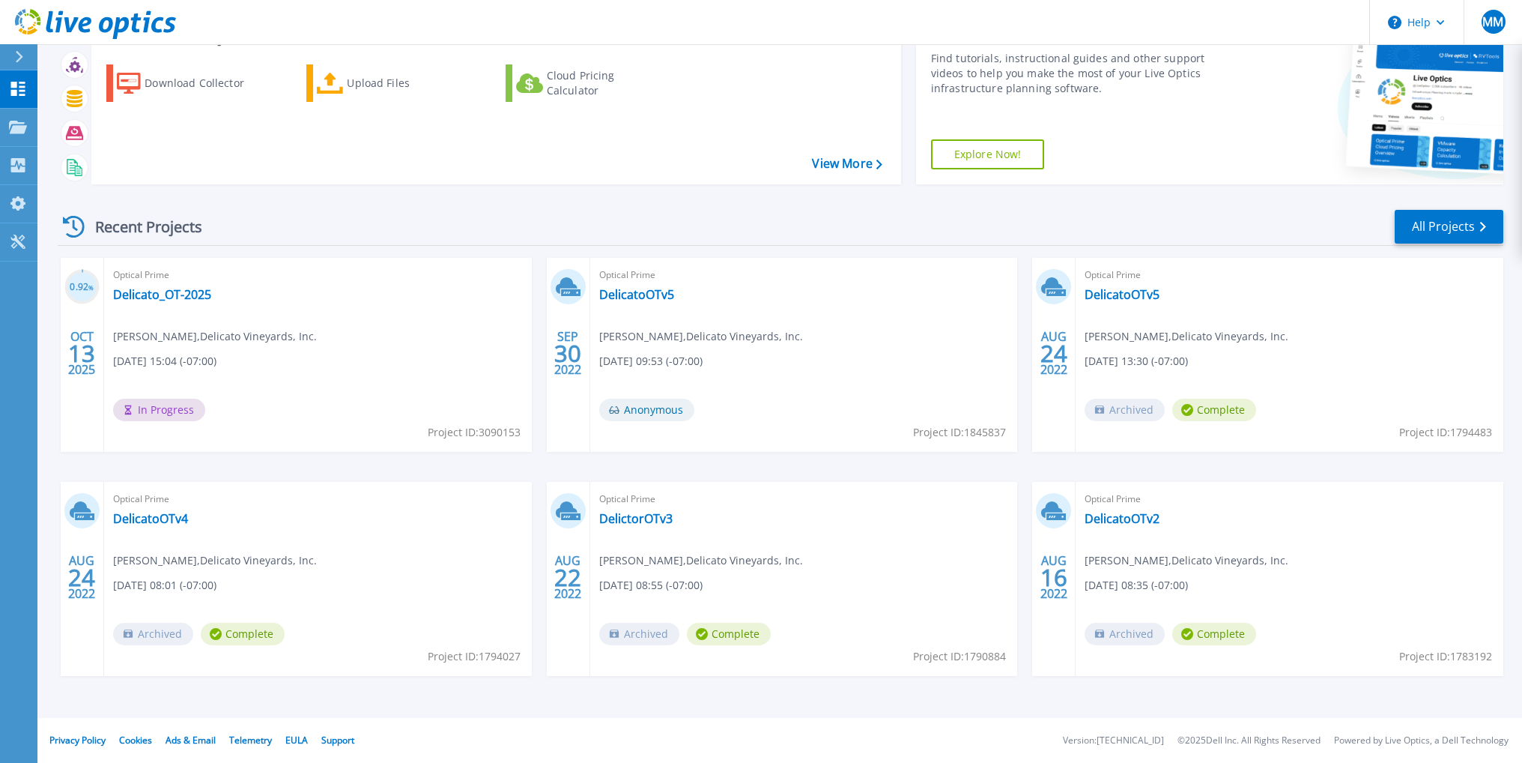
click at [778, 477] on div "0.92 % [DATE] Optical Prime Delicato_OT-2025 [PERSON_NAME] , [PERSON_NAME] Vine…" at bounding box center [775, 482] width 1458 height 448
click at [818, 467] on div "0.92 % [DATE] Optical Prime Delicato_OT-2025 [PERSON_NAME] , [PERSON_NAME] Vine…" at bounding box center [775, 482] width 1458 height 448
click at [469, 465] on div "0.92 % [DATE] Optical Prime Delicato_OT-2025 [PERSON_NAME] , [PERSON_NAME] Vine…" at bounding box center [775, 482] width 1458 height 448
click at [509, 469] on div "0.92 % [DATE] Optical Prime Delicato_OT-2025 [PERSON_NAME] , [PERSON_NAME] Vine…" at bounding box center [775, 482] width 1458 height 448
click at [152, 293] on link "Delicato_OT-2025" at bounding box center [162, 294] width 98 height 15
